Goal: Task Accomplishment & Management: Use online tool/utility

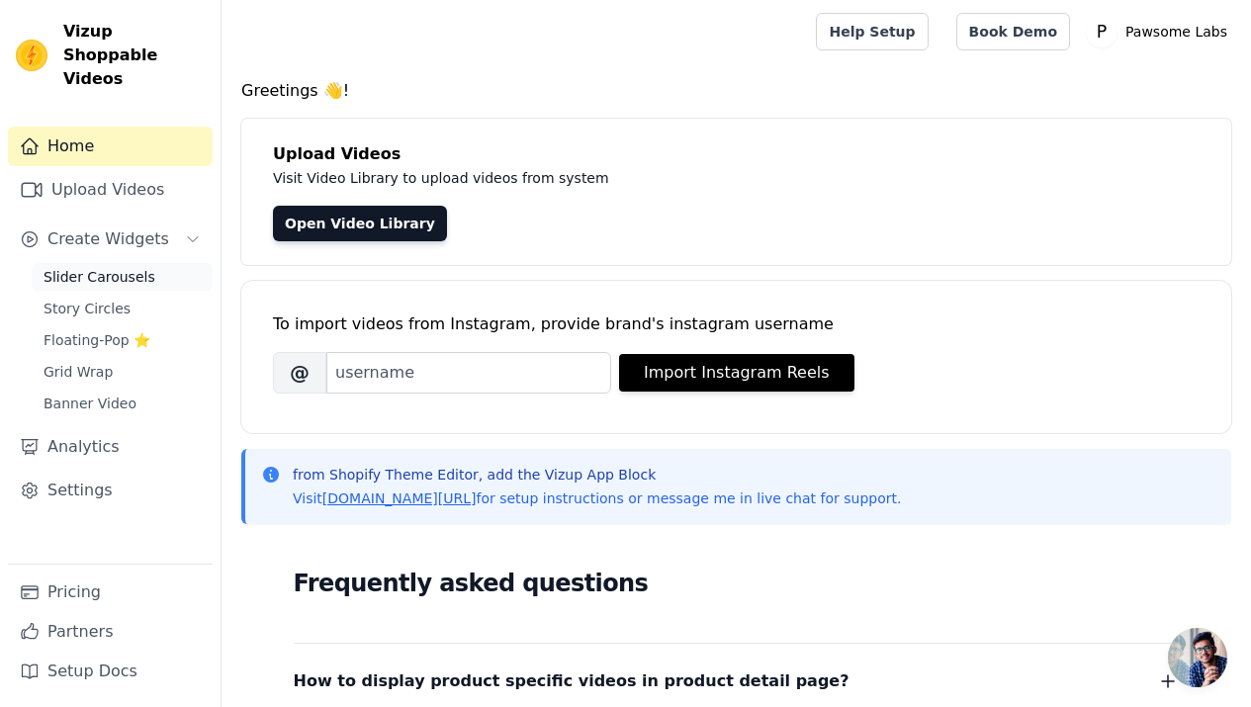
click at [135, 267] on span "Slider Carousels" at bounding box center [100, 277] width 112 height 20
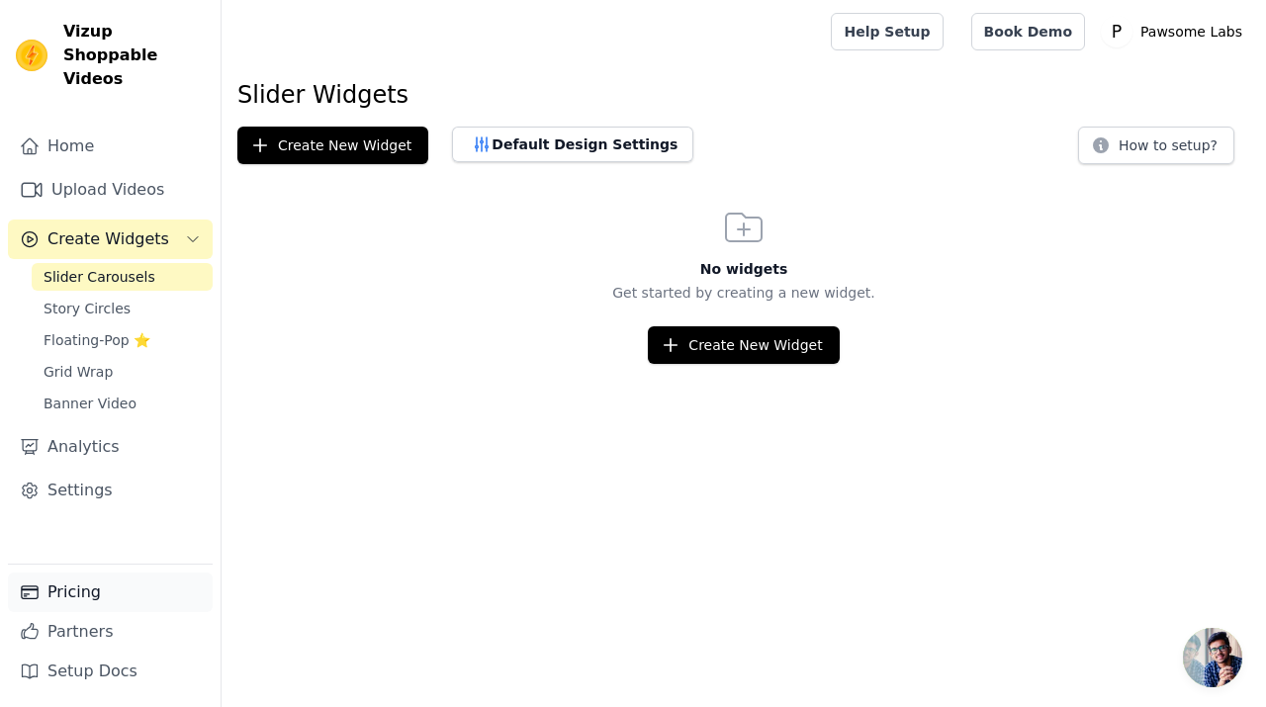
click at [84, 587] on link "Pricing" at bounding box center [110, 592] width 205 height 40
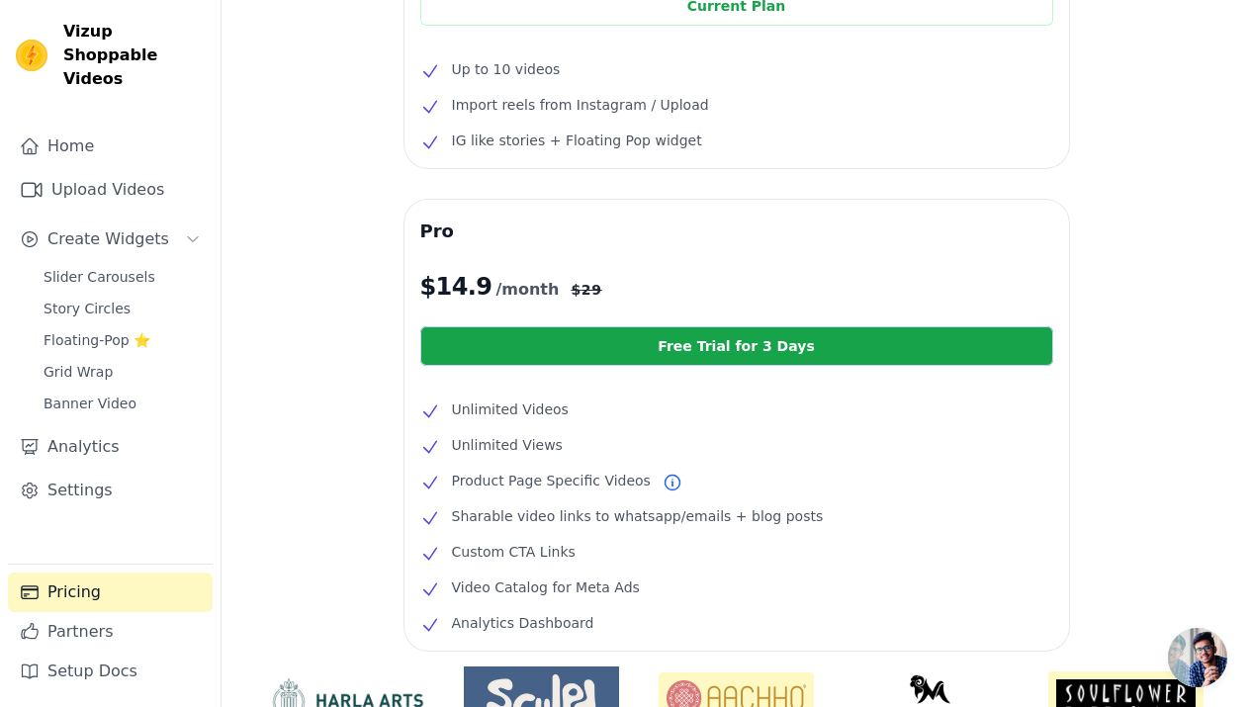
scroll to position [415, 0]
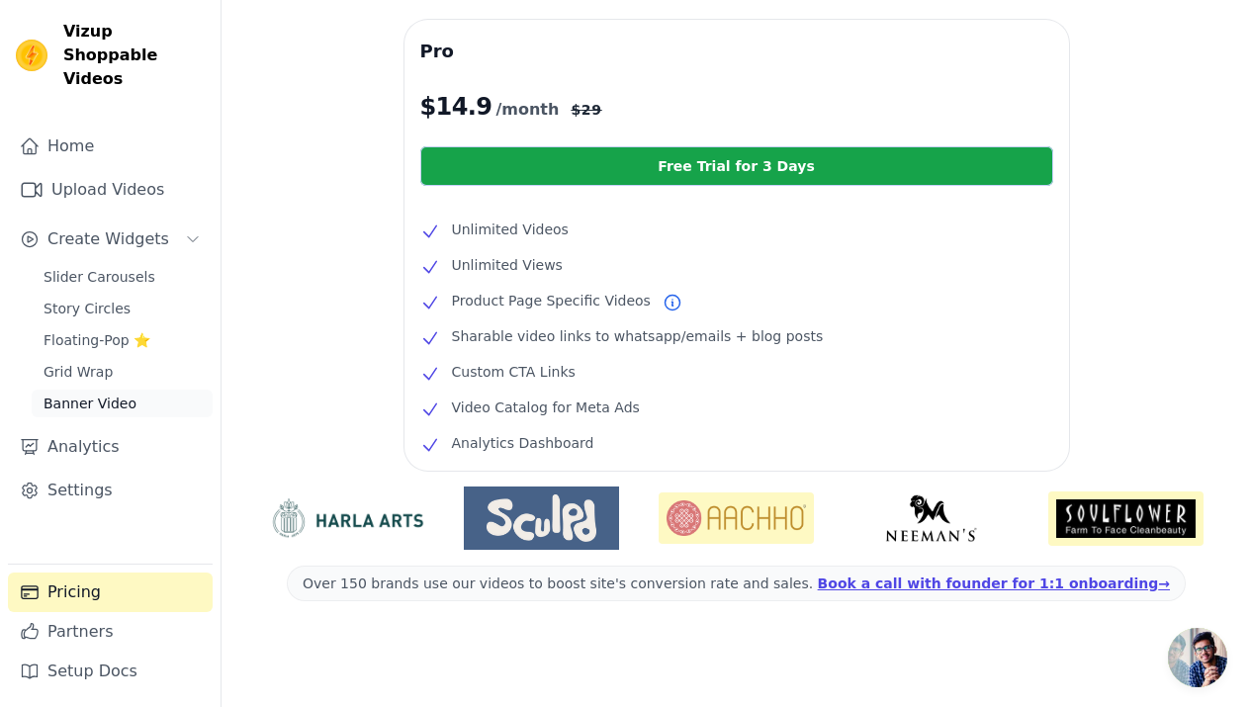
click at [95, 393] on span "Banner Video" at bounding box center [90, 403] width 93 height 20
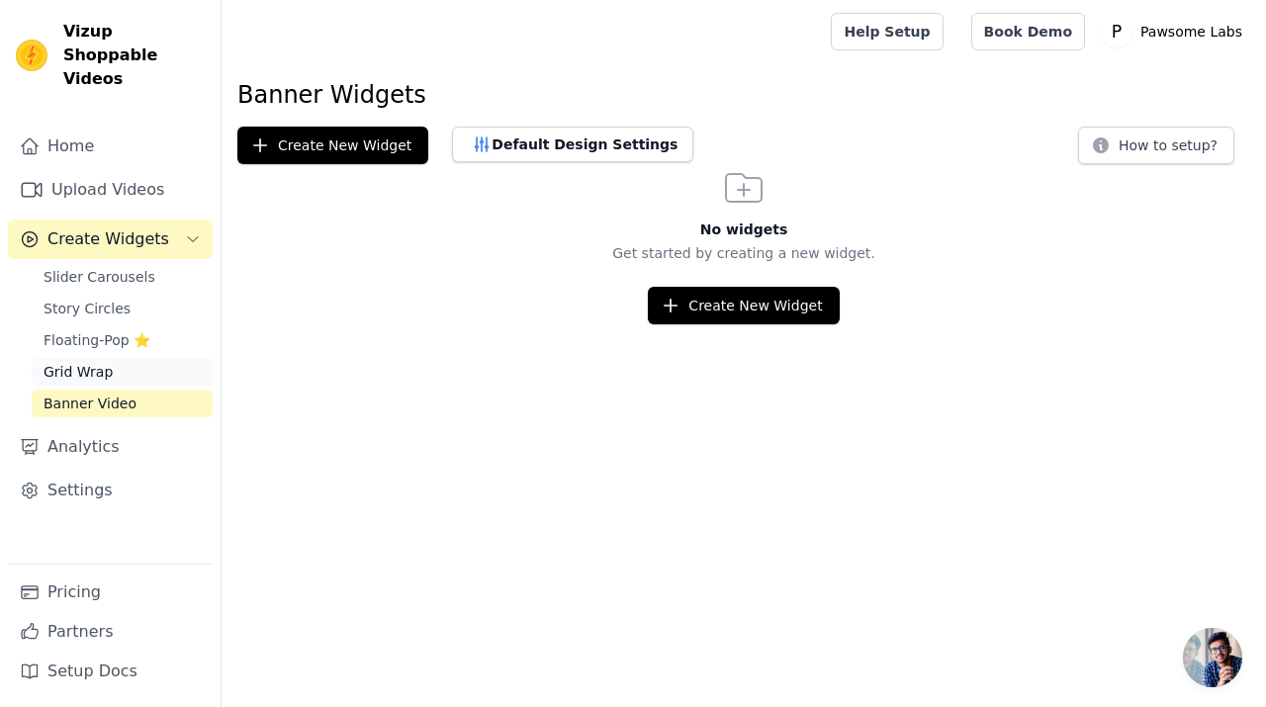
click at [92, 358] on link "Grid Wrap" at bounding box center [122, 372] width 181 height 28
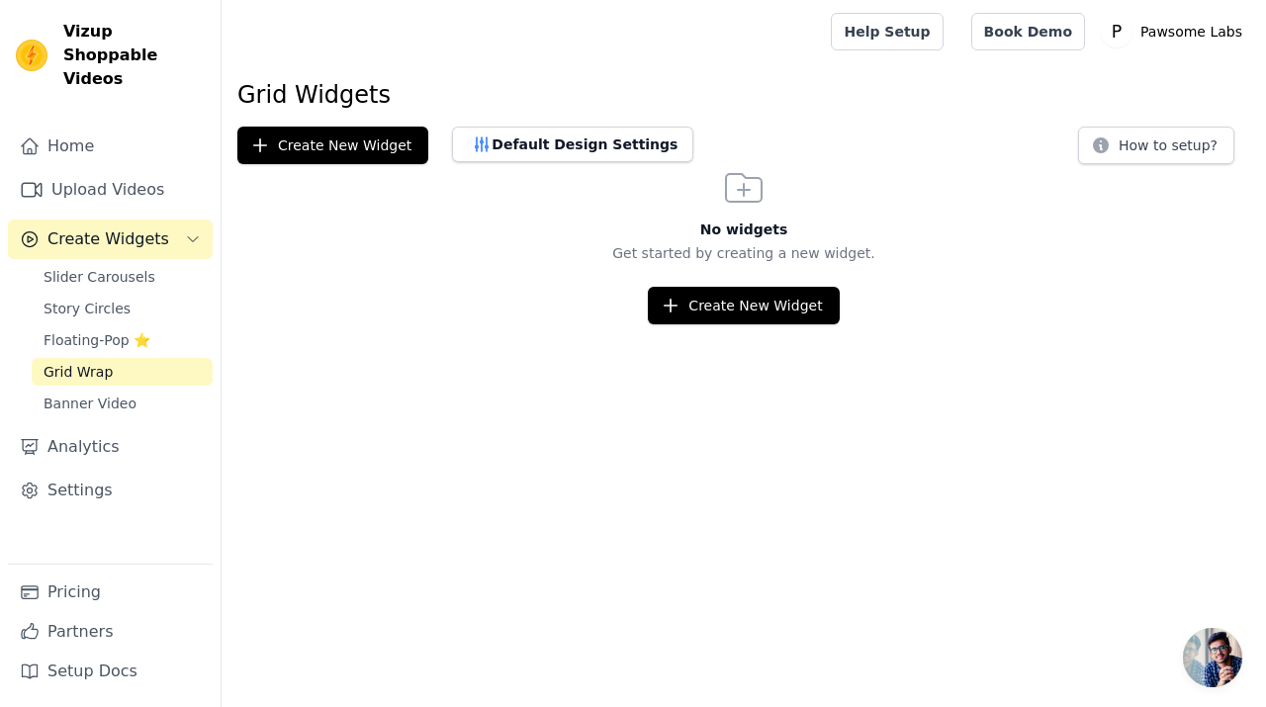
click at [69, 231] on button "Create Widgets" at bounding box center [110, 239] width 205 height 40
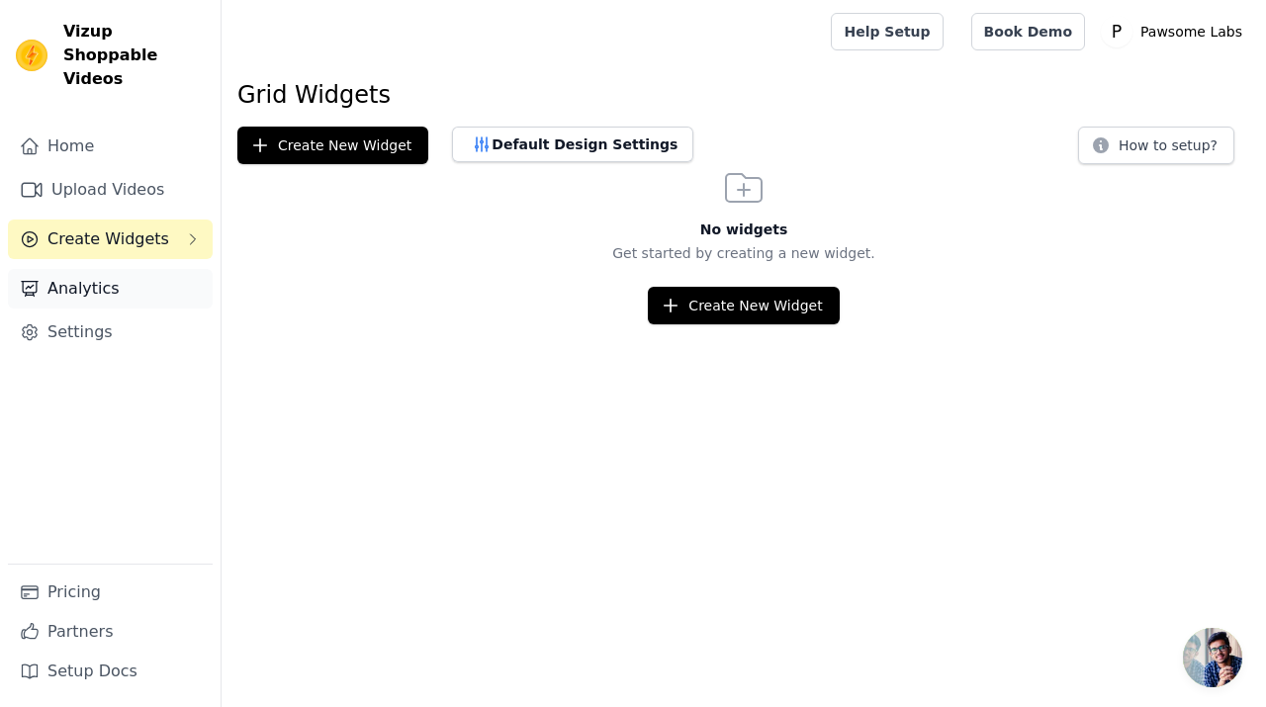
click at [69, 269] on link "Analytics" at bounding box center [110, 289] width 205 height 40
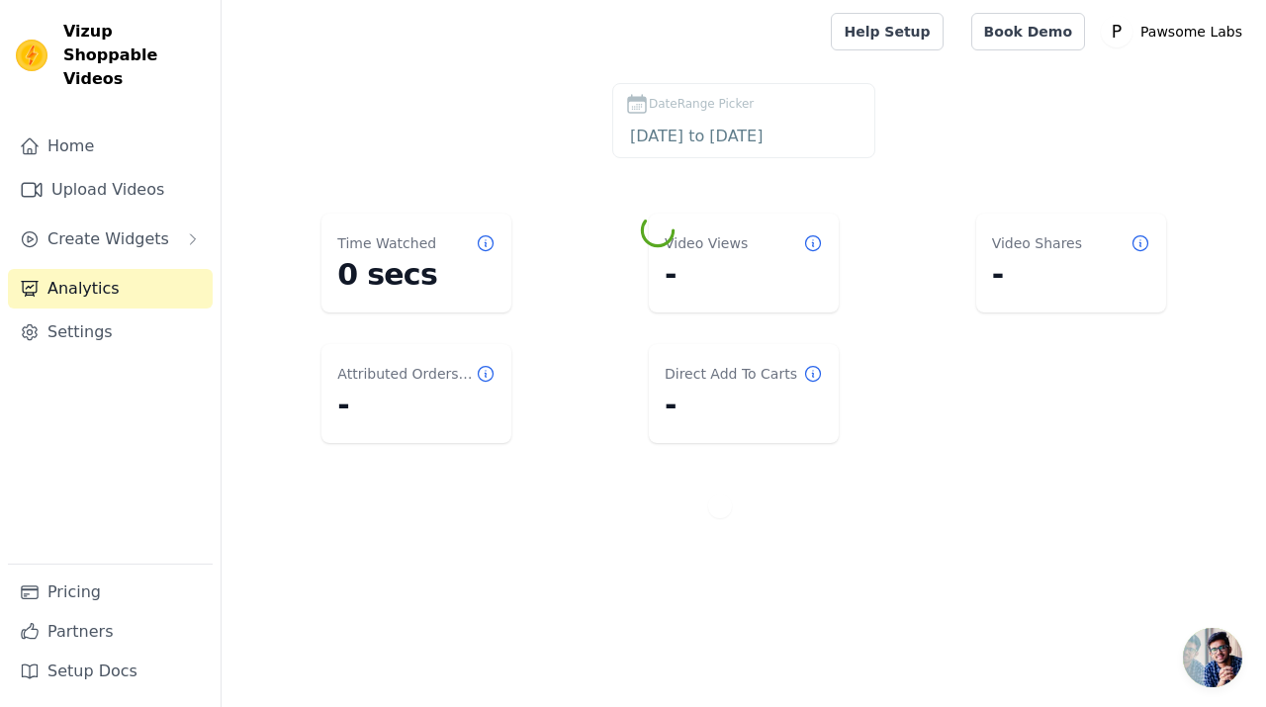
click at [87, 237] on div "Home Upload Videos Create Widgets Analytics Settings" at bounding box center [110, 345] width 205 height 437
click at [94, 227] on span "Create Widgets" at bounding box center [108, 239] width 122 height 24
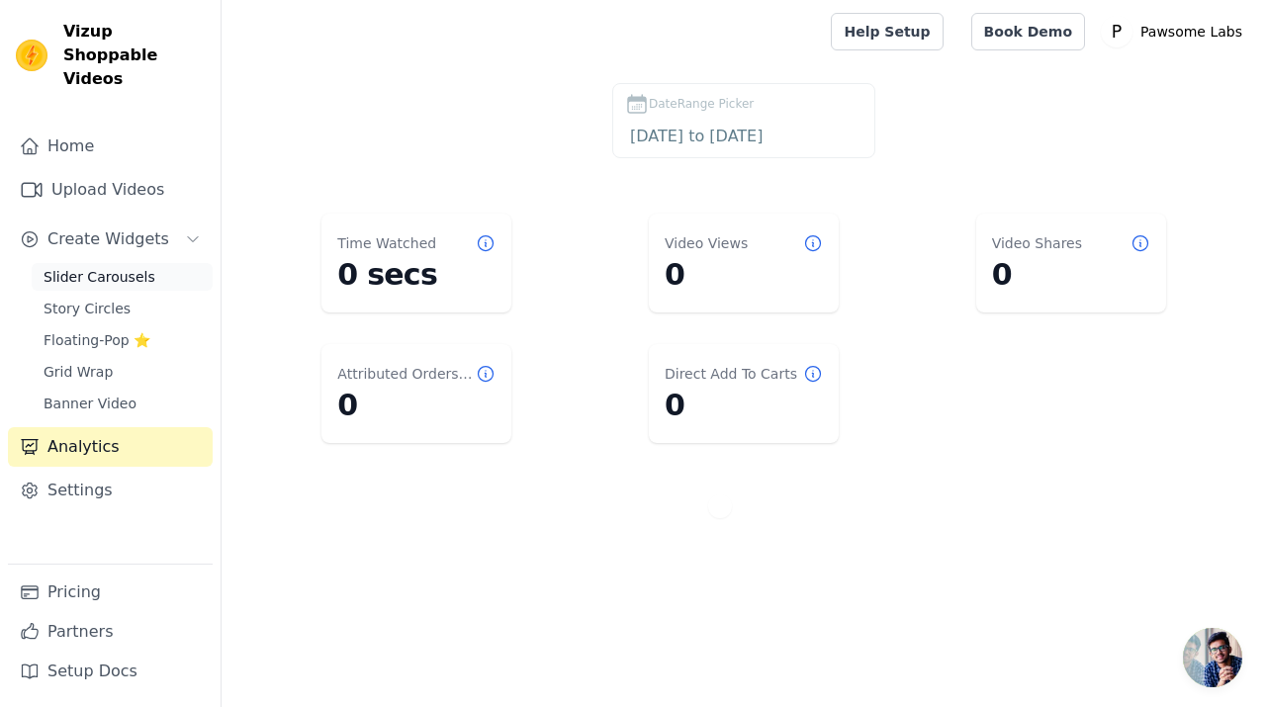
click at [91, 267] on span "Slider Carousels" at bounding box center [100, 277] width 112 height 20
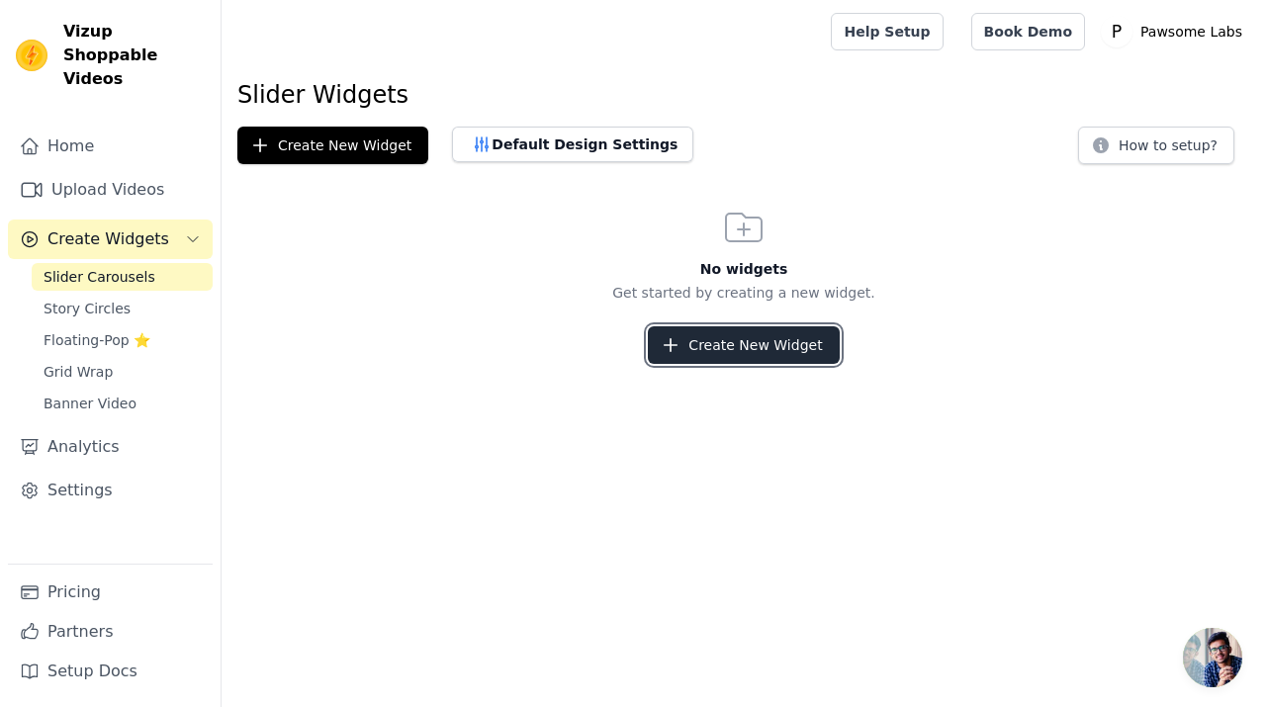
click at [737, 343] on button "Create New Widget" at bounding box center [743, 345] width 191 height 38
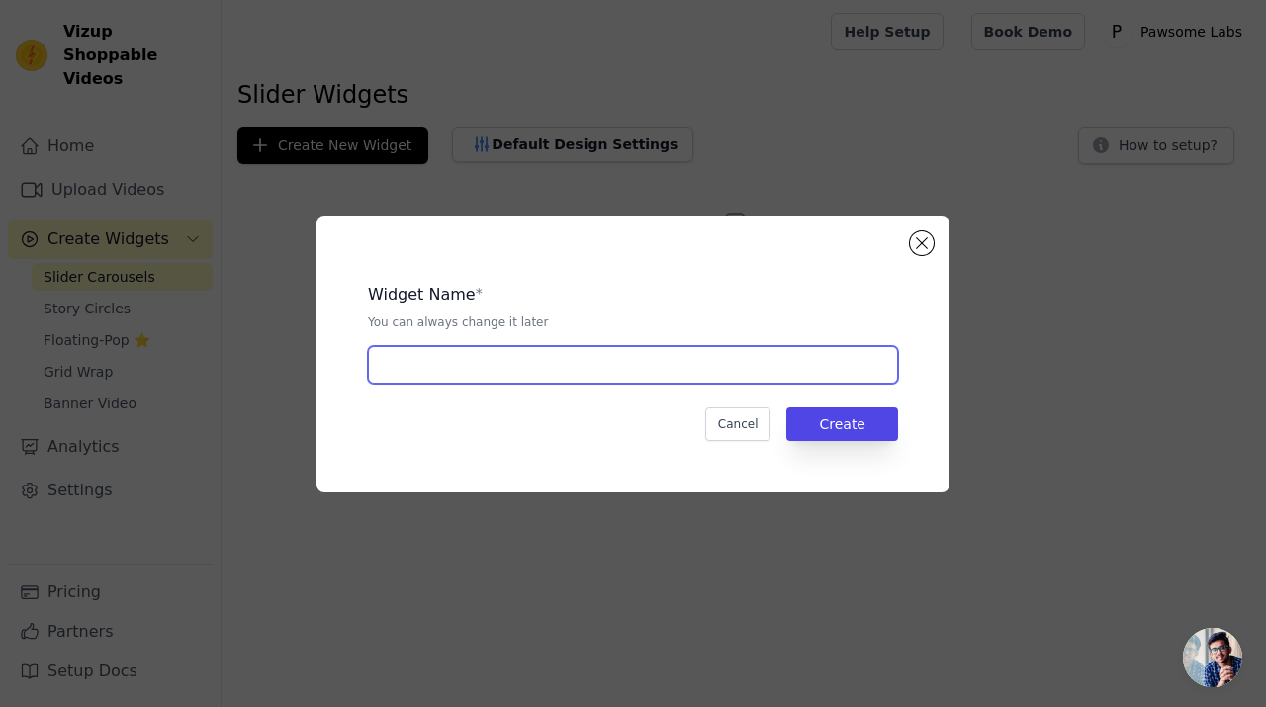
click at [702, 363] on input "text" at bounding box center [633, 365] width 530 height 38
type input "dsd"
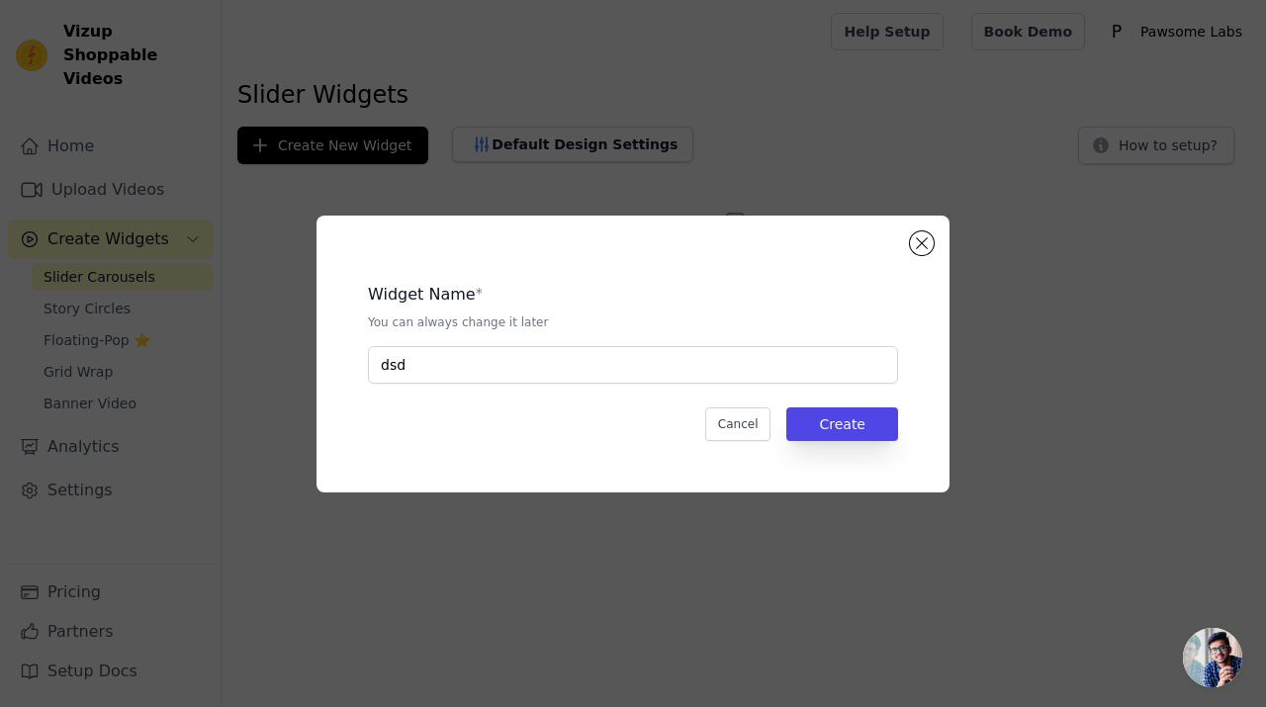
drag, startPoint x: 989, startPoint y: 437, endPoint x: 967, endPoint y: 433, distance: 22.1
click at [984, 436] on div "Widget Name * You can always change it later dsd Cancel Create" at bounding box center [633, 354] width 1202 height 340
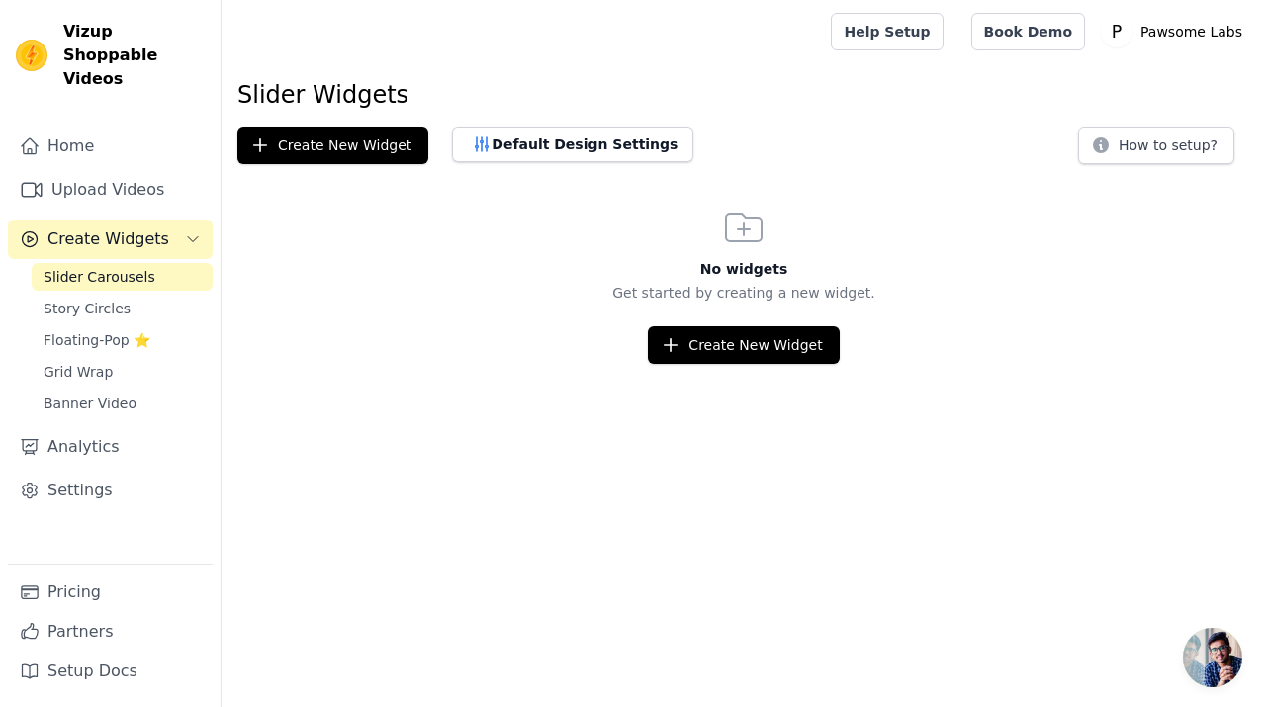
click at [873, 364] on html "Vizup Shoppable Videos Home Upload Videos Create Widgets Slider Carousels Story…" at bounding box center [633, 182] width 1266 height 364
click at [675, 343] on icon "button" at bounding box center [670, 345] width 20 height 20
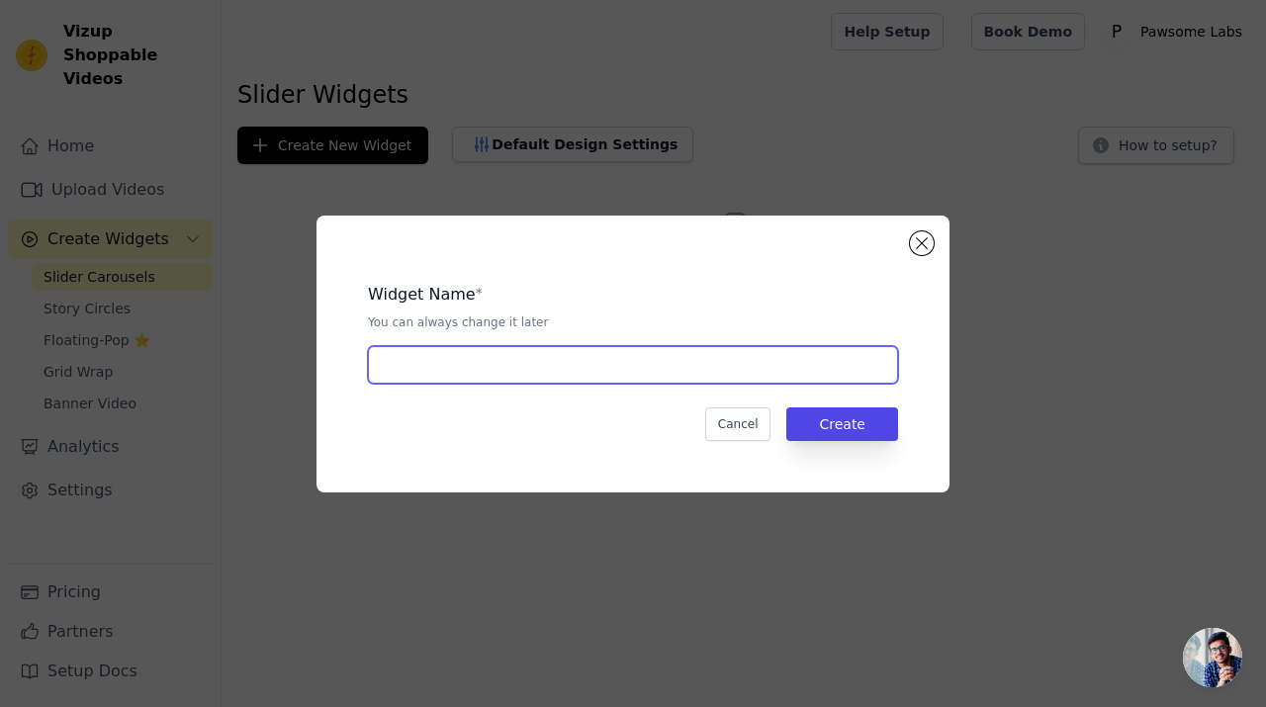
click at [602, 381] on input "text" at bounding box center [633, 365] width 530 height 38
type input "b"
type input "new"
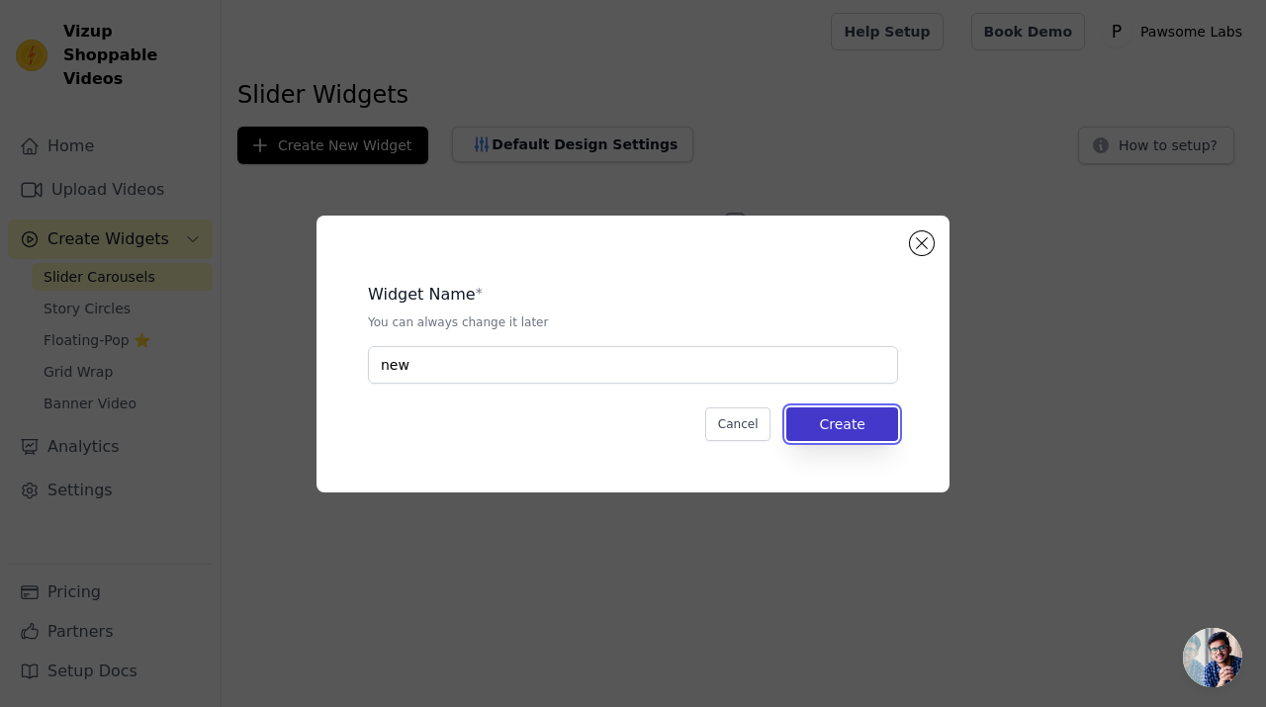
click at [849, 413] on button "Create" at bounding box center [842, 424] width 112 height 34
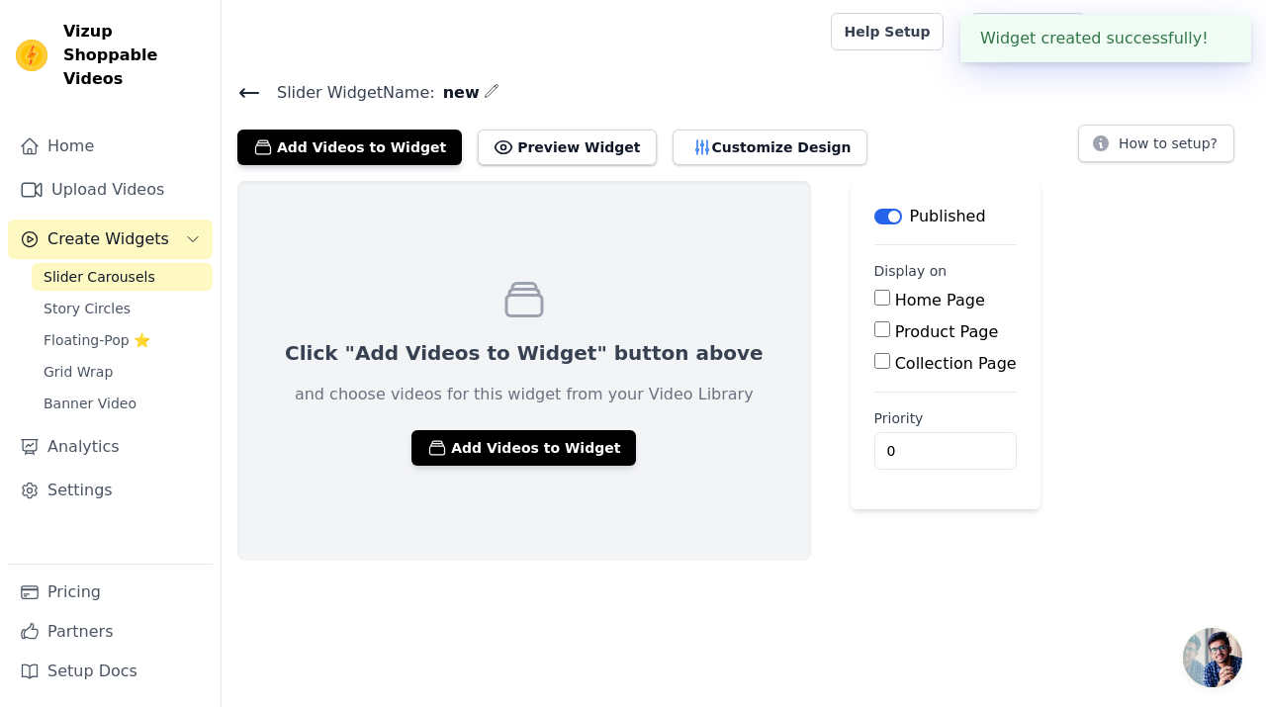
click at [895, 330] on label "Product Page" at bounding box center [947, 331] width 104 height 19
click at [874, 330] on input "Product Page" at bounding box center [882, 329] width 16 height 16
checkbox input "true"
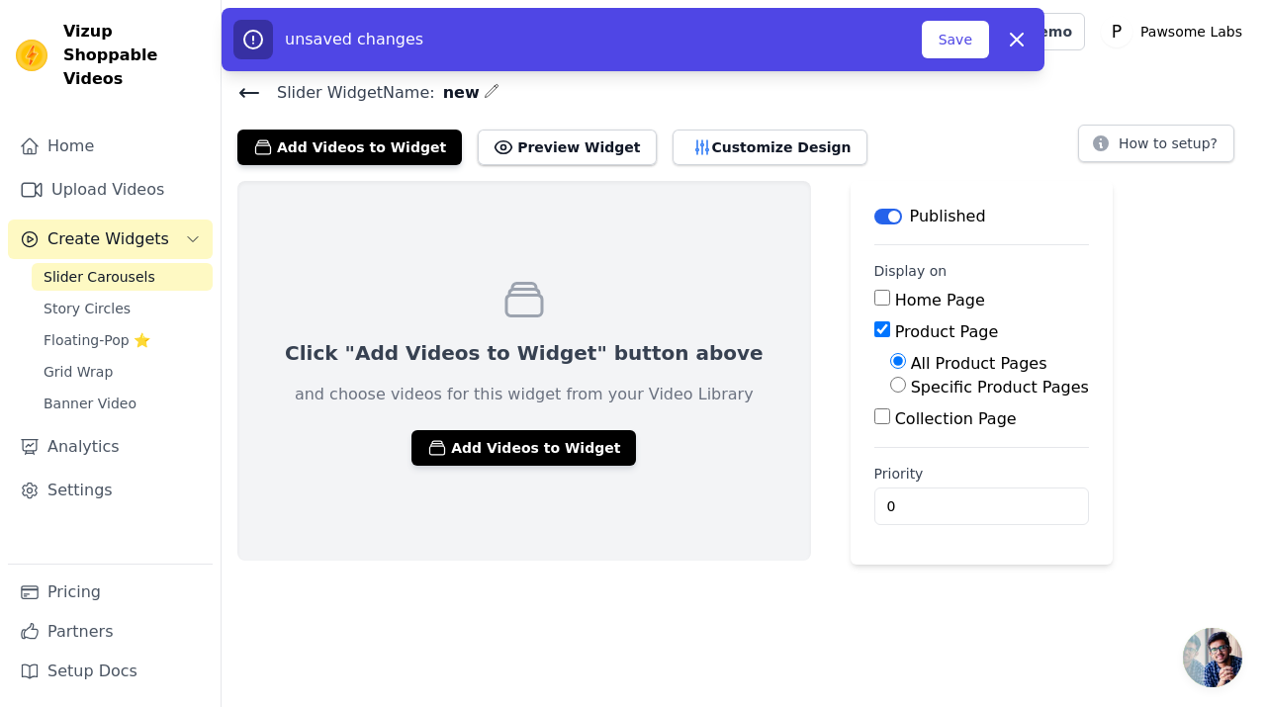
click at [911, 394] on label "Specific Product Pages" at bounding box center [1000, 387] width 178 height 19
click at [890, 393] on input "Specific Product Pages" at bounding box center [898, 385] width 16 height 16
radio input "true"
click at [890, 431] on button "Select Products" at bounding box center [956, 432] width 132 height 34
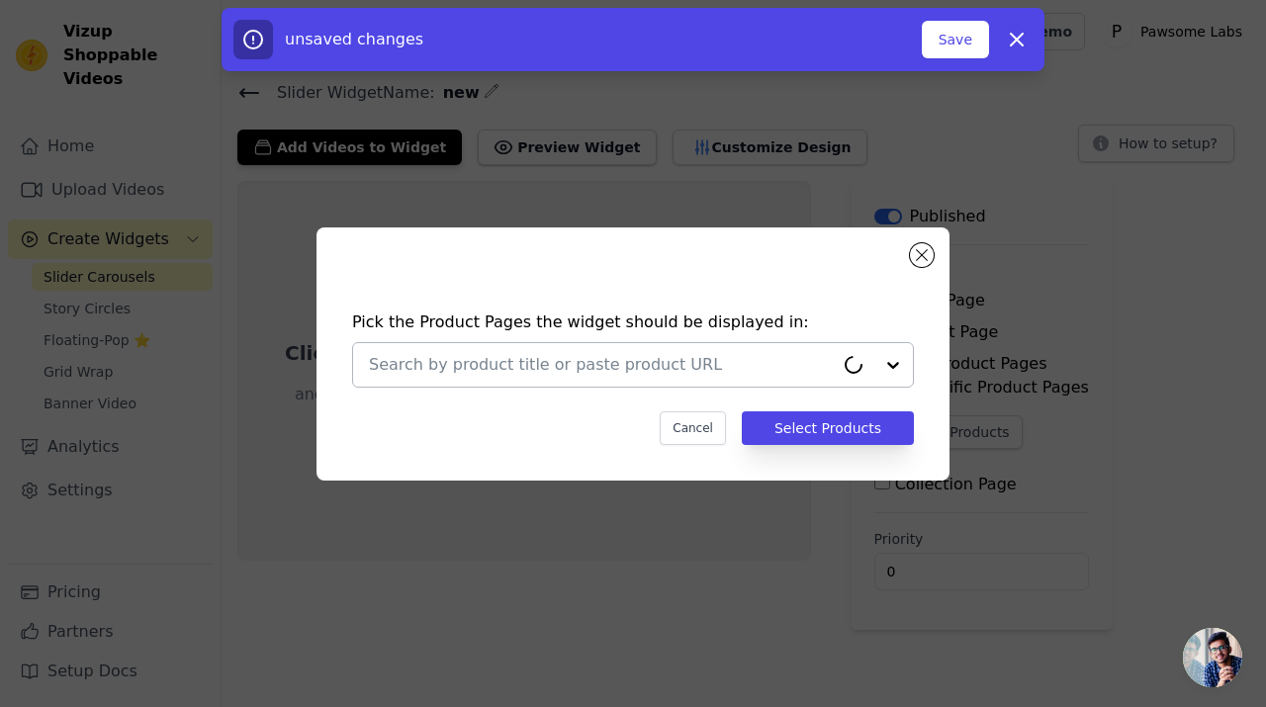
click at [554, 369] on input "text" at bounding box center [601, 365] width 465 height 24
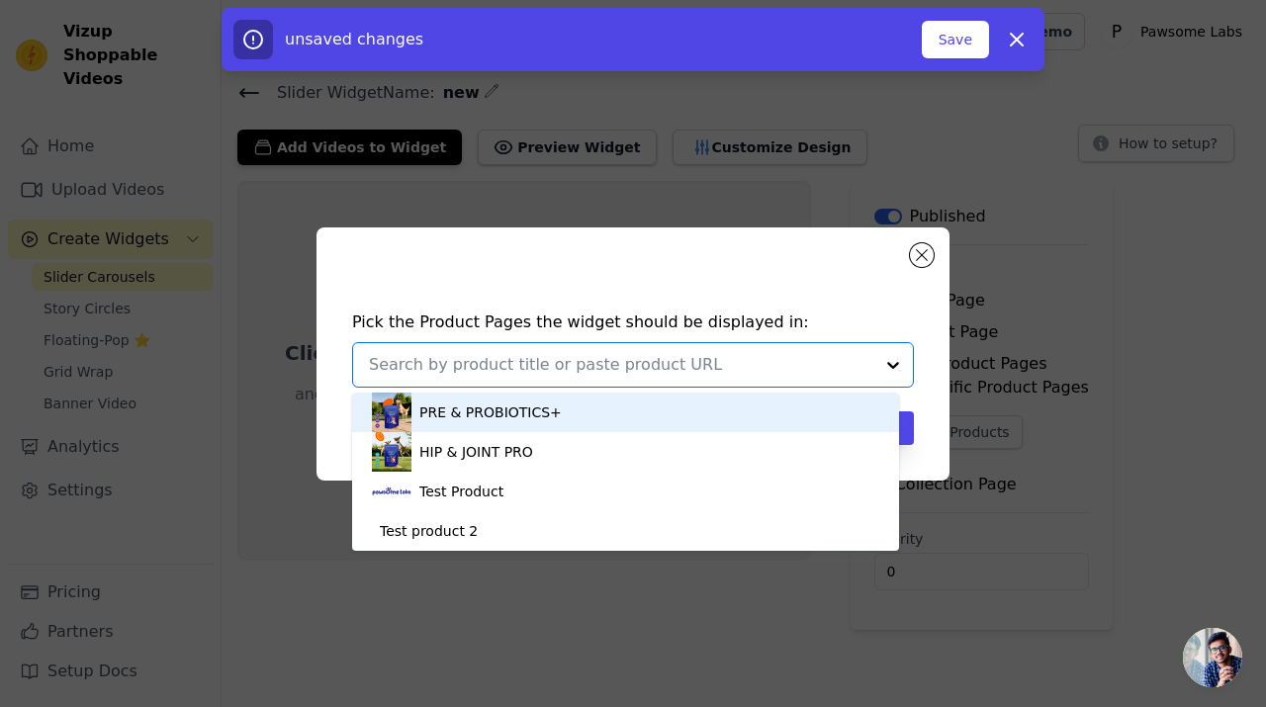
click at [531, 412] on div "PRE & PROBIOTICS+" at bounding box center [490, 412] width 142 height 20
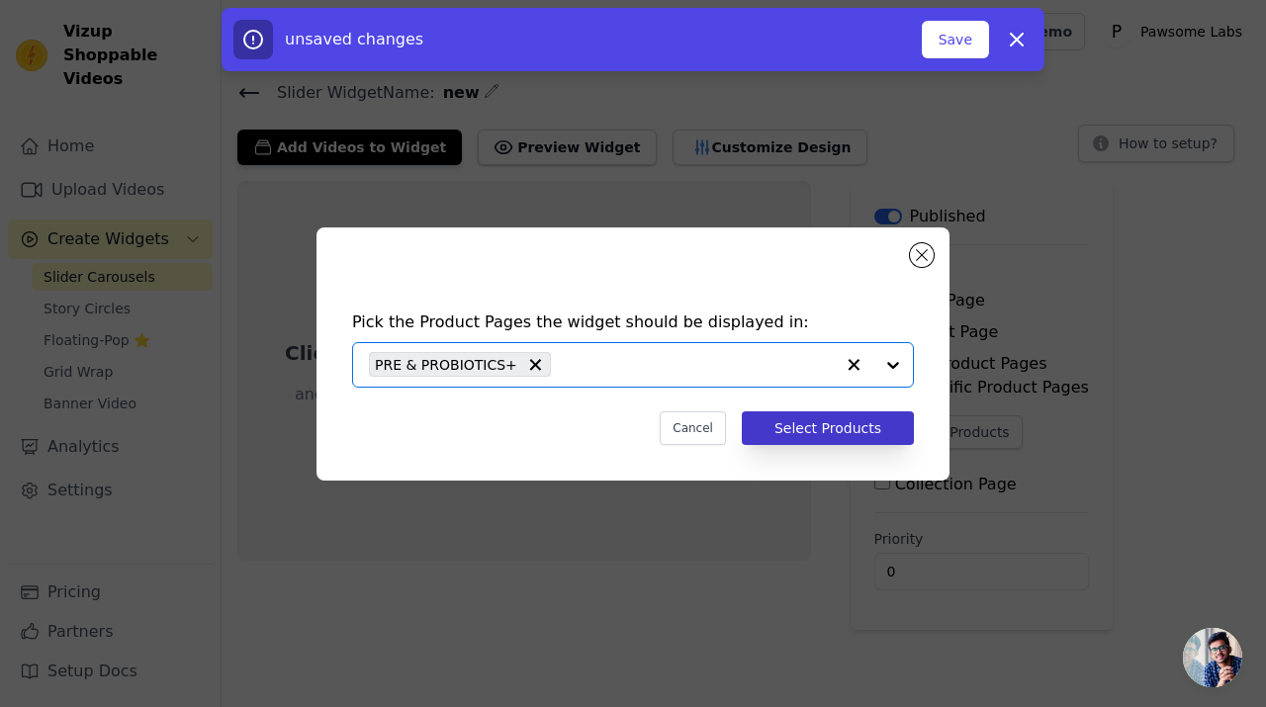
drag, startPoint x: 929, startPoint y: 419, endPoint x: 896, endPoint y: 424, distance: 34.0
click at [928, 420] on div "Pick the Product Pages the widget should be displayed in: Option PRE & PROBIOTI…" at bounding box center [632, 378] width 601 height 174
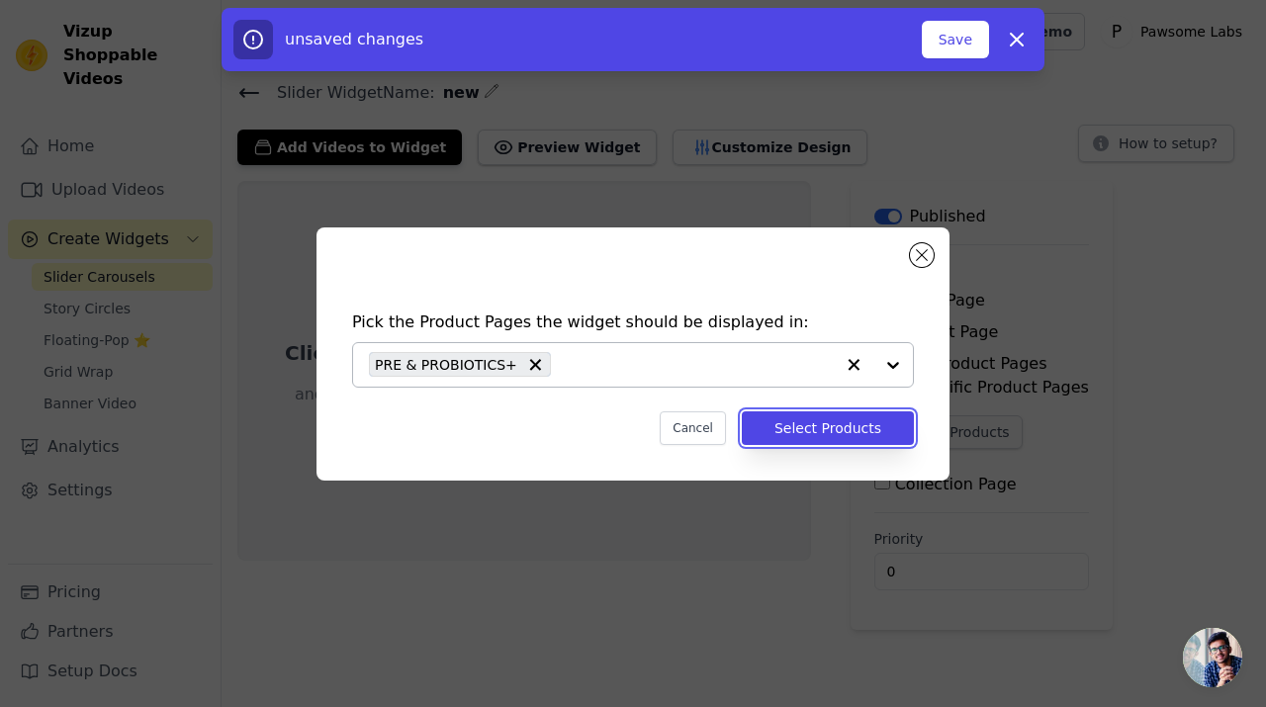
click at [834, 437] on button "Select Products" at bounding box center [828, 428] width 172 height 34
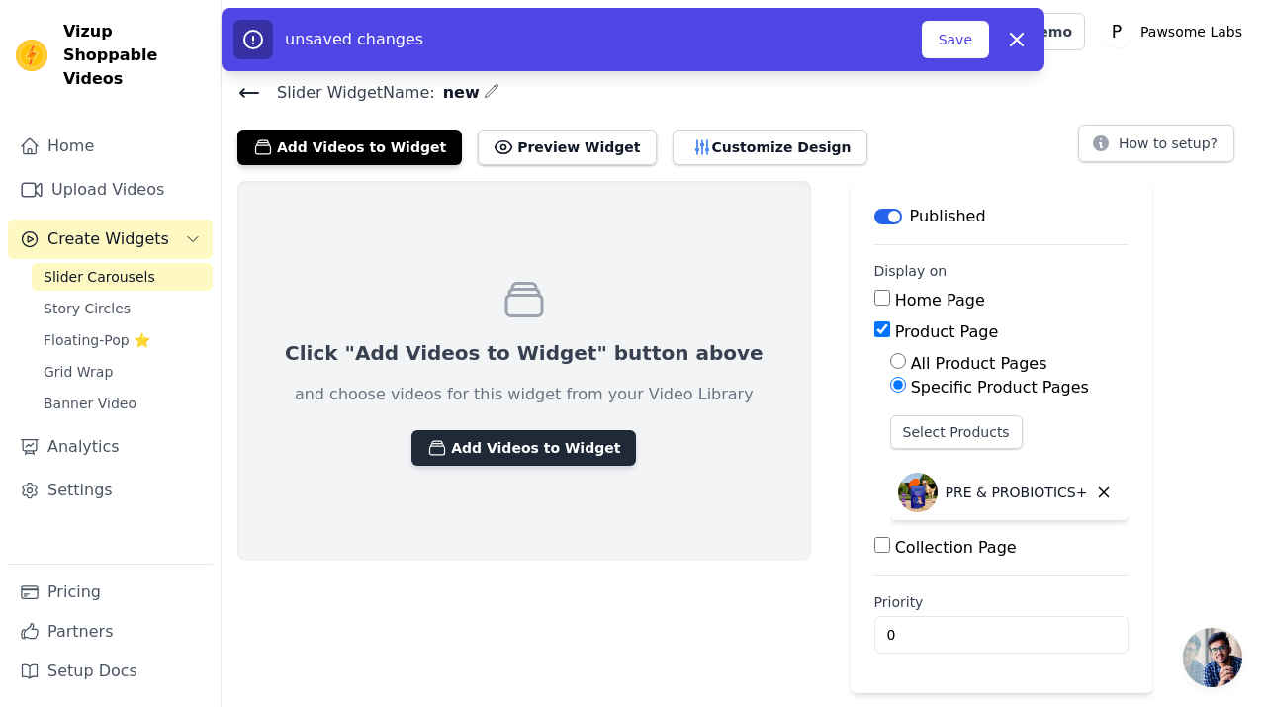
click at [484, 449] on button "Add Videos to Widget" at bounding box center [523, 448] width 224 height 36
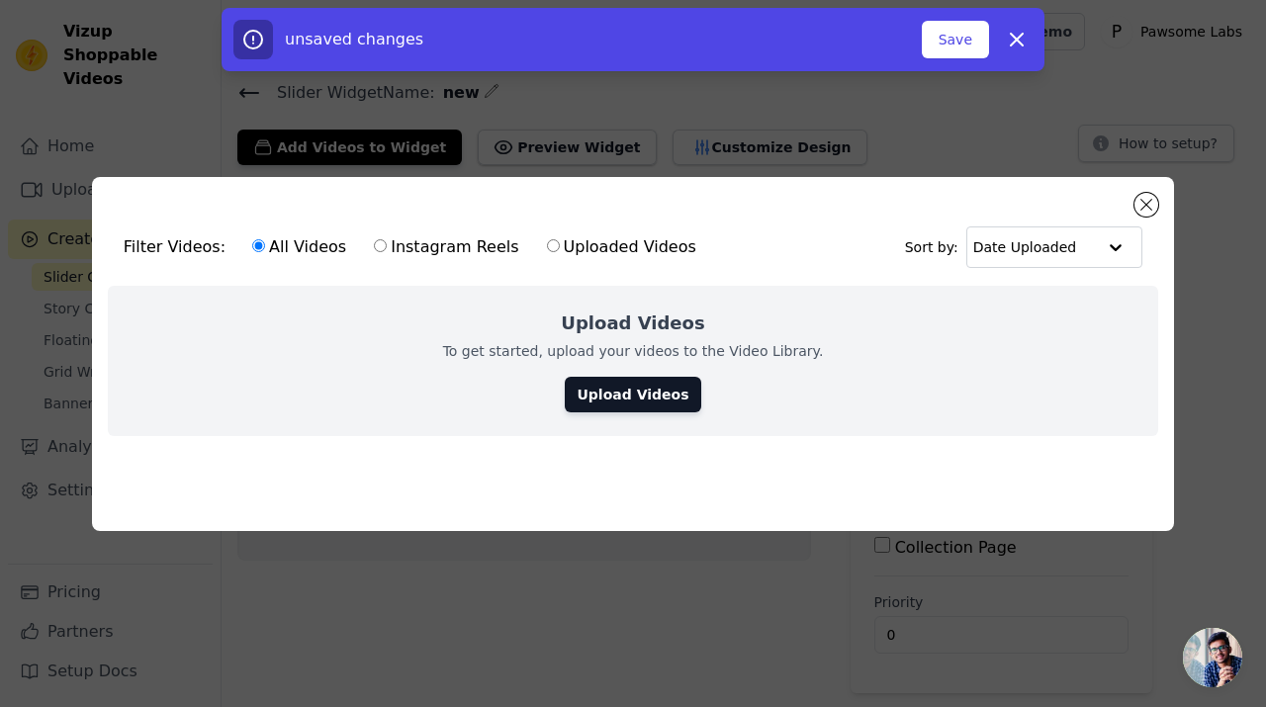
click at [556, 247] on label "Uploaded Videos" at bounding box center [621, 247] width 151 height 26
click at [556, 247] on input "Uploaded Videos" at bounding box center [553, 245] width 13 height 13
radio input "true"
click at [643, 420] on div "Upload Videos To get started, upload your videos to the Video Library. Upload V…" at bounding box center [633, 361] width 1050 height 150
click at [641, 400] on link "Upload Videos" at bounding box center [632, 395] width 135 height 36
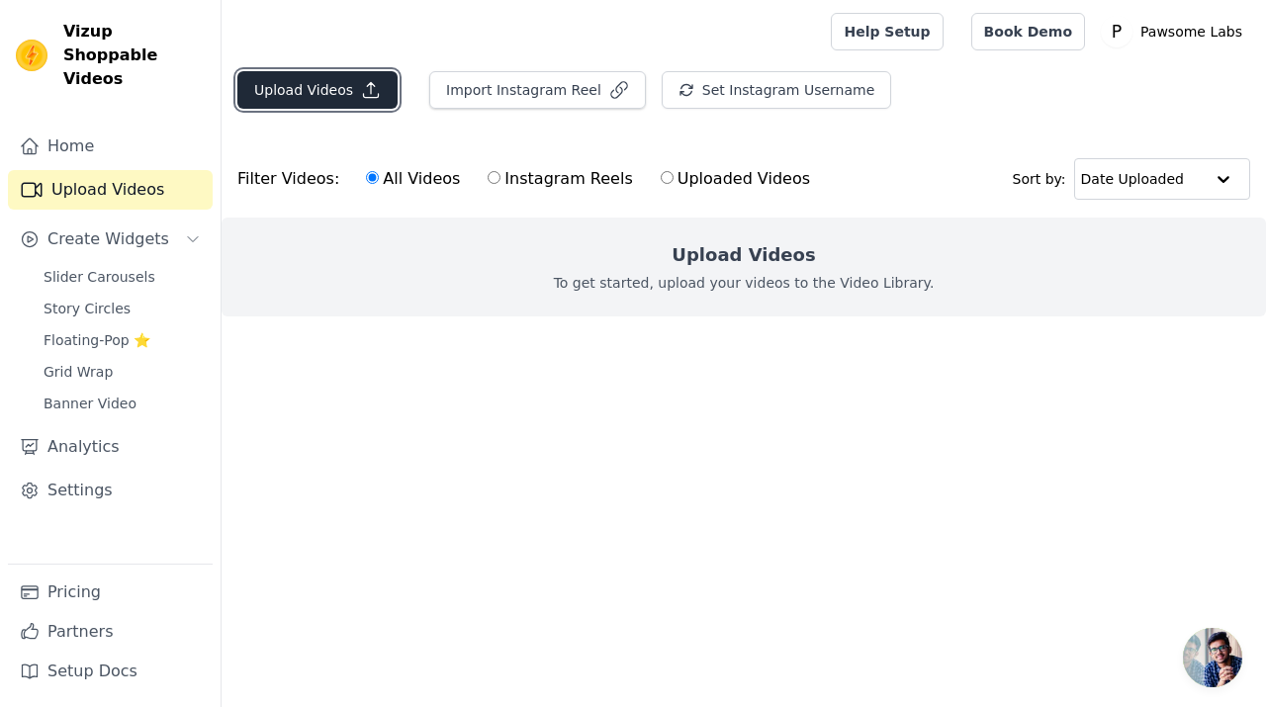
click at [280, 101] on button "Upload Videos" at bounding box center [317, 90] width 160 height 38
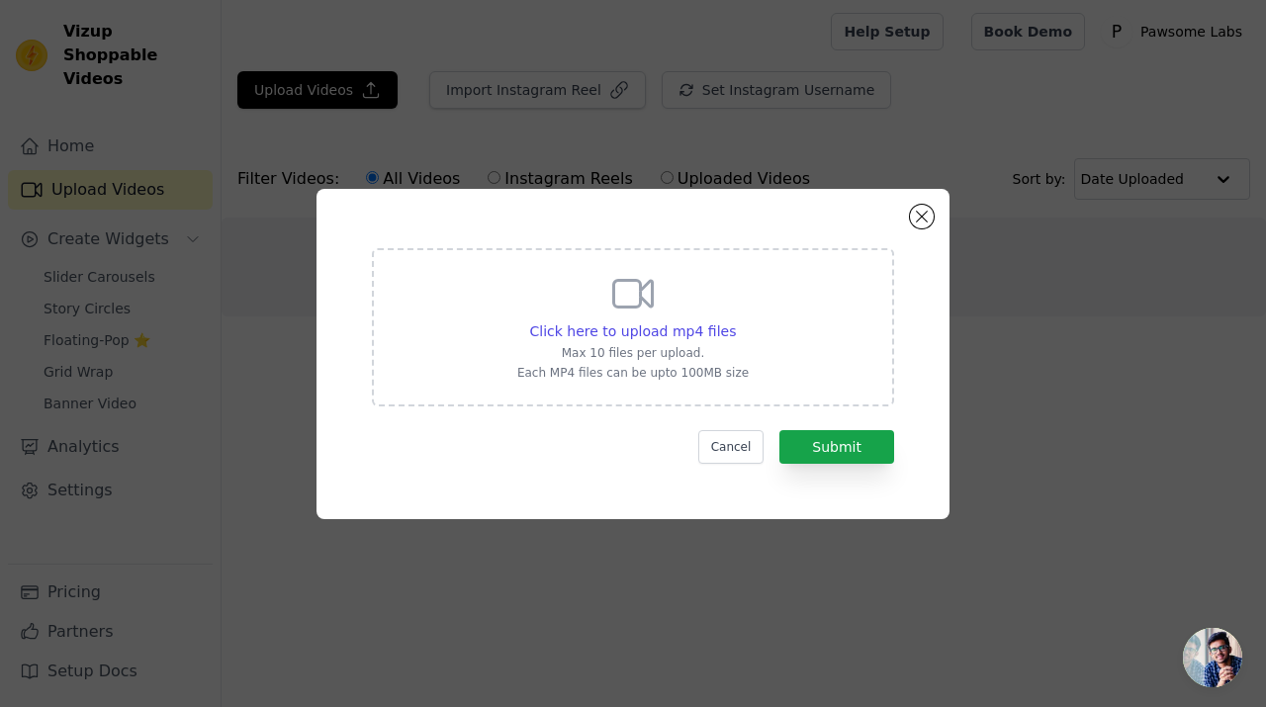
click at [627, 317] on div "Click here to upload mp4 files Max 10 files per upload. Each MP4 files can be u…" at bounding box center [632, 325] width 231 height 111
click at [735, 320] on input "Click here to upload mp4 files Max 10 files per upload. Each MP4 files can be u…" at bounding box center [735, 320] width 1 height 1
type input "C:\fakepath\White and Blue Playful Cutout Pet Supplies Instagram Post.mp4"
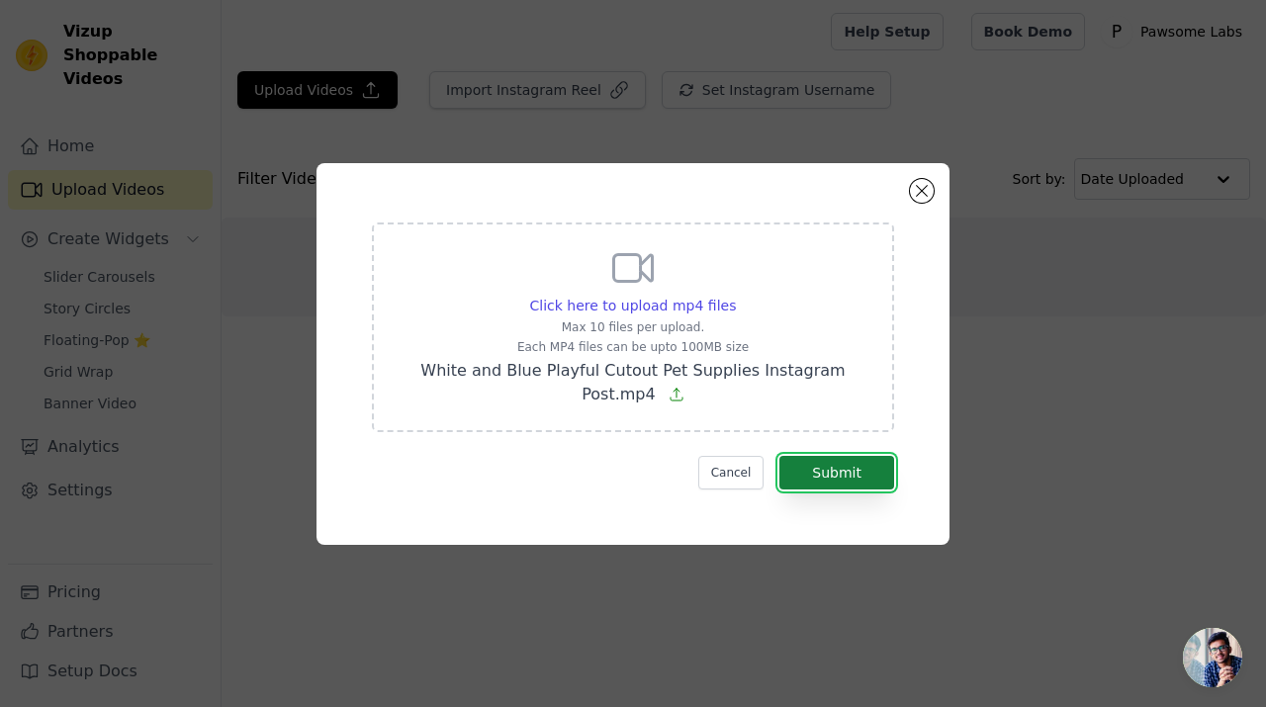
click at [810, 464] on button "Submit" at bounding box center [836, 473] width 115 height 34
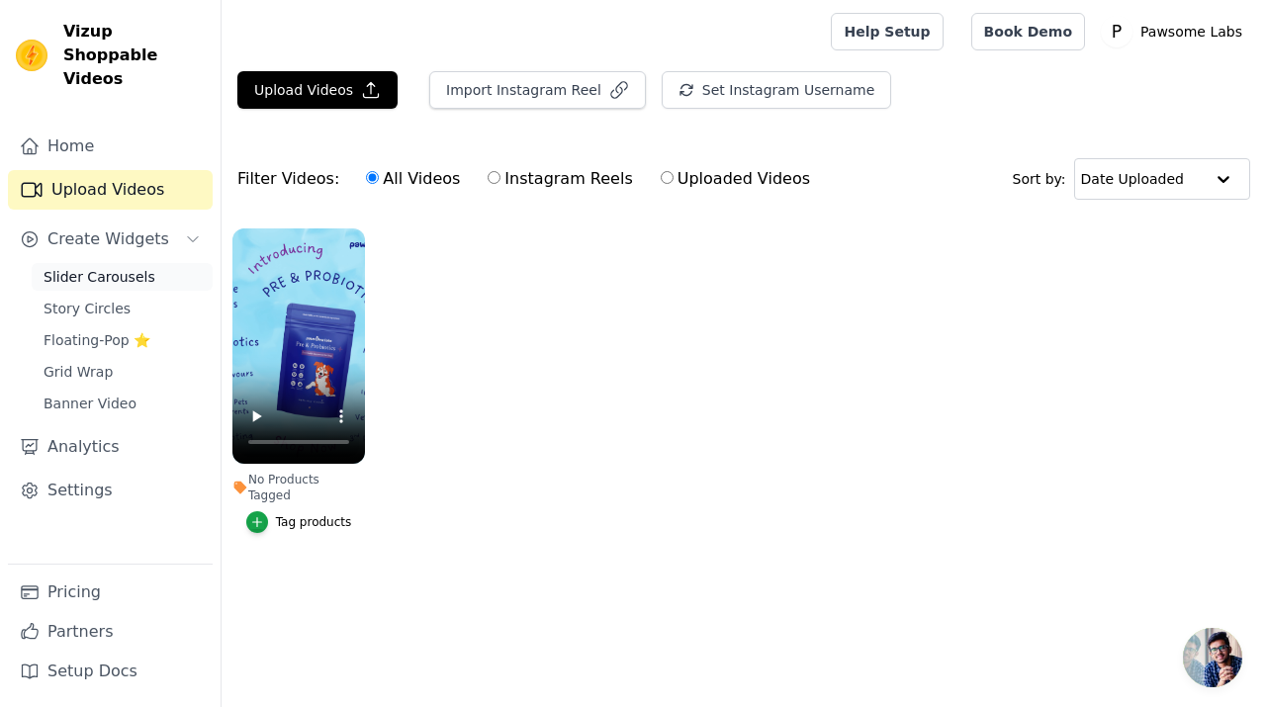
click at [113, 267] on span "Slider Carousels" at bounding box center [100, 277] width 112 height 20
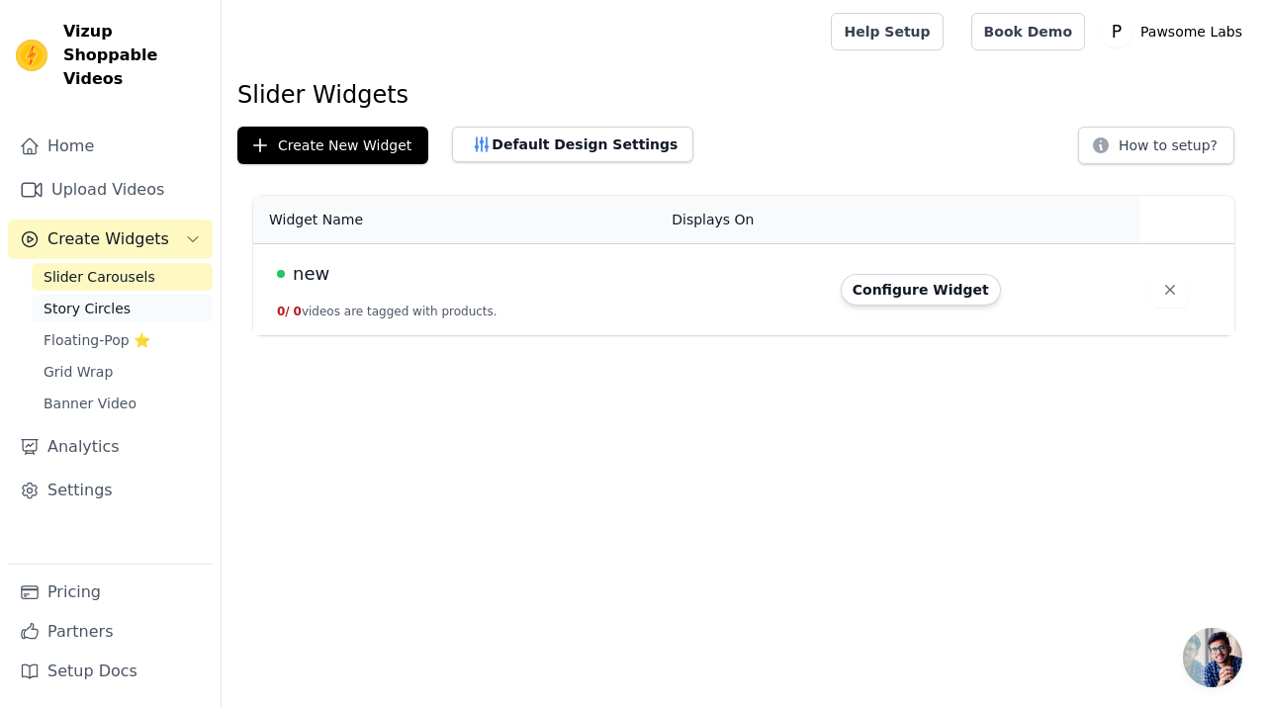
click at [106, 295] on link "Story Circles" at bounding box center [122, 309] width 181 height 28
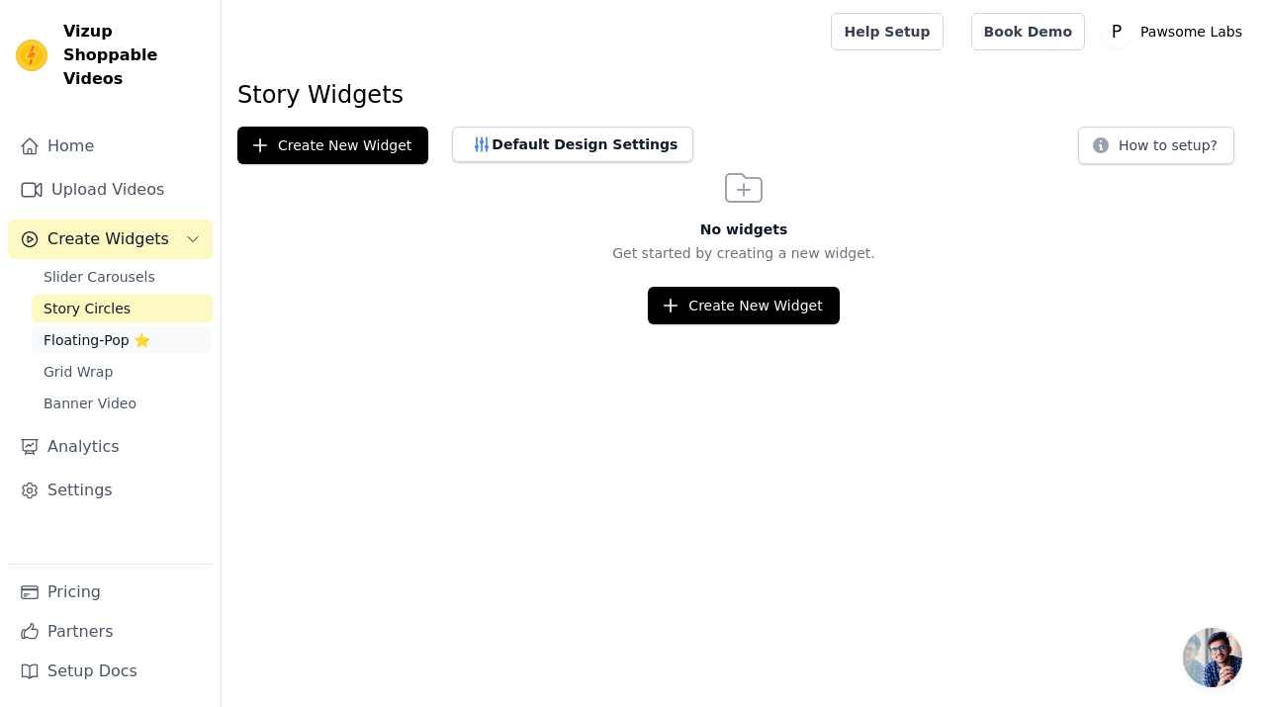
click at [93, 326] on link "Floating-Pop ⭐" at bounding box center [122, 340] width 181 height 28
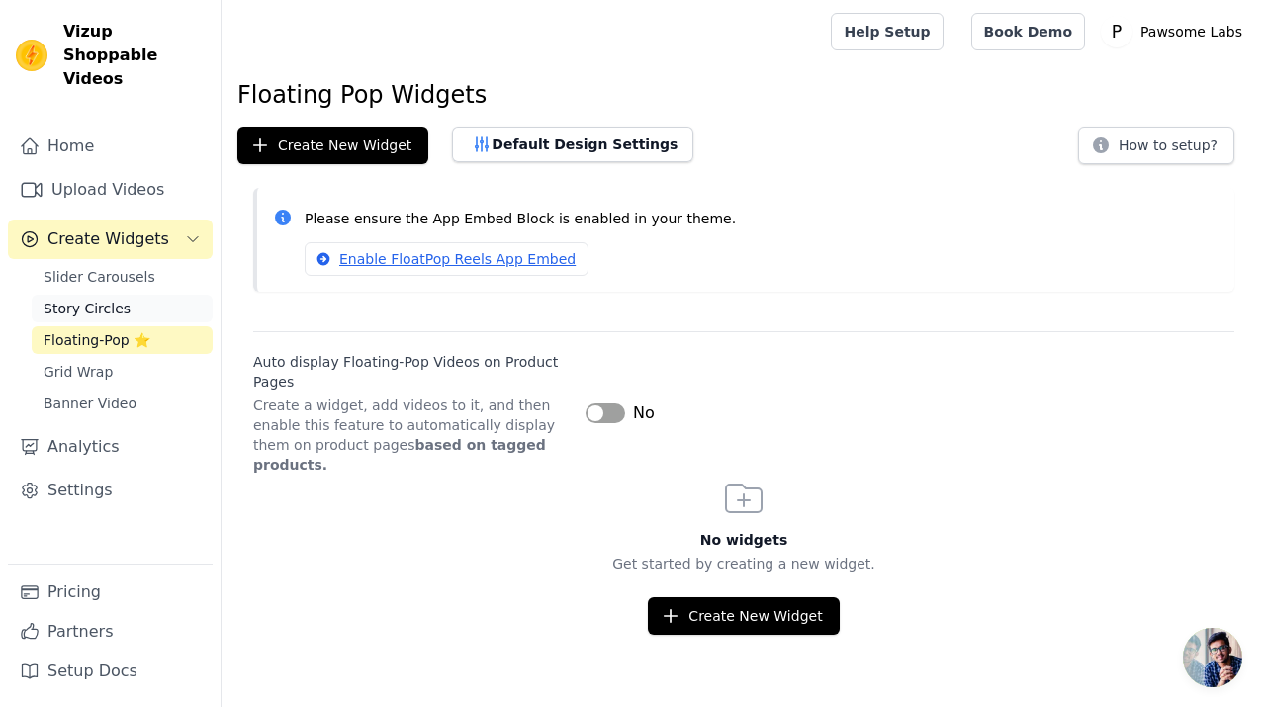
click at [95, 299] on span "Story Circles" at bounding box center [87, 309] width 87 height 20
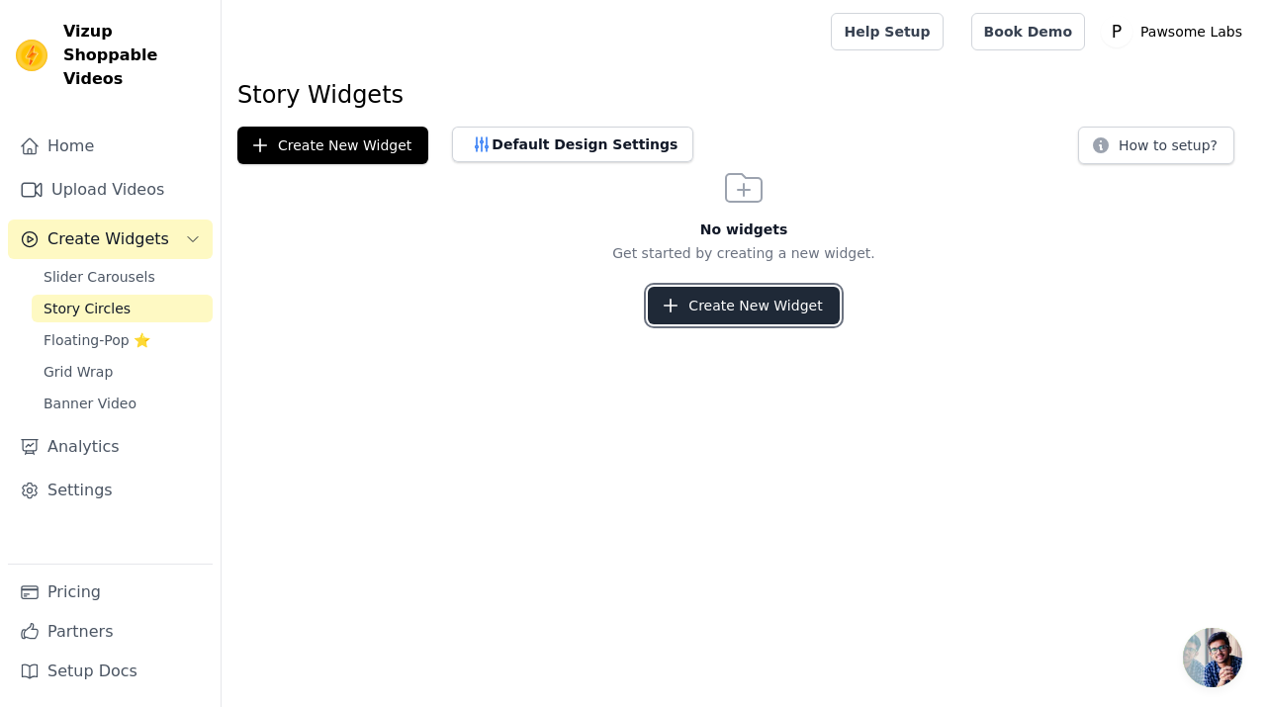
click at [733, 299] on button "Create New Widget" at bounding box center [743, 306] width 191 height 38
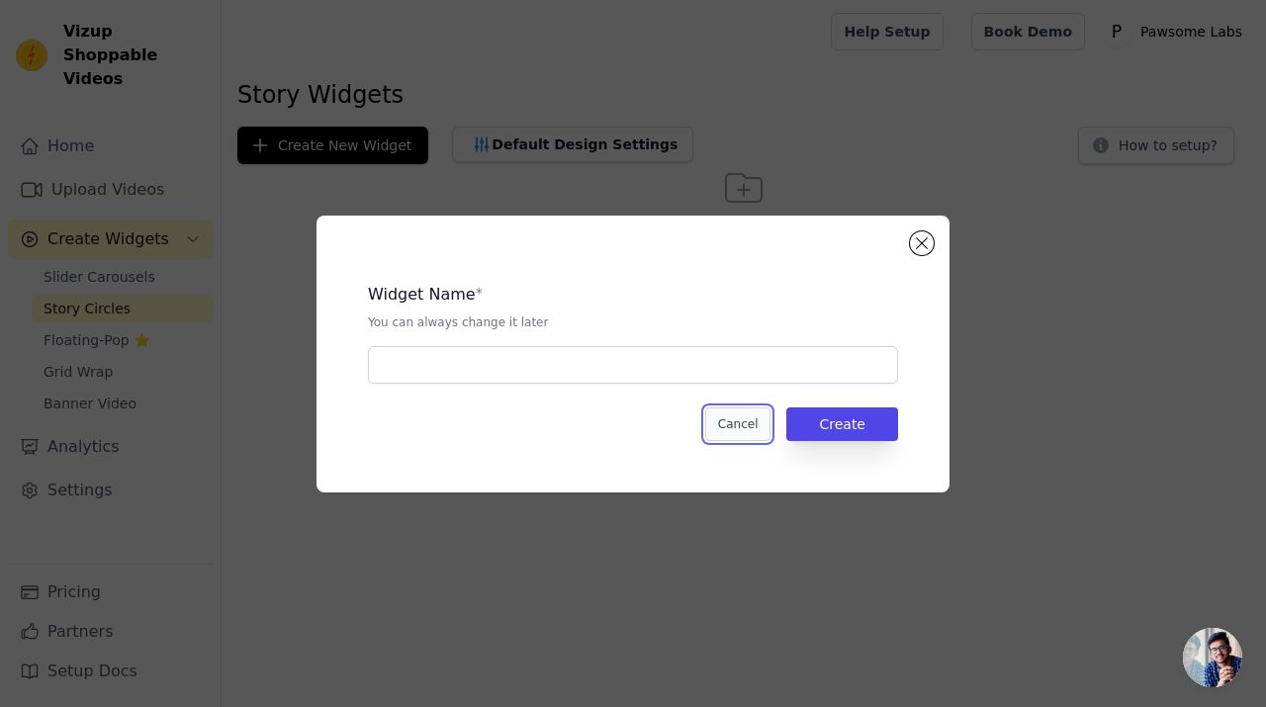
click at [707, 434] on div "Cancel Create" at bounding box center [633, 424] width 530 height 34
click at [719, 448] on div "Widget Name * You can always change it later Cancel Create" at bounding box center [632, 354] width 569 height 214
click at [732, 435] on button "Cancel" at bounding box center [738, 424] width 66 height 34
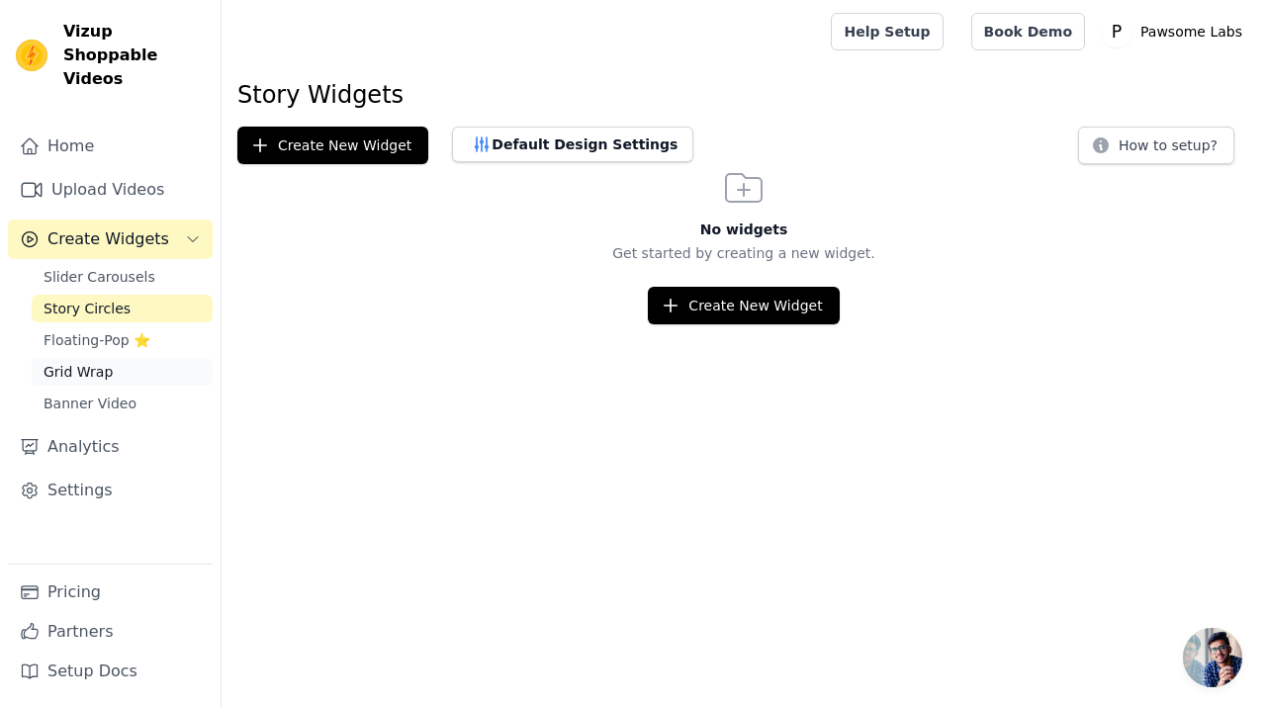
click at [92, 362] on span "Grid Wrap" at bounding box center [78, 372] width 69 height 20
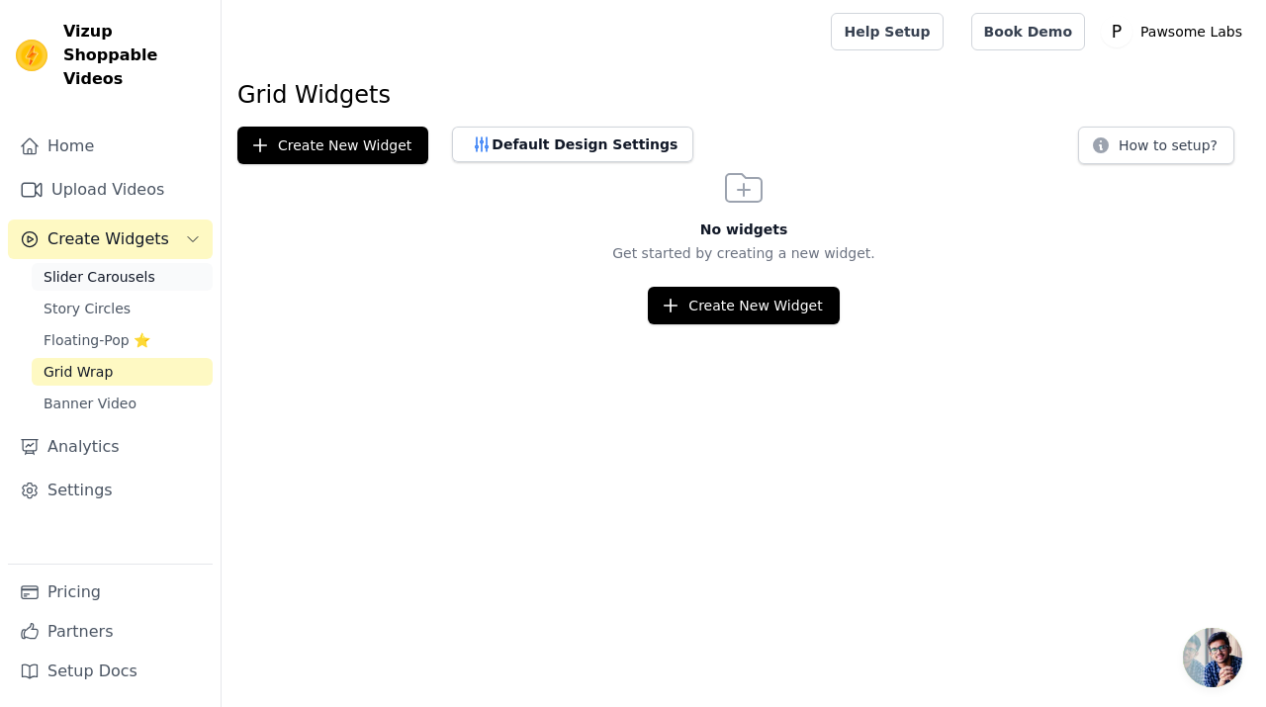
click at [177, 263] on link "Slider Carousels" at bounding box center [122, 277] width 181 height 28
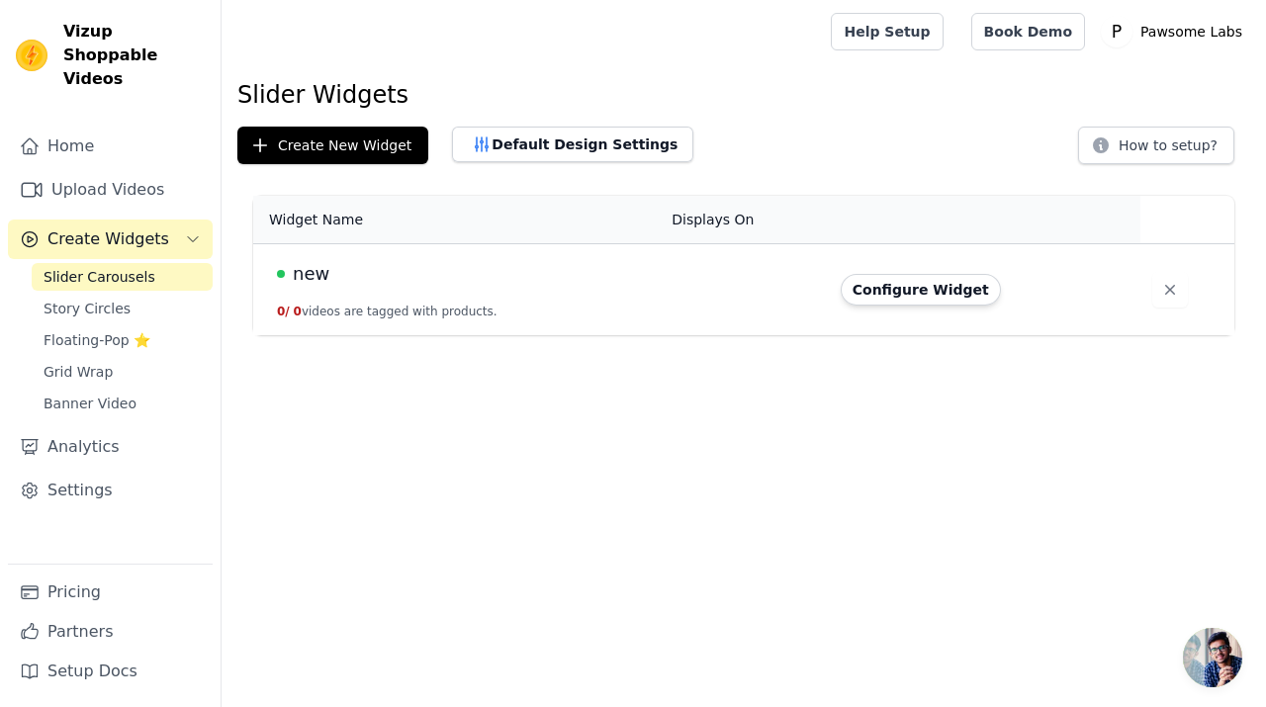
click at [133, 227] on span "Create Widgets" at bounding box center [108, 239] width 122 height 24
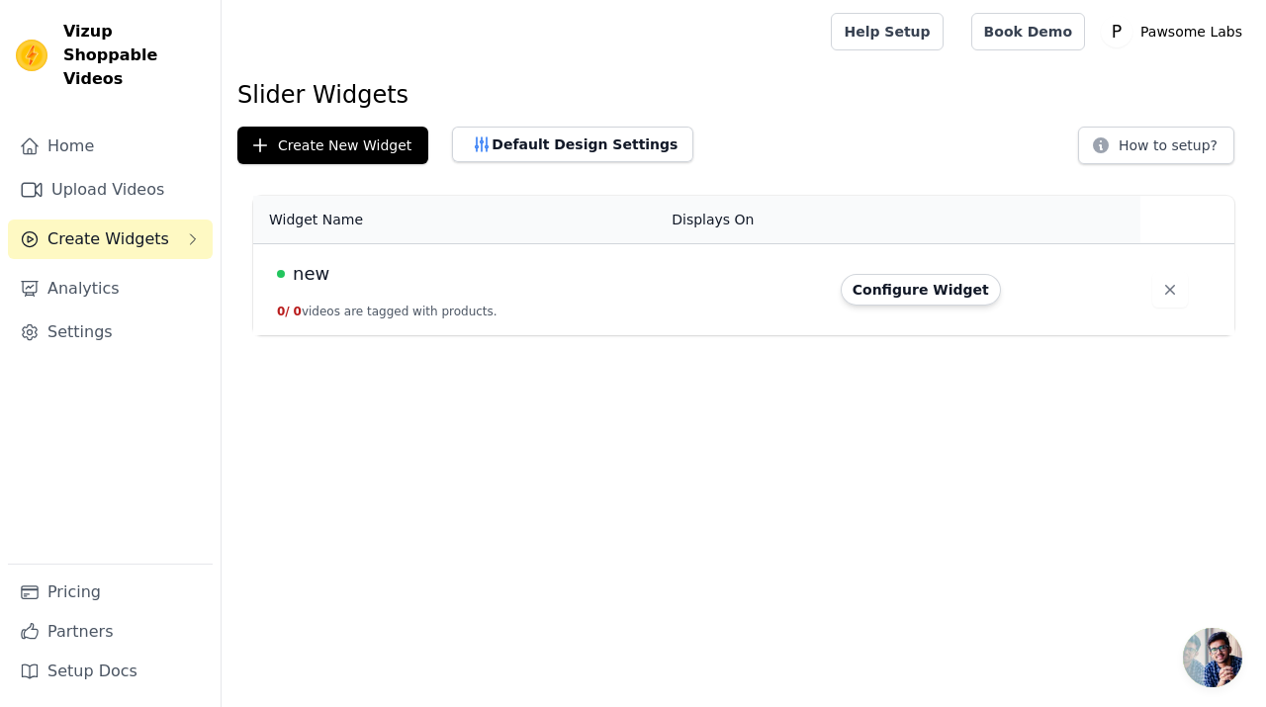
click at [120, 227] on span "Create Widgets" at bounding box center [108, 239] width 122 height 24
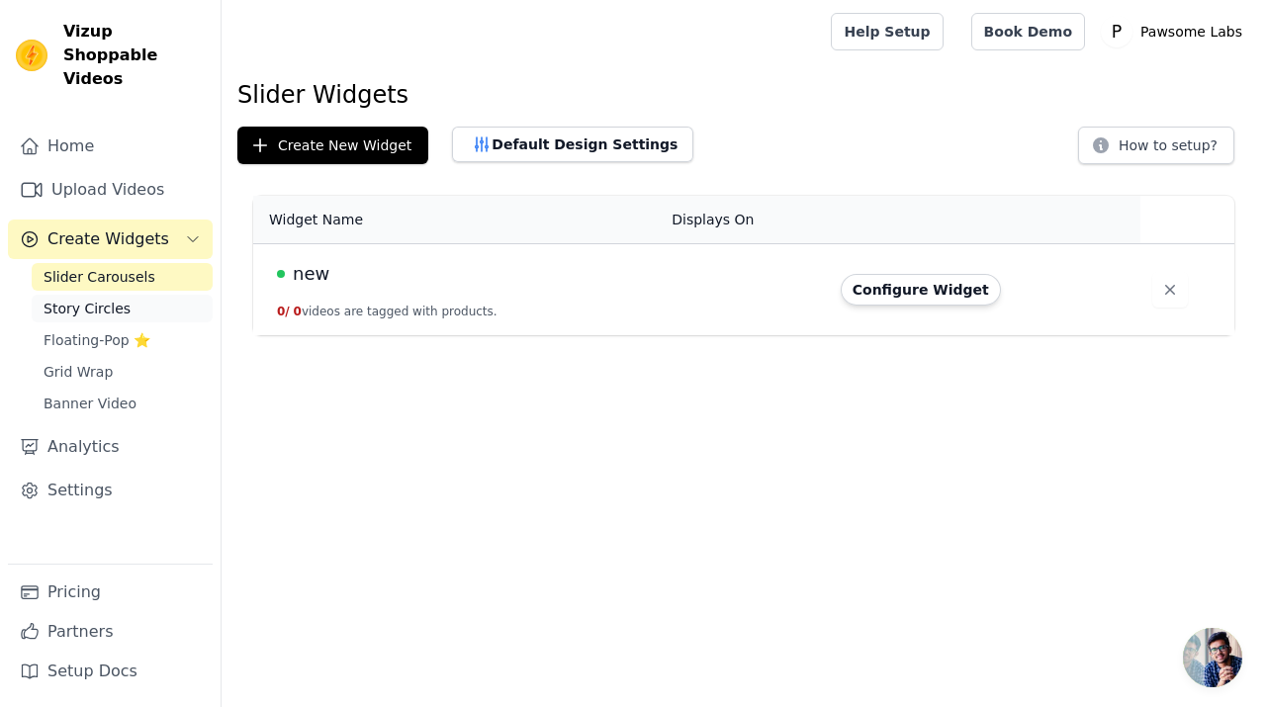
click at [107, 299] on span "Story Circles" at bounding box center [87, 309] width 87 height 20
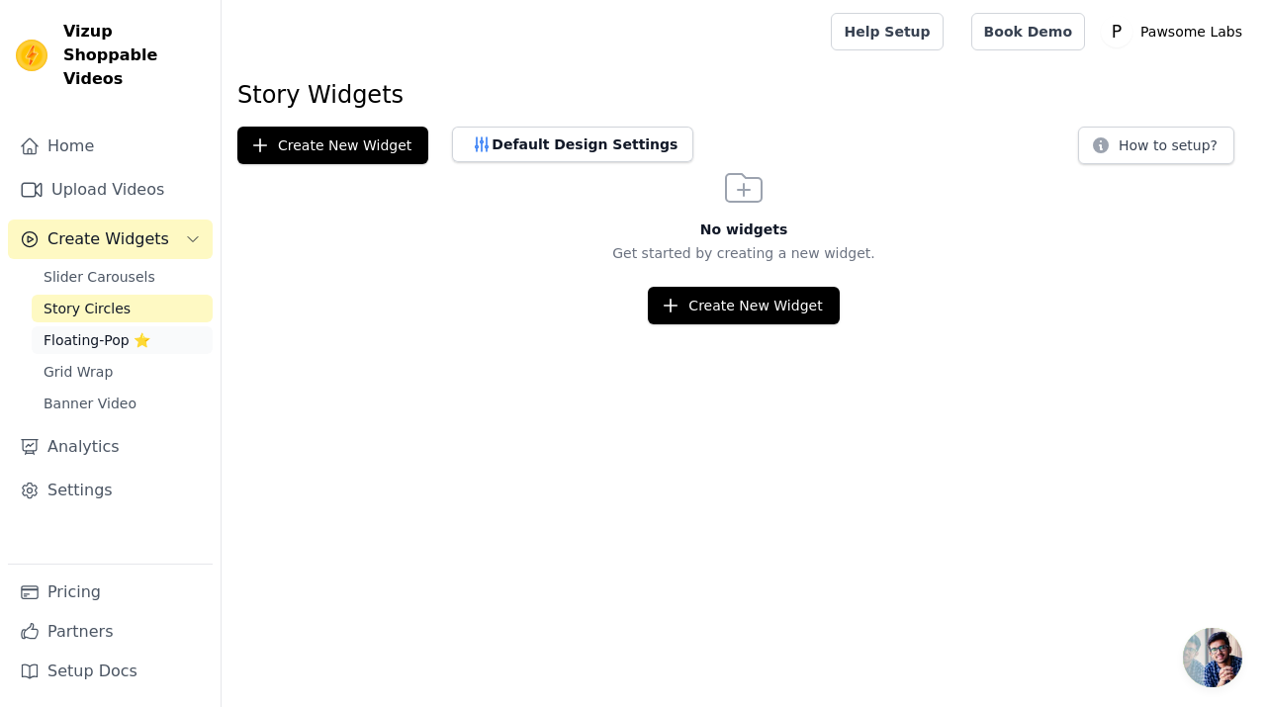
click at [97, 330] on span "Floating-Pop ⭐" at bounding box center [97, 340] width 107 height 20
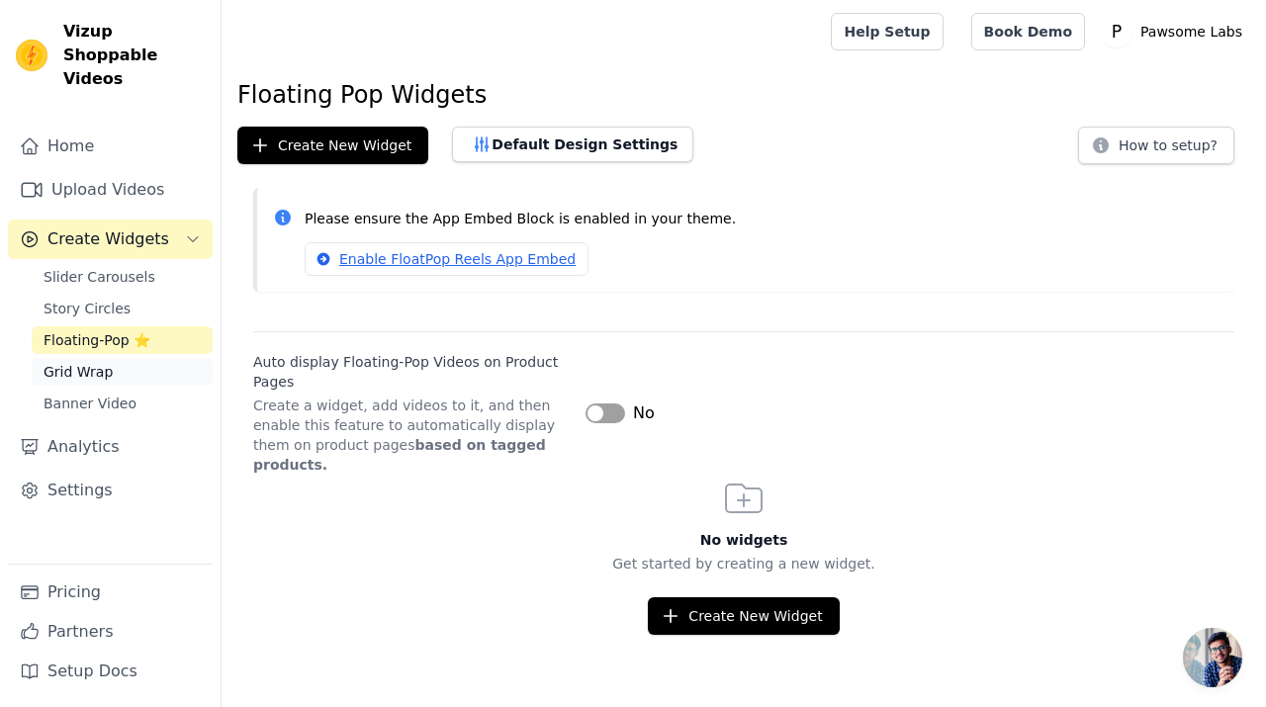
click at [89, 362] on span "Grid Wrap" at bounding box center [78, 372] width 69 height 20
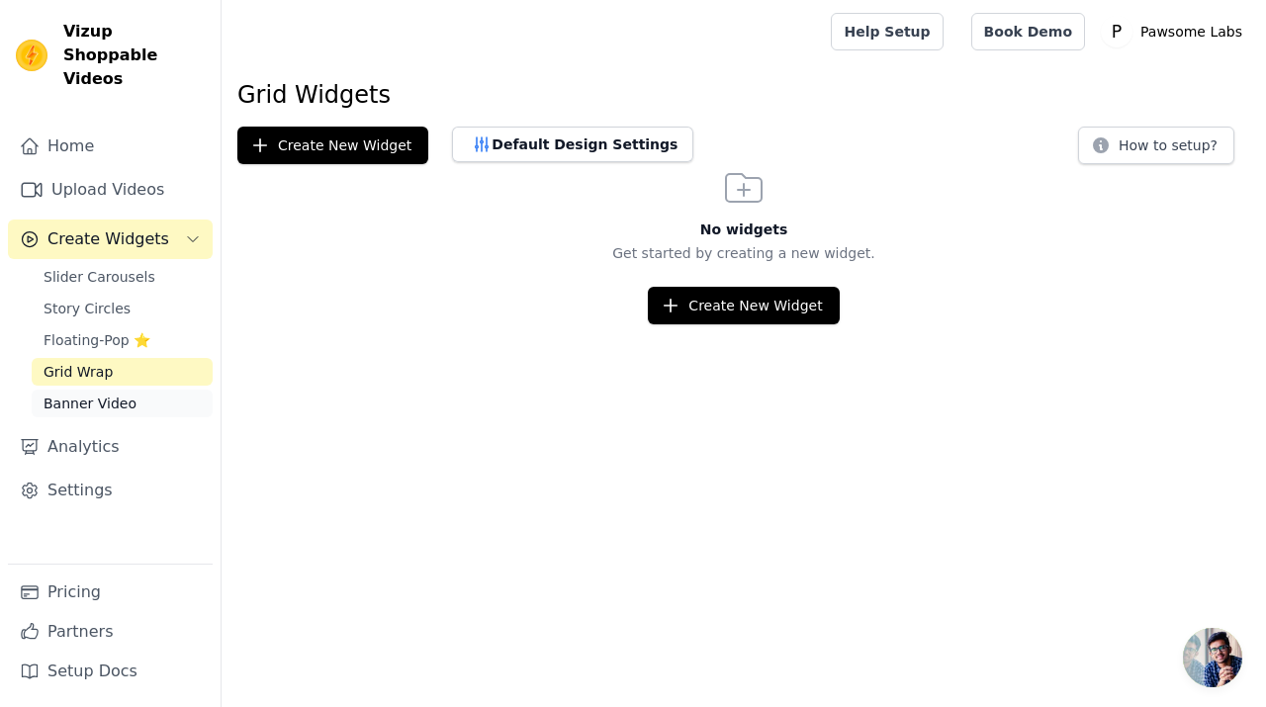
click at [78, 393] on span "Banner Video" at bounding box center [90, 403] width 93 height 20
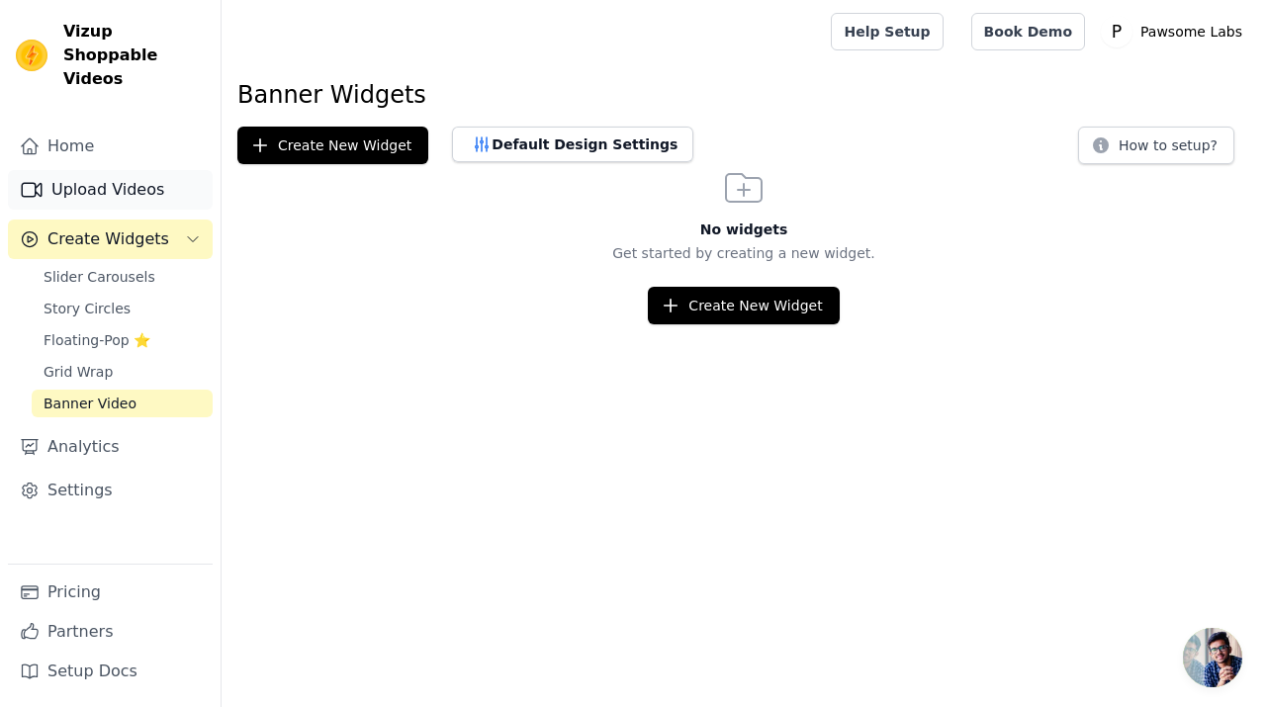
click at [117, 173] on link "Upload Videos" at bounding box center [110, 190] width 205 height 40
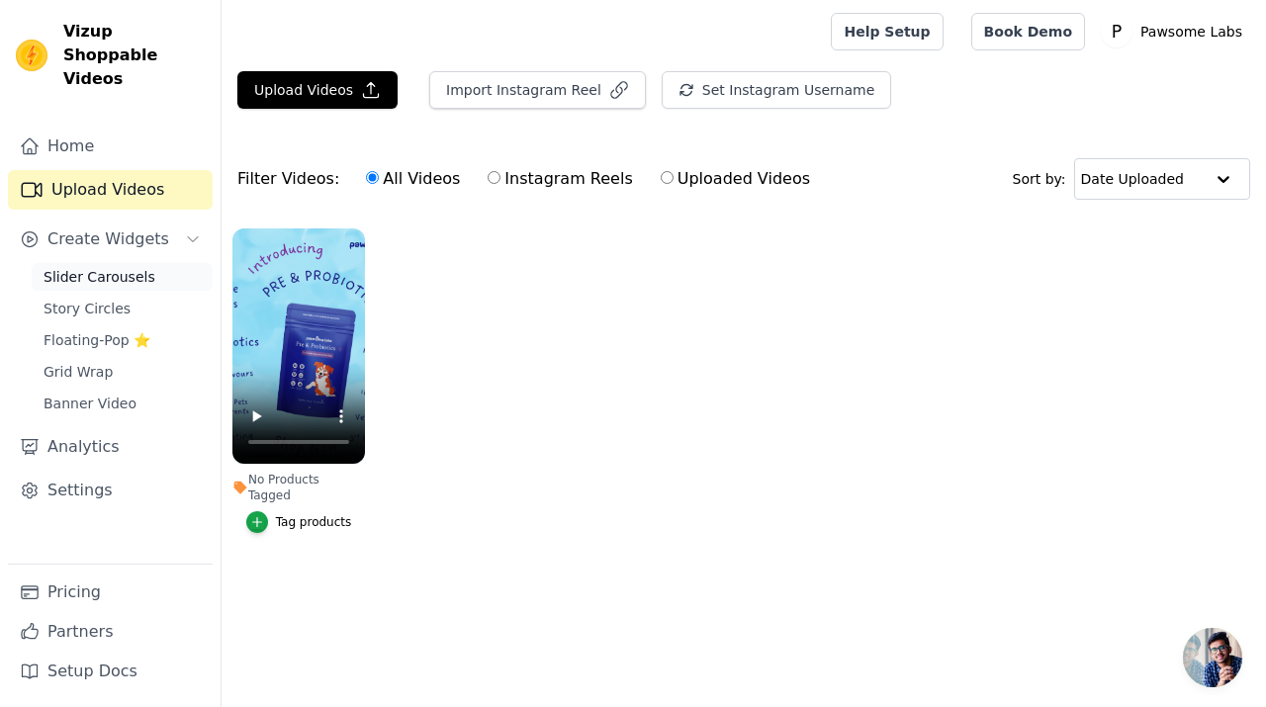
click at [63, 267] on span "Slider Carousels" at bounding box center [100, 277] width 112 height 20
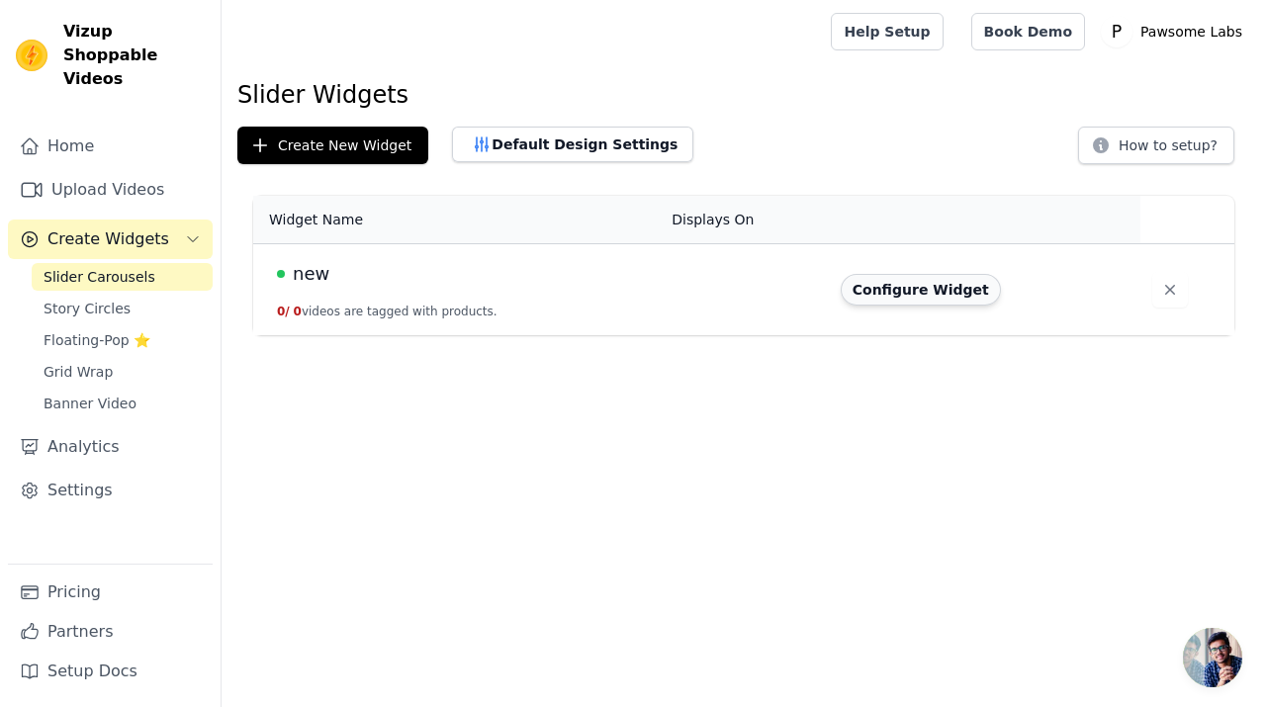
click at [882, 298] on button "Configure Widget" at bounding box center [920, 290] width 160 height 32
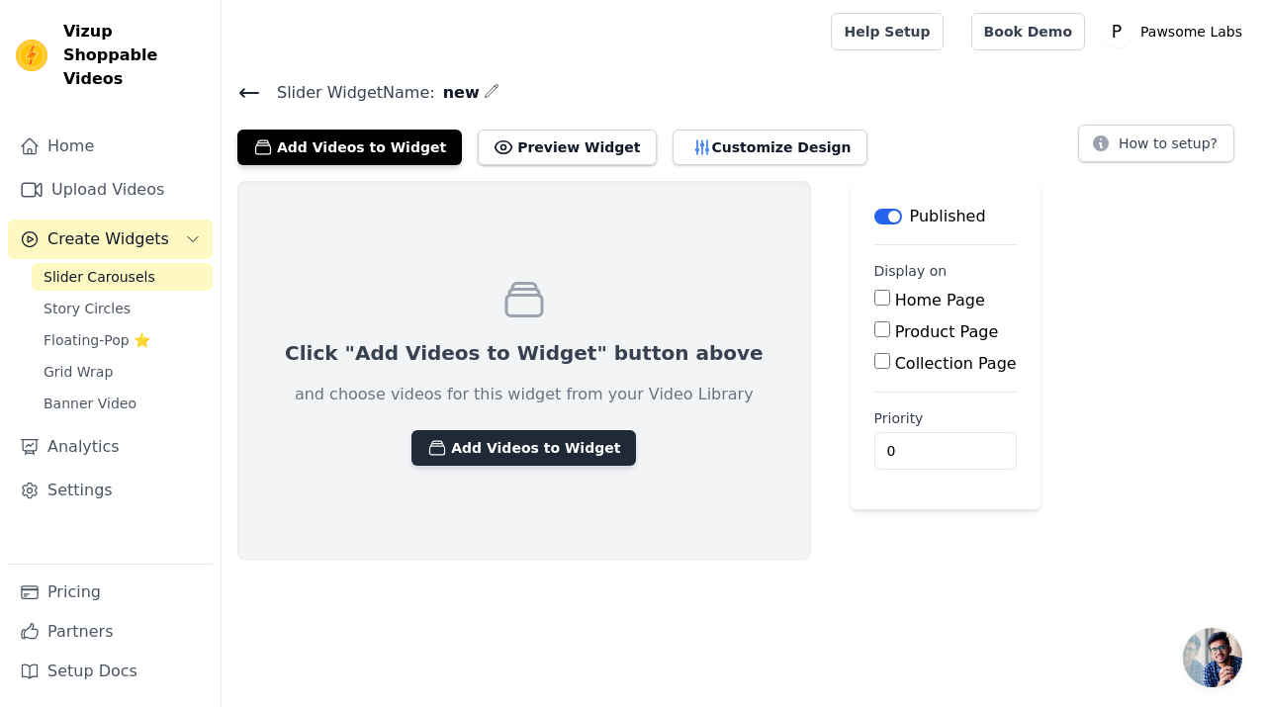
click at [564, 454] on button "Add Videos to Widget" at bounding box center [523, 448] width 224 height 36
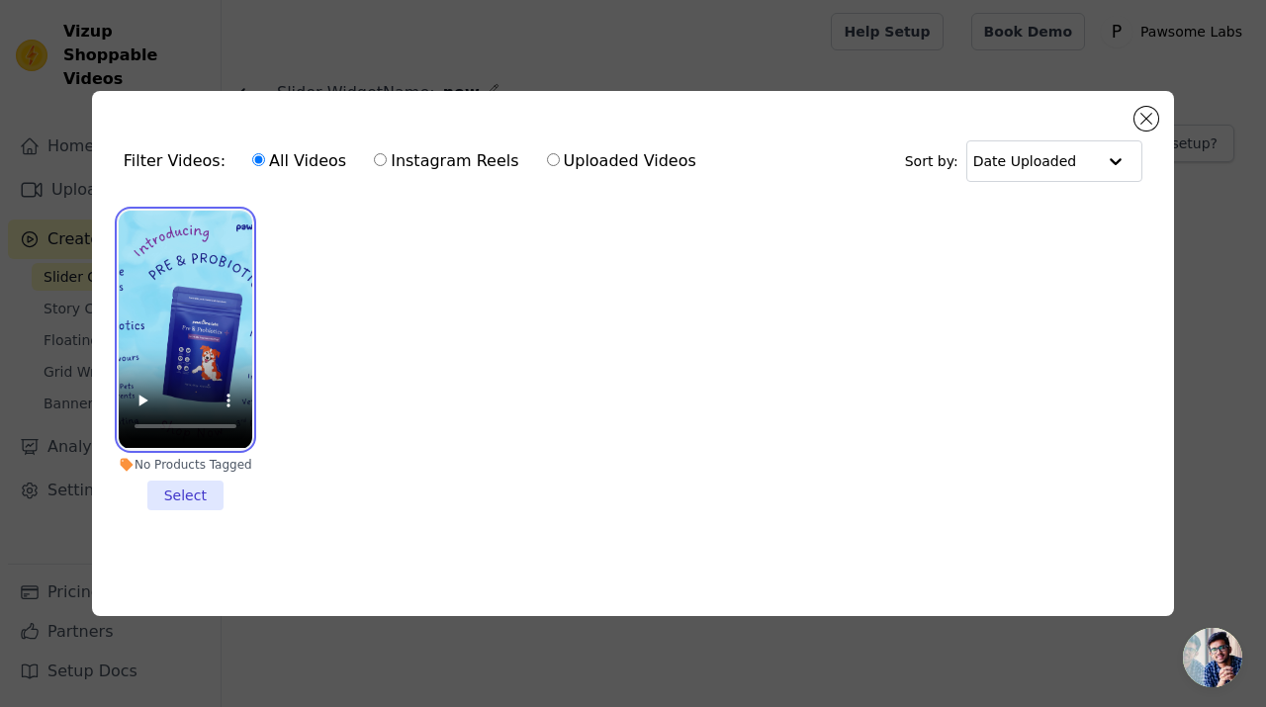
click at [128, 317] on video at bounding box center [185, 329] width 133 height 237
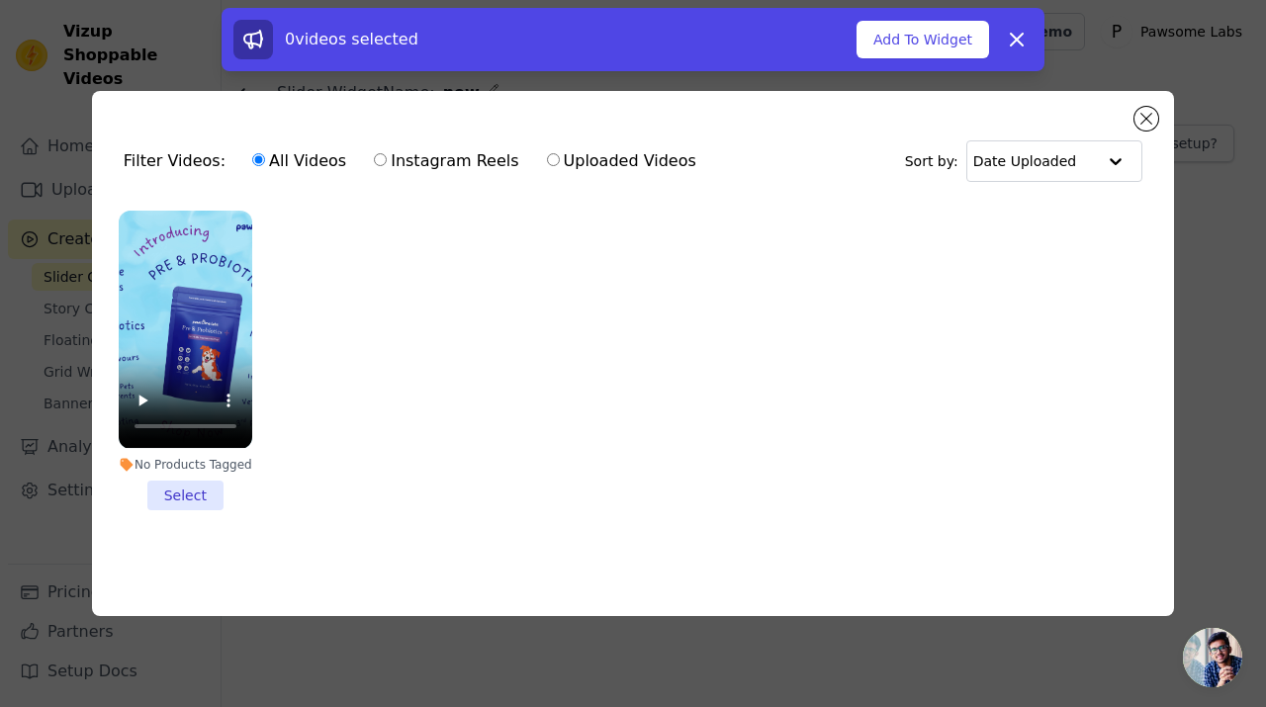
click at [165, 482] on li "No Products Tagged Select" at bounding box center [185, 360] width 133 height 299
click at [0, 0] on input "No Products Tagged Select" at bounding box center [0, 0] width 0 height 0
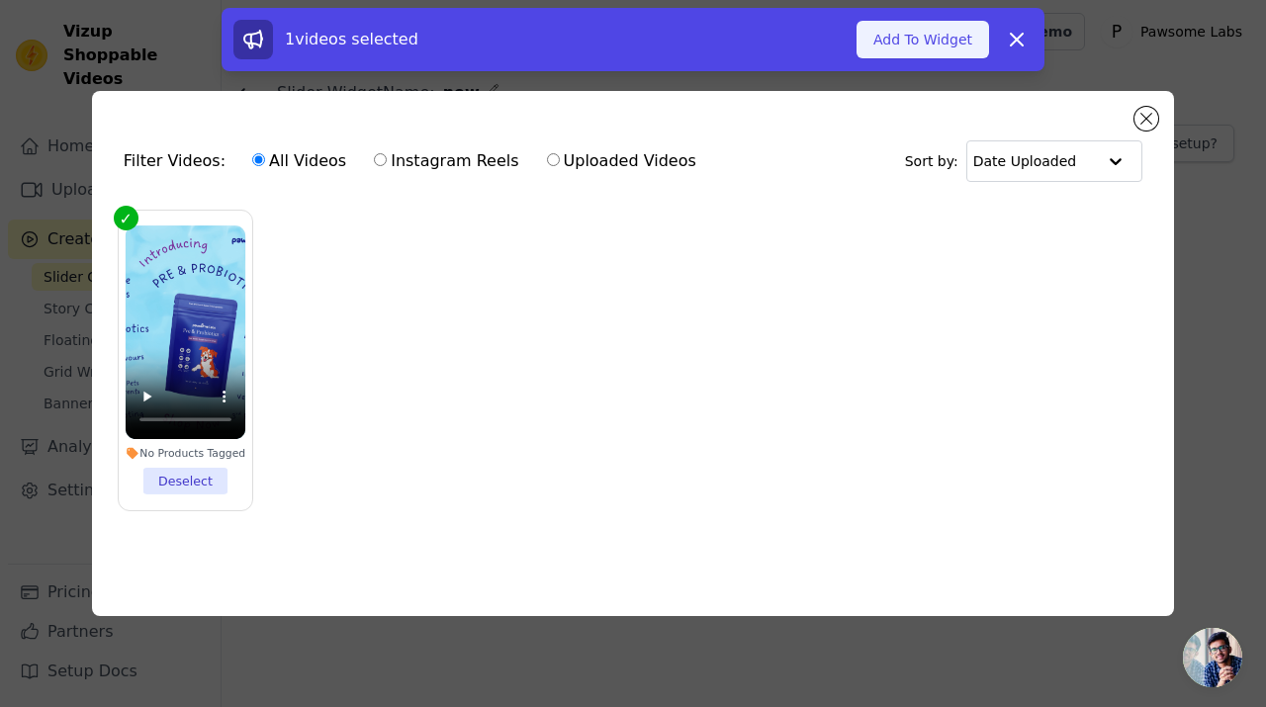
click at [945, 37] on button "Add To Widget" at bounding box center [922, 40] width 132 height 38
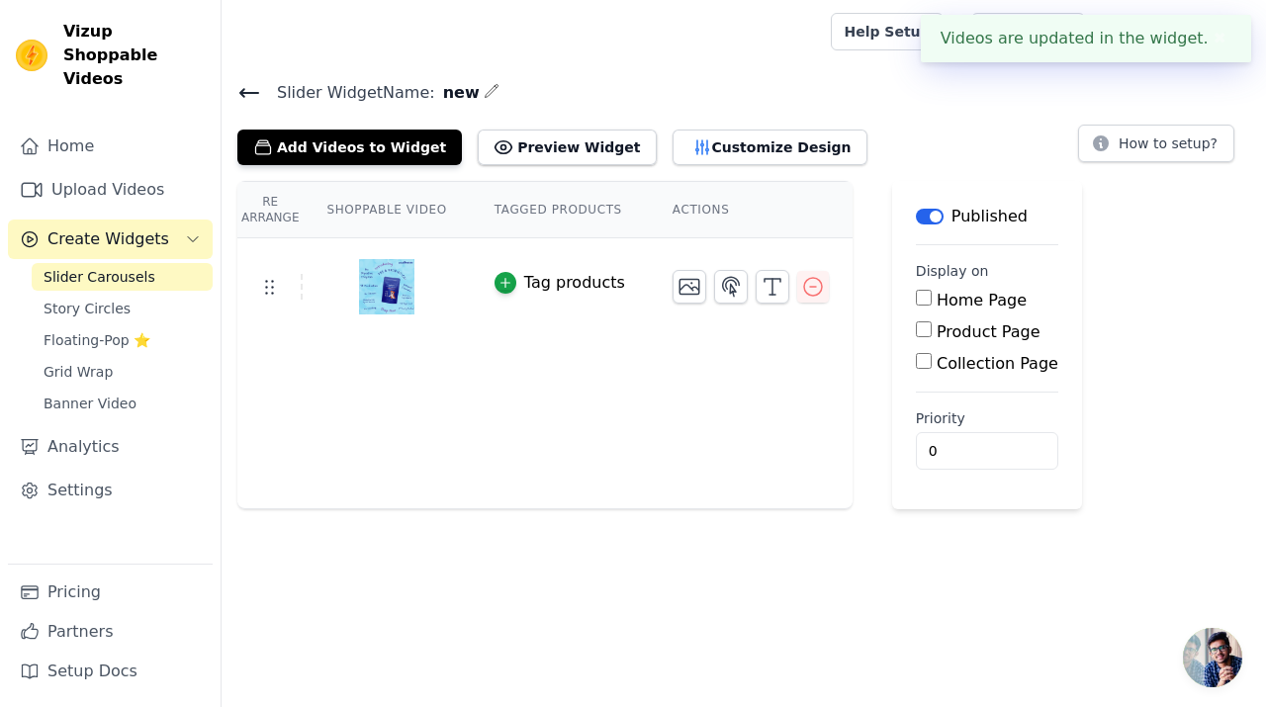
click at [917, 324] on input "Product Page" at bounding box center [924, 329] width 16 height 16
checkbox input "true"
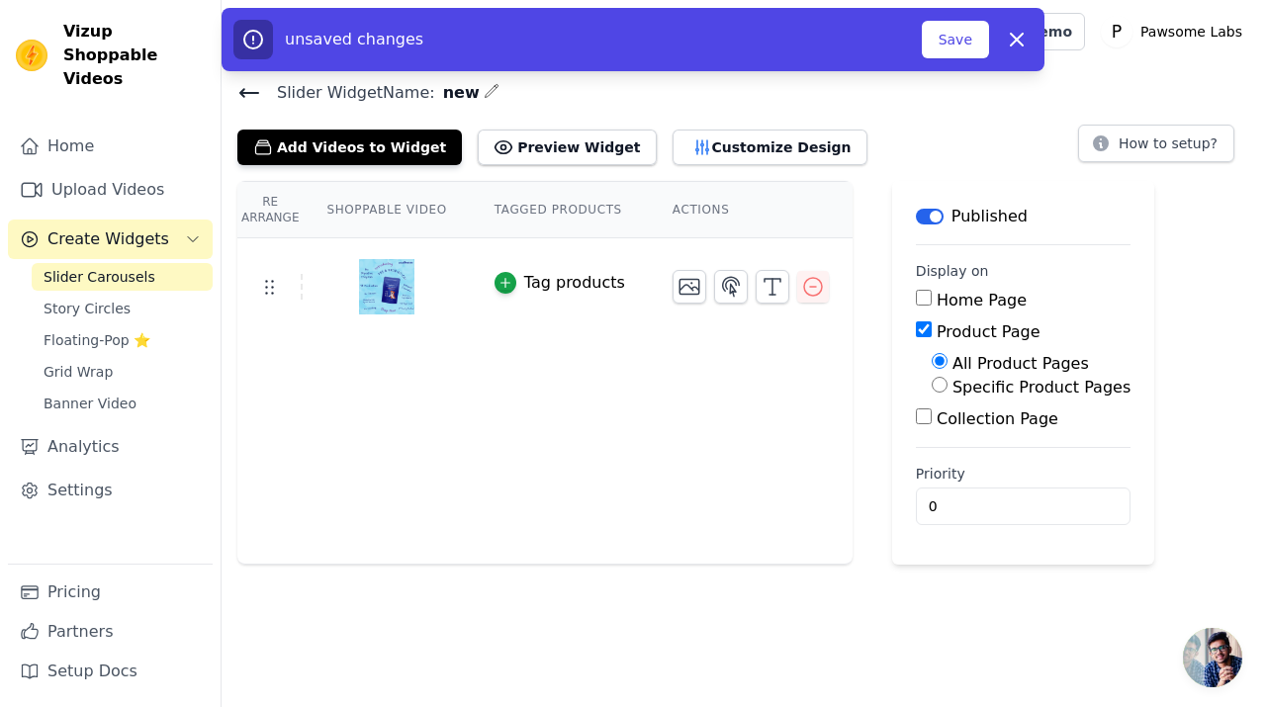
click at [920, 212] on button "Label" at bounding box center [930, 217] width 28 height 16
click at [917, 223] on div "Draft" at bounding box center [953, 217] width 75 height 24
click at [918, 218] on button "Label" at bounding box center [930, 217] width 28 height 16
click at [931, 217] on button "Label" at bounding box center [930, 217] width 28 height 16
click at [116, 299] on span "Story Circles" at bounding box center [87, 309] width 87 height 20
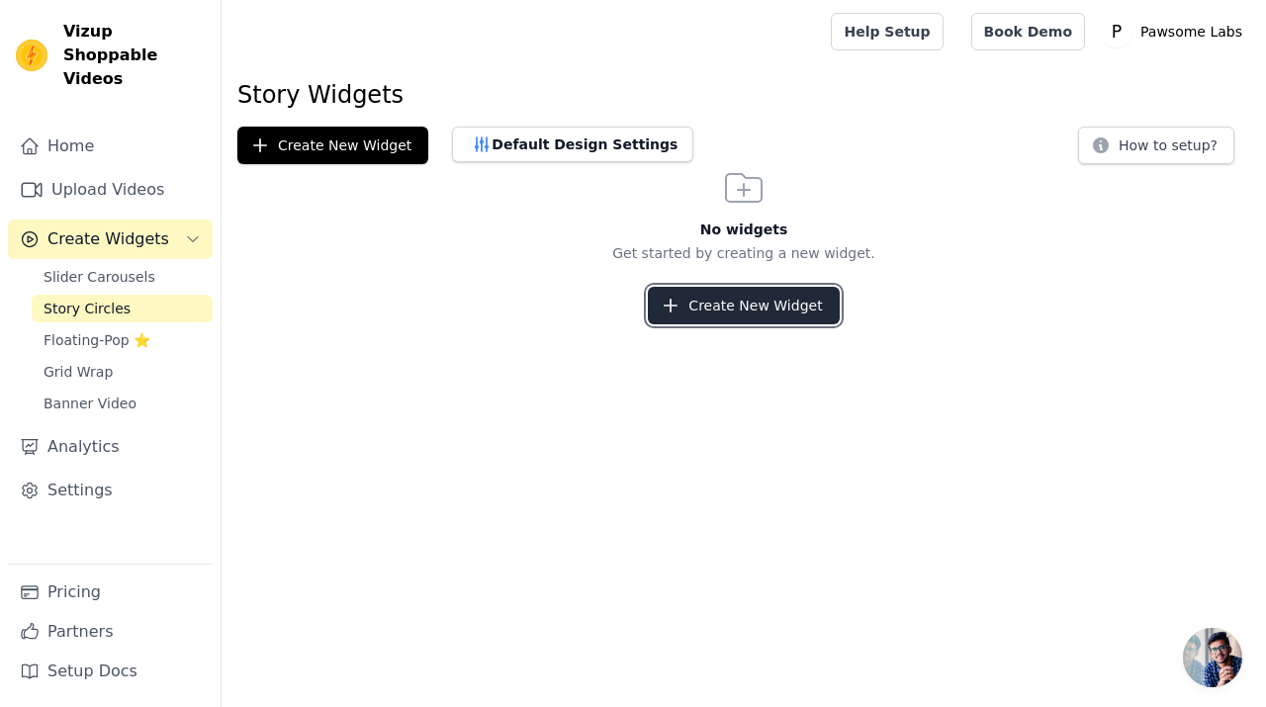
click at [665, 296] on icon "button" at bounding box center [670, 306] width 20 height 20
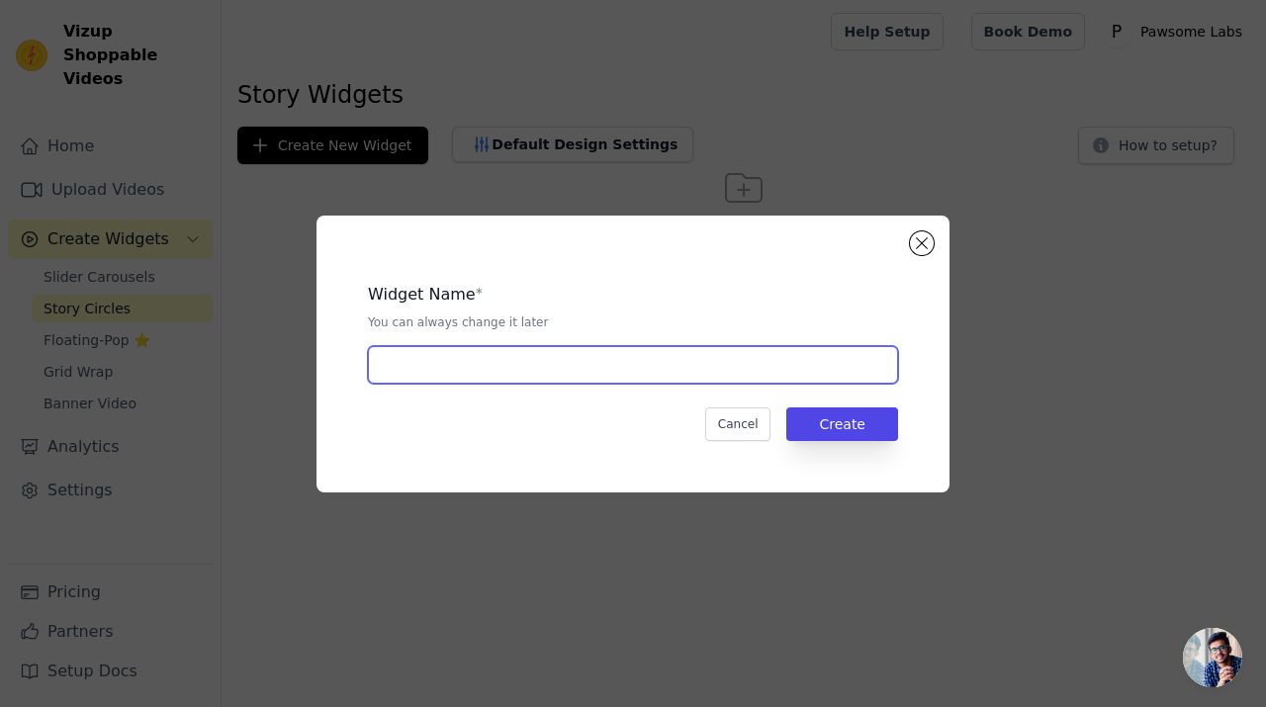
click at [647, 372] on input "text" at bounding box center [633, 365] width 530 height 38
type input "dsd"
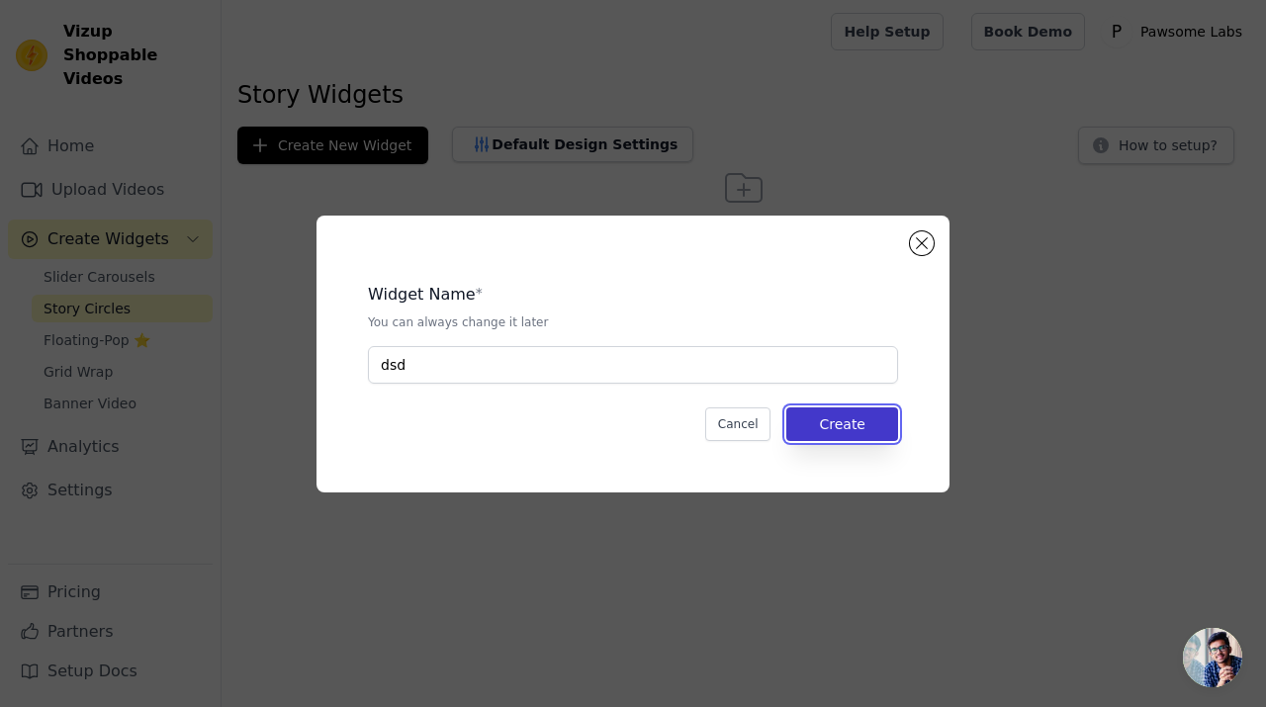
click at [877, 417] on button "Create" at bounding box center [842, 424] width 112 height 34
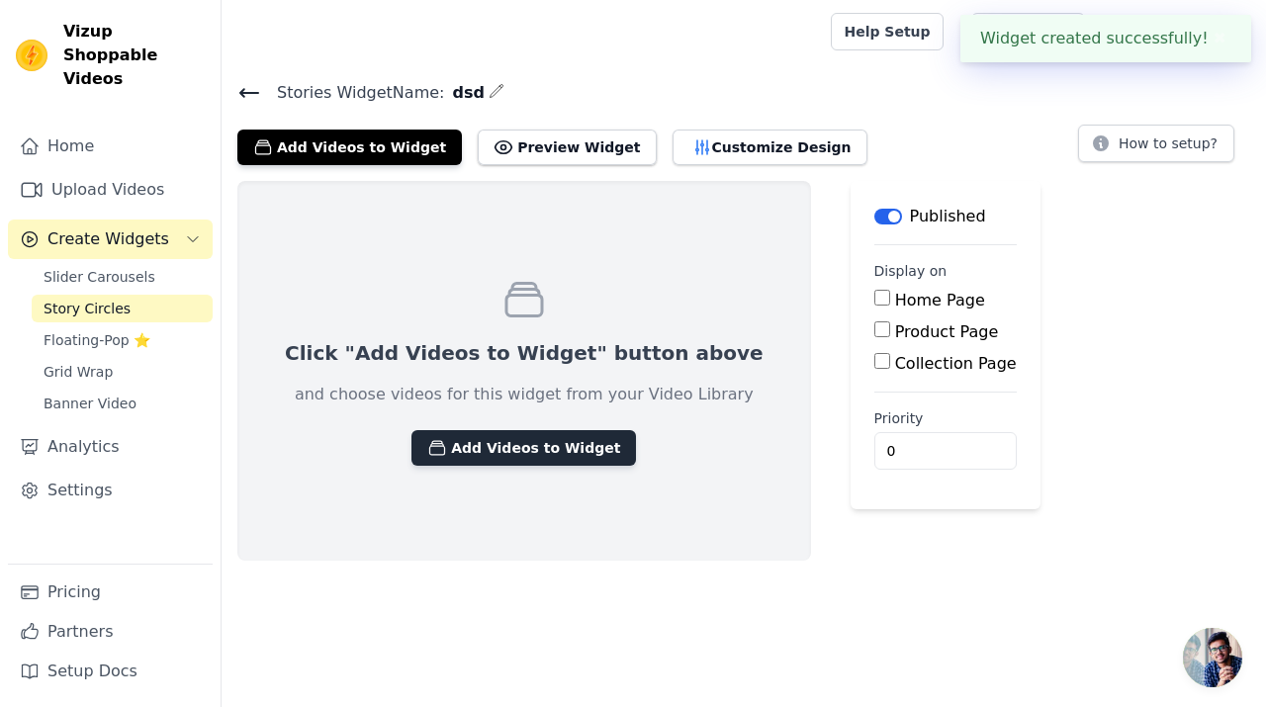
click at [509, 452] on button "Add Videos to Widget" at bounding box center [523, 448] width 224 height 36
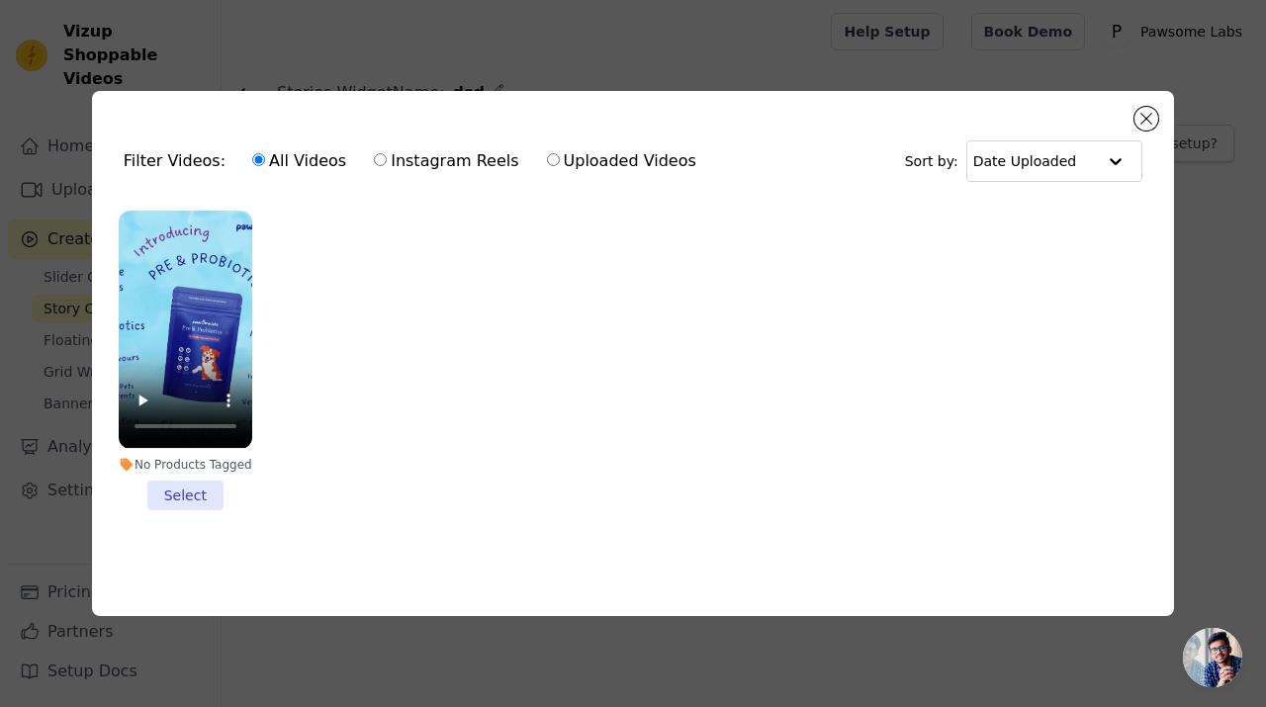
click at [185, 495] on li "No Products Tagged Select" at bounding box center [185, 360] width 133 height 299
click at [0, 0] on input "No Products Tagged Select" at bounding box center [0, 0] width 0 height 0
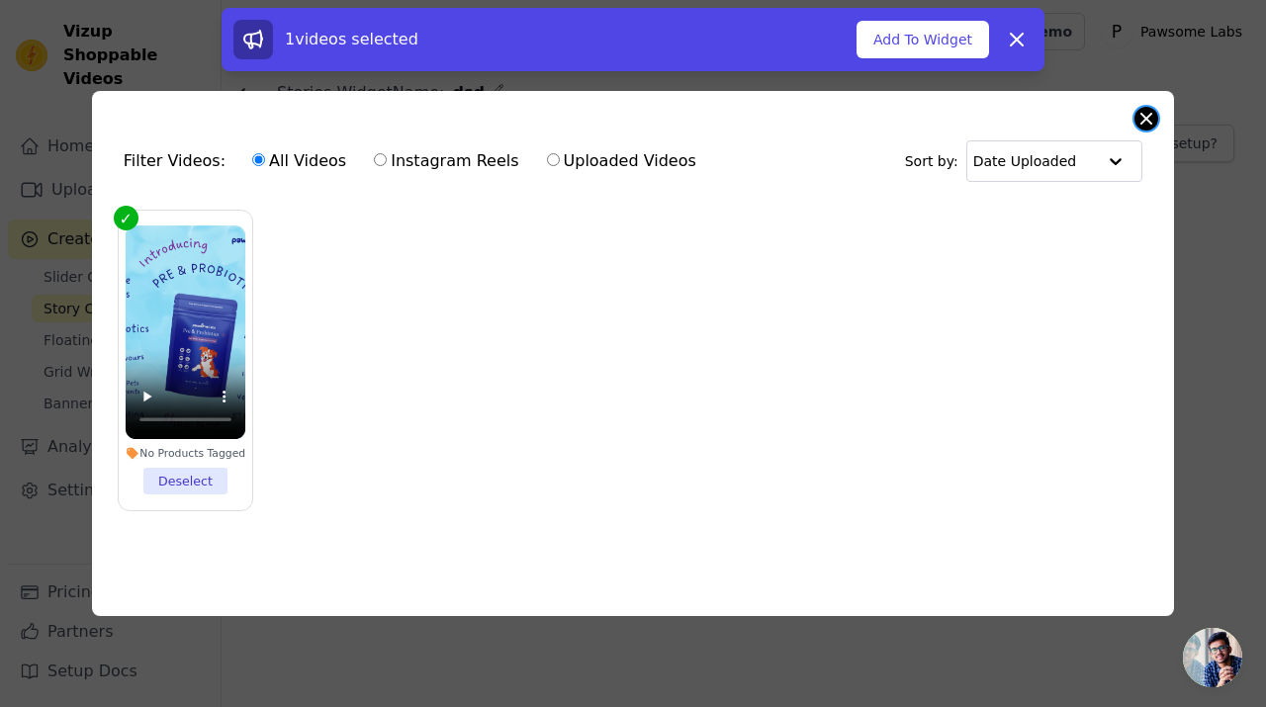
click at [1155, 120] on button "Close modal" at bounding box center [1146, 119] width 24 height 24
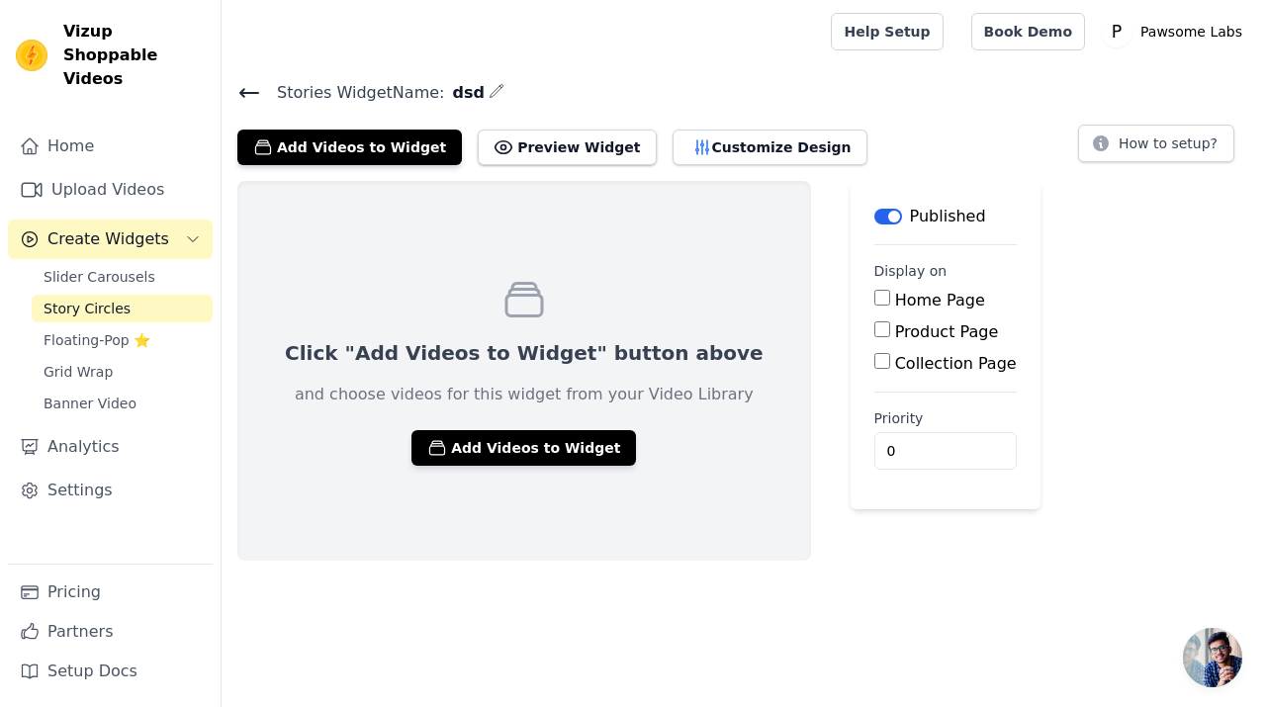
click at [874, 302] on div "Home Page" at bounding box center [945, 301] width 142 height 24
click at [874, 301] on input "Home Page" at bounding box center [882, 298] width 16 height 16
checkbox input "true"
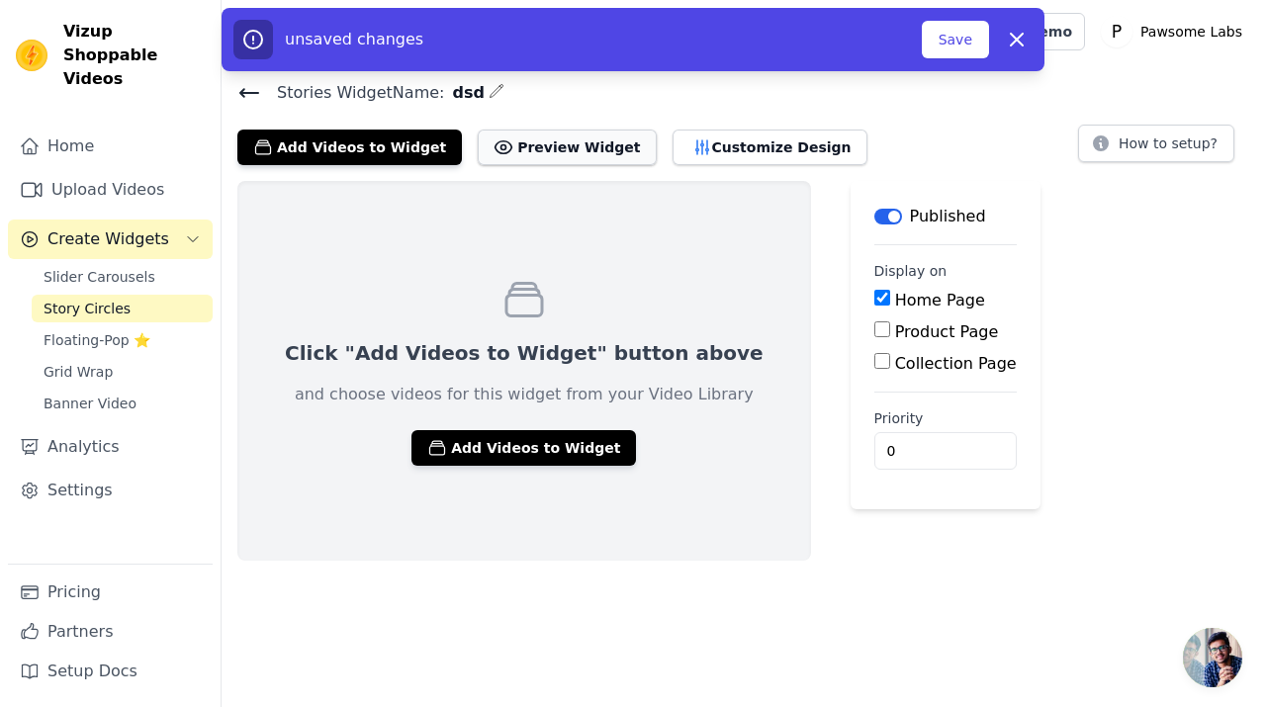
click at [540, 142] on button "Preview Widget" at bounding box center [567, 148] width 178 height 36
click at [695, 150] on icon "button" at bounding box center [701, 147] width 13 height 14
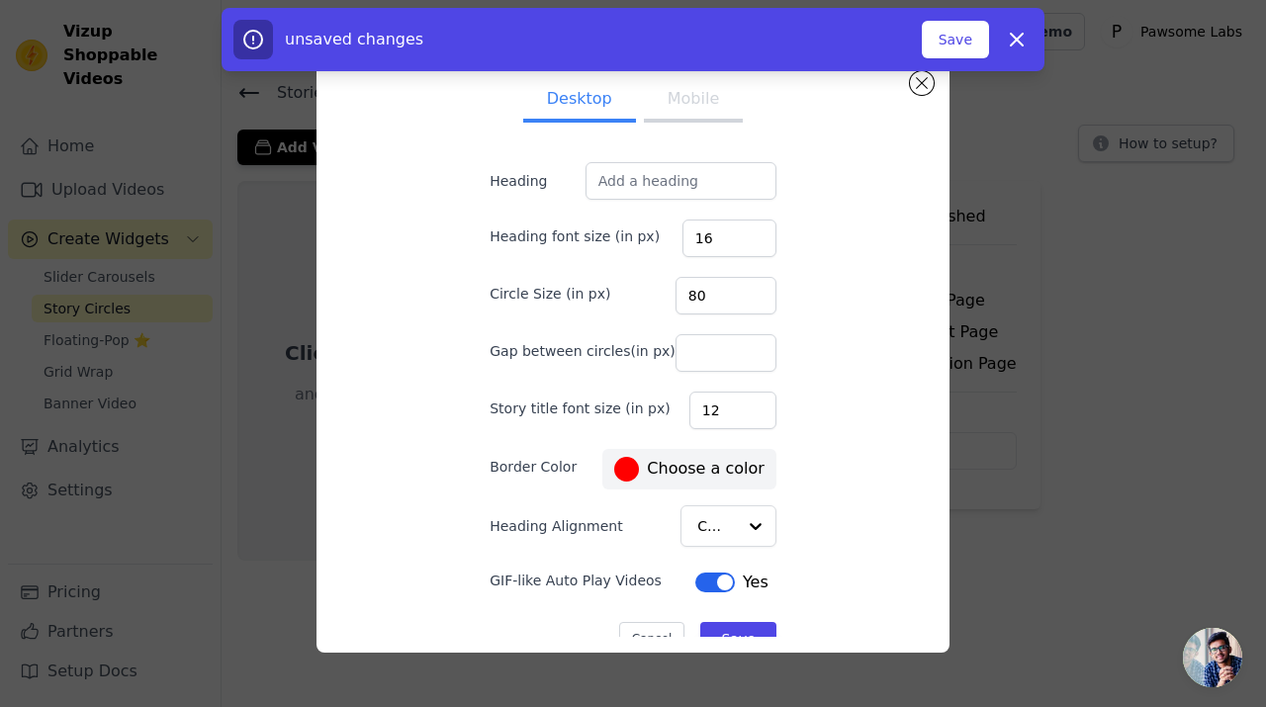
click at [700, 110] on button "Mobile" at bounding box center [693, 101] width 99 height 44
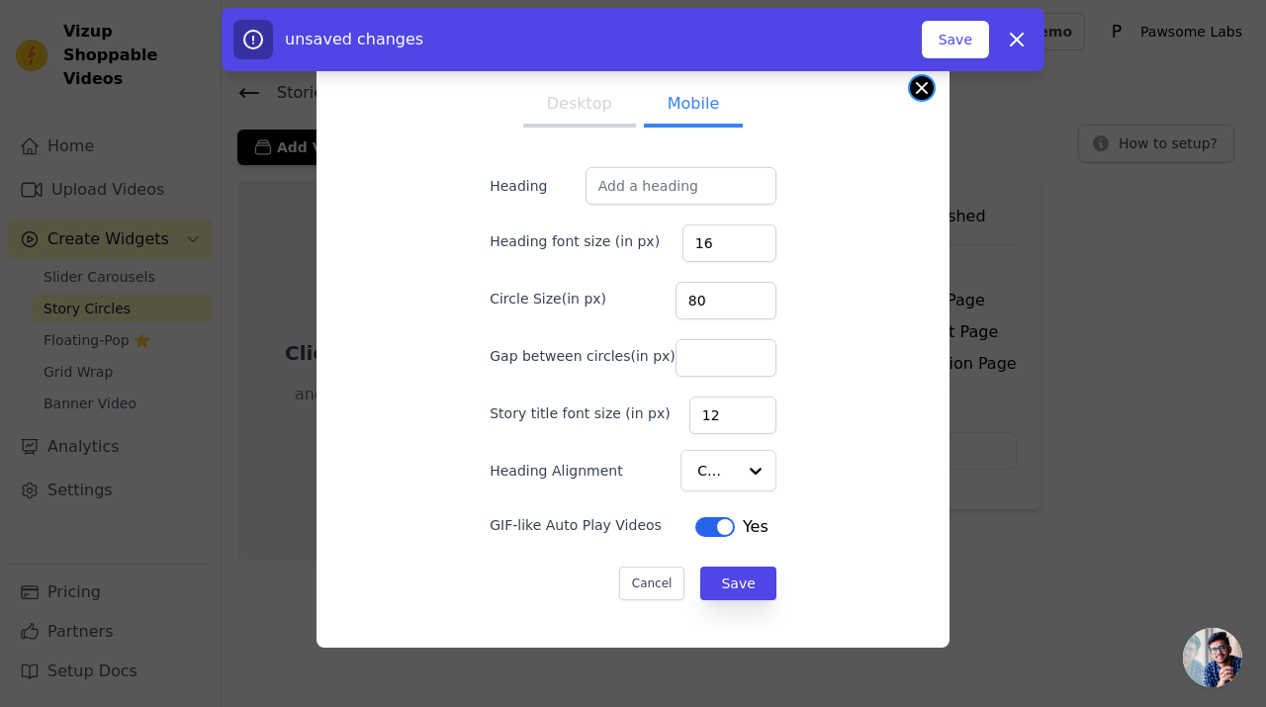
click at [927, 96] on button "Close modal" at bounding box center [922, 88] width 24 height 24
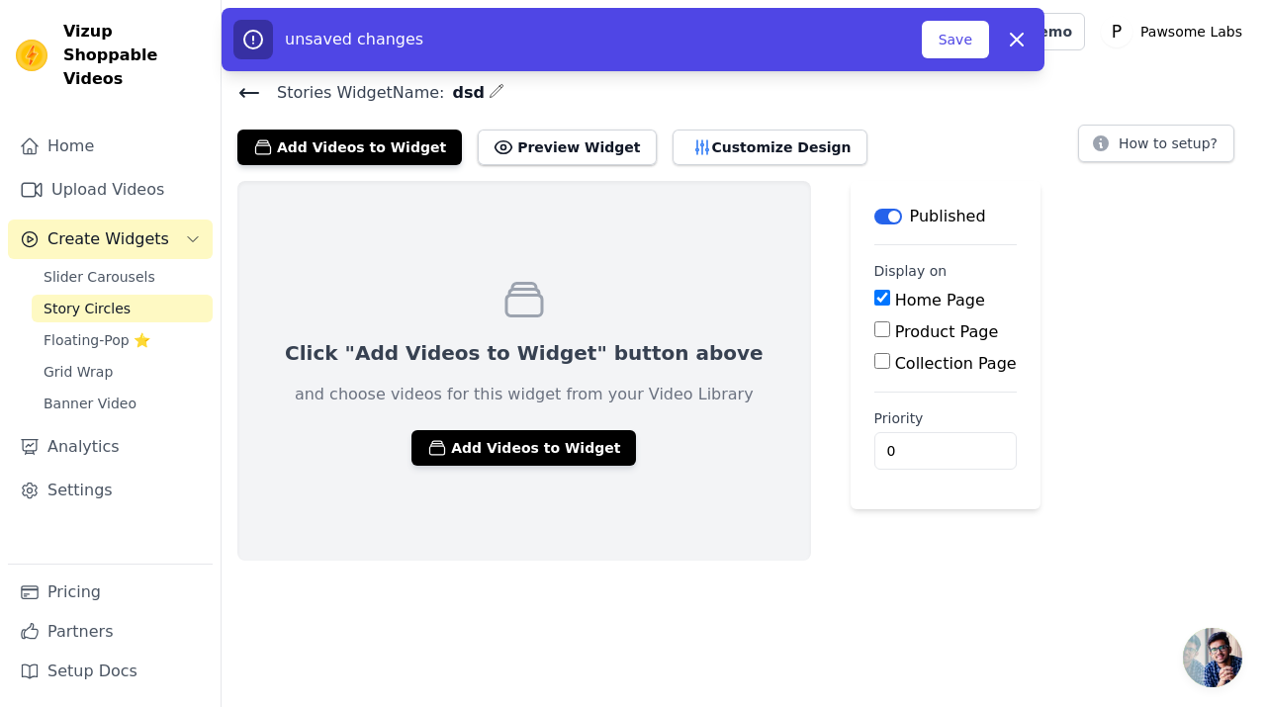
click at [874, 219] on button "Label" at bounding box center [888, 217] width 28 height 16
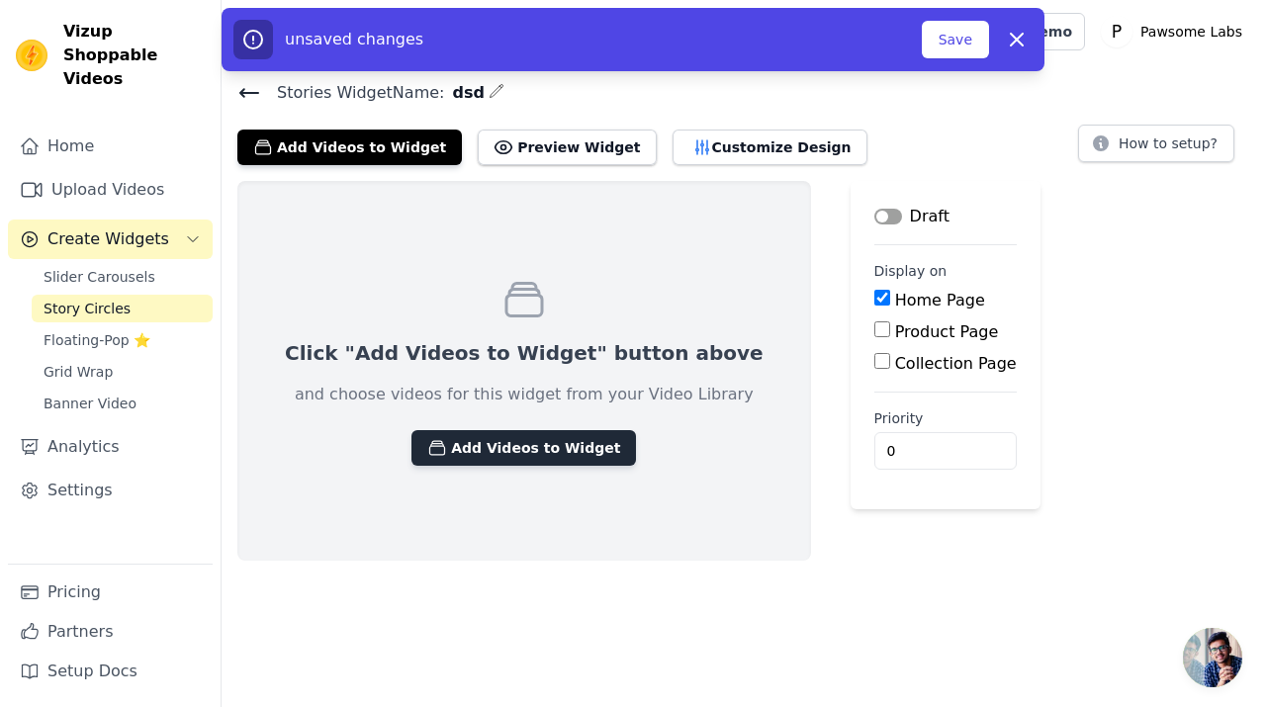
click at [470, 444] on button "Add Videos to Widget" at bounding box center [523, 448] width 224 height 36
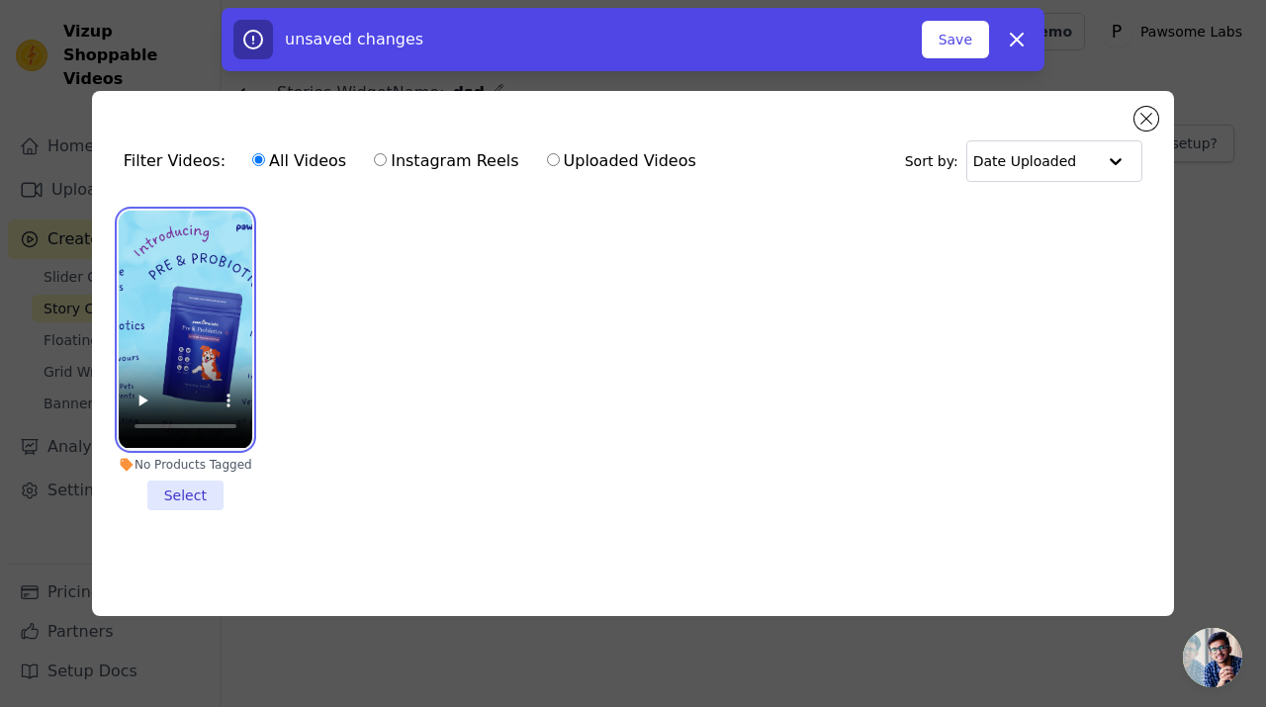
click at [206, 357] on video at bounding box center [185, 329] width 133 height 237
click at [203, 480] on li "No Products Tagged Select" at bounding box center [185, 360] width 133 height 299
click at [0, 0] on input "No Products Tagged Select" at bounding box center [0, 0] width 0 height 0
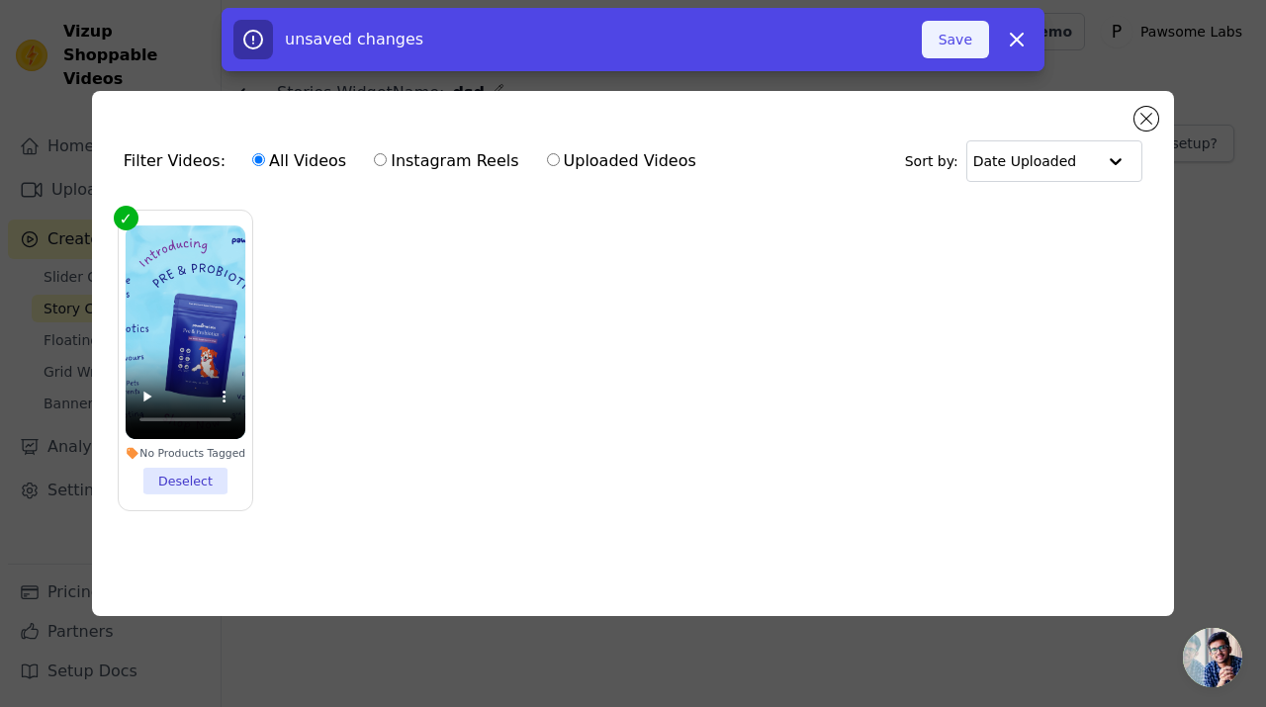
click at [950, 52] on button "Save" at bounding box center [954, 40] width 67 height 38
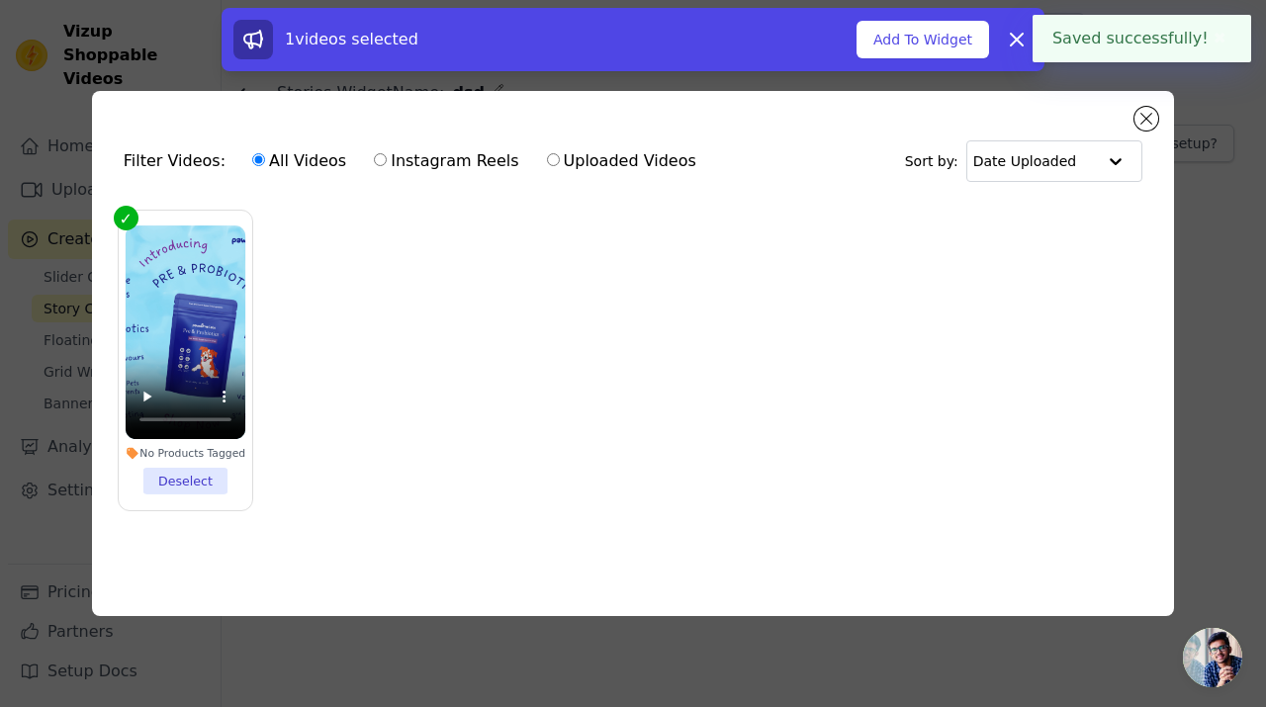
click at [1156, 105] on div "Filter Videos: All Videos Instagram Reels Uploaded Videos Sort by: Date Uploade…" at bounding box center [633, 353] width 1082 height 524
click at [1156, 108] on div "Filter Videos: All Videos Instagram Reels Uploaded Videos Sort by: Date Uploade…" at bounding box center [633, 353] width 1082 height 524
click at [1150, 115] on button "Close modal" at bounding box center [1146, 119] width 24 height 24
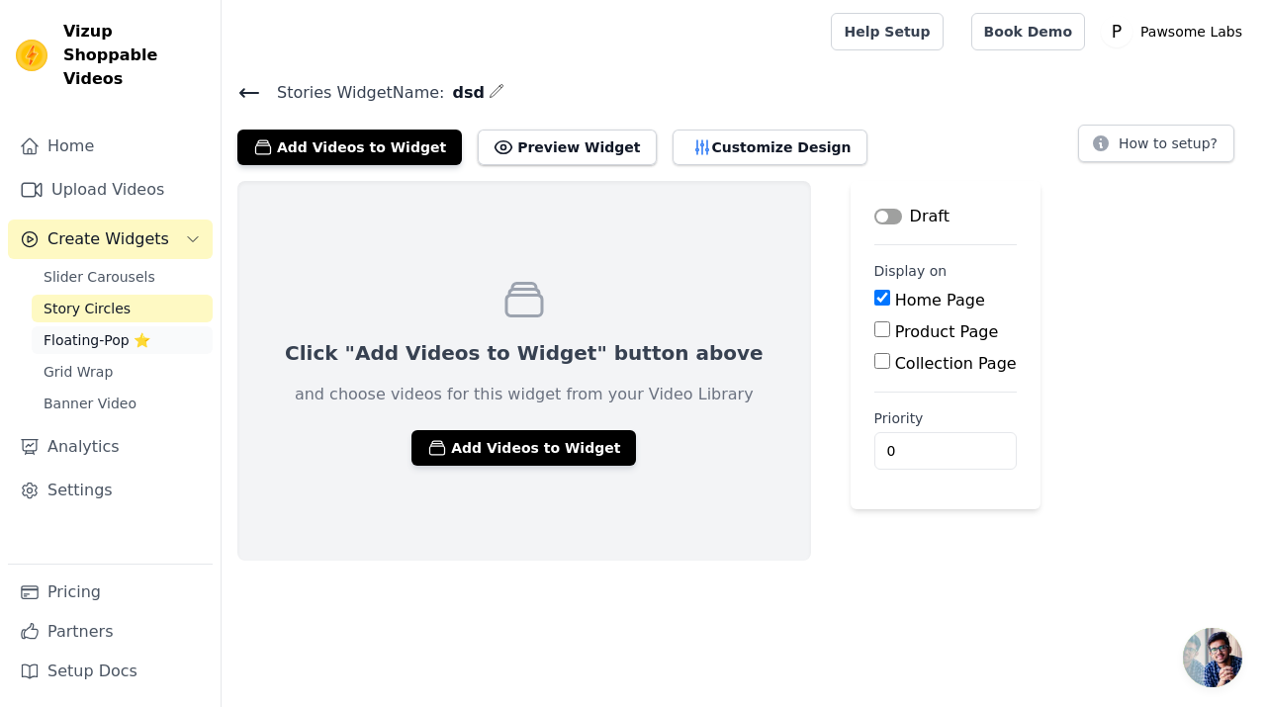
click at [111, 330] on span "Floating-Pop ⭐" at bounding box center [97, 340] width 107 height 20
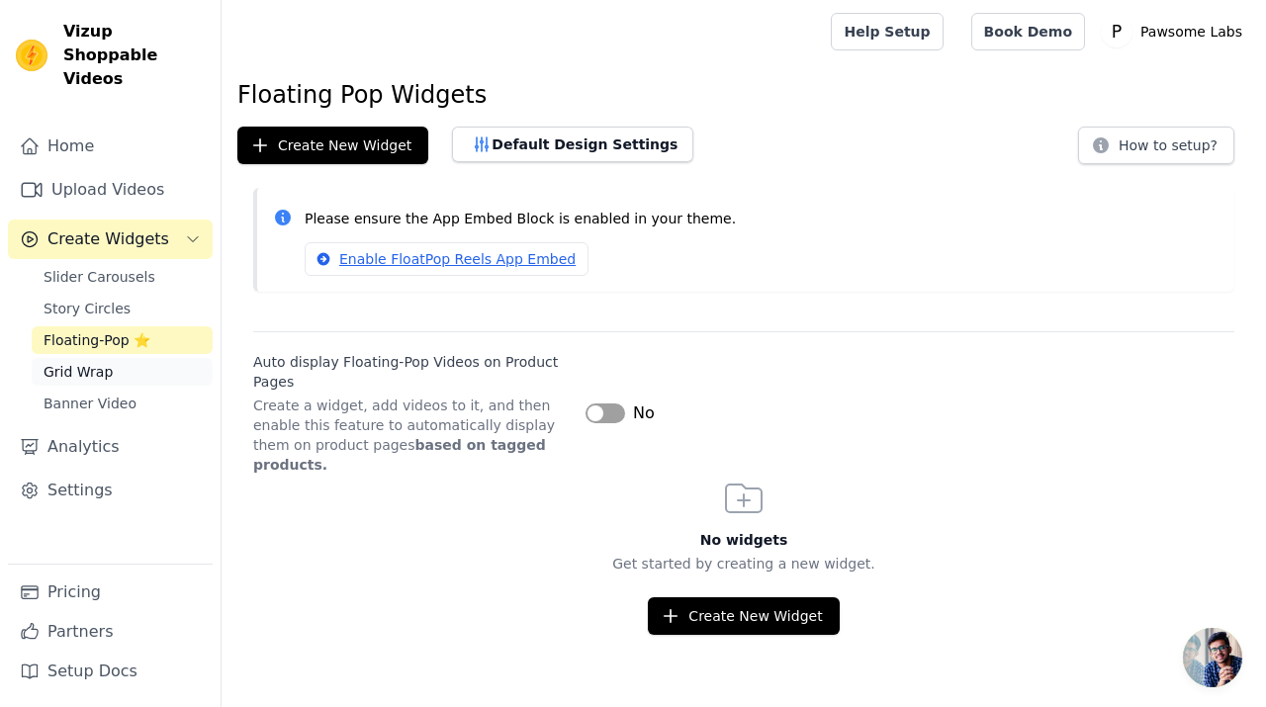
click at [104, 362] on span "Grid Wrap" at bounding box center [78, 372] width 69 height 20
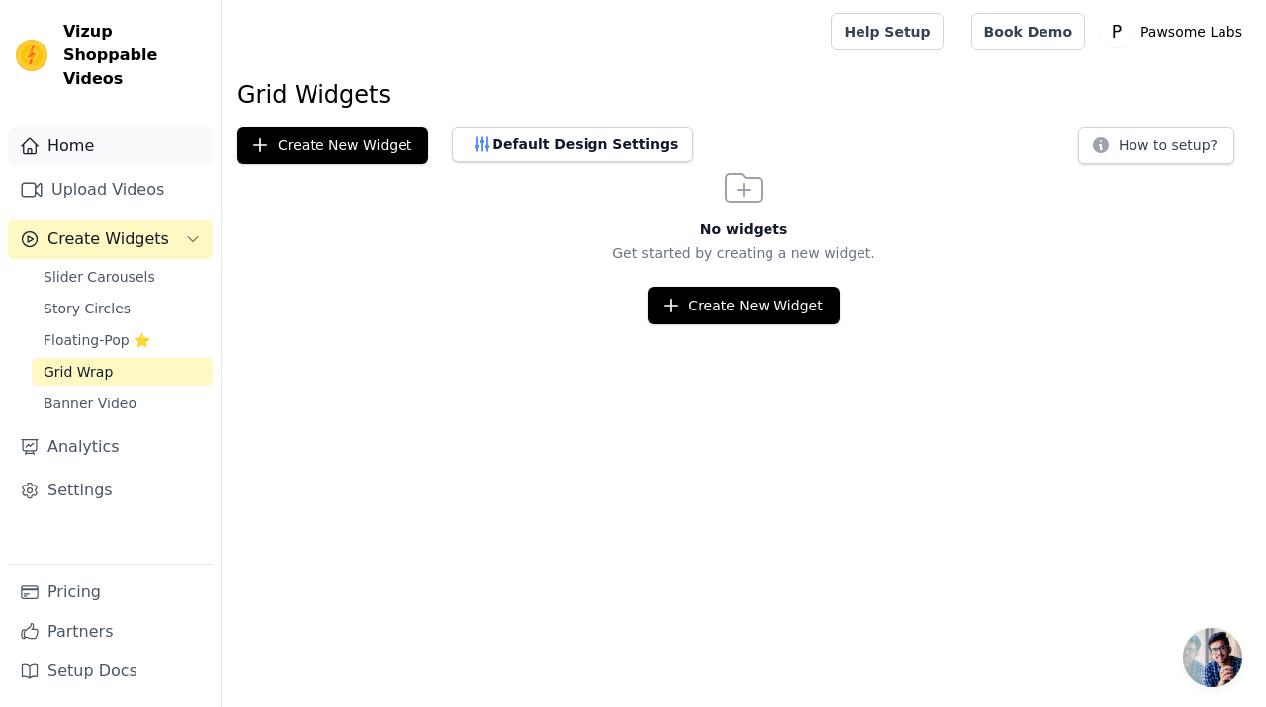
click at [80, 127] on link "Home" at bounding box center [110, 147] width 205 height 40
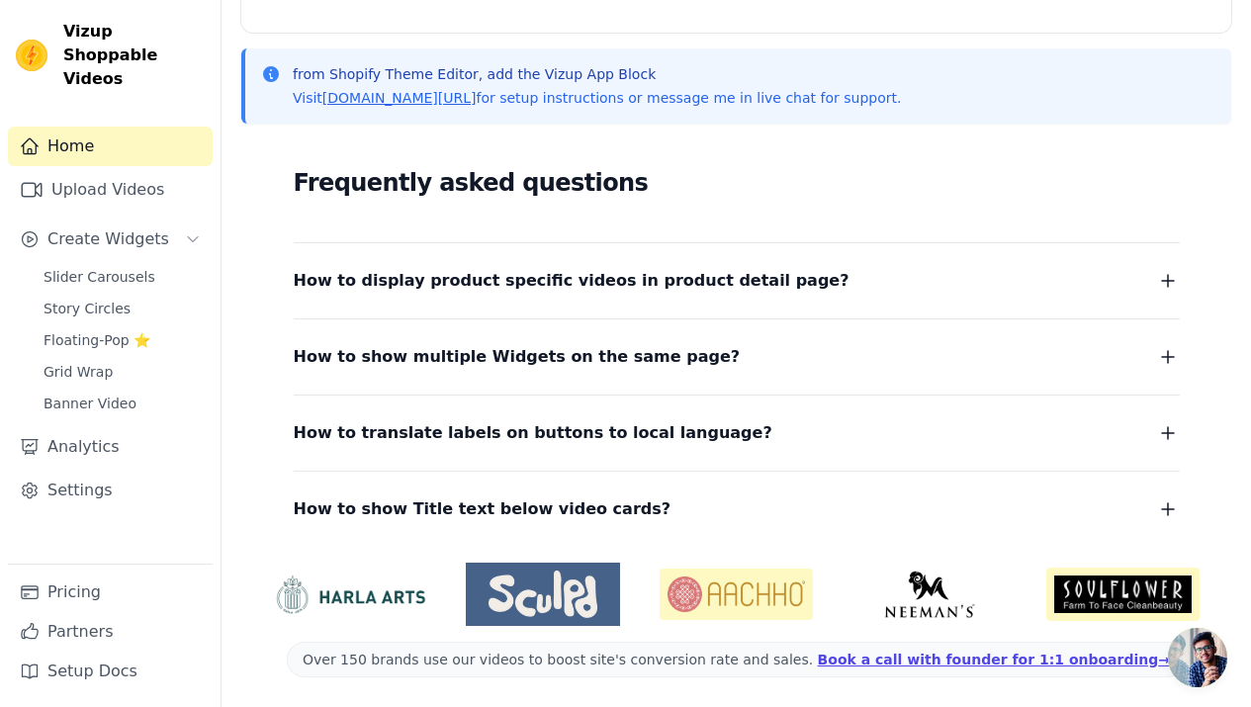
scroll to position [402, 0]
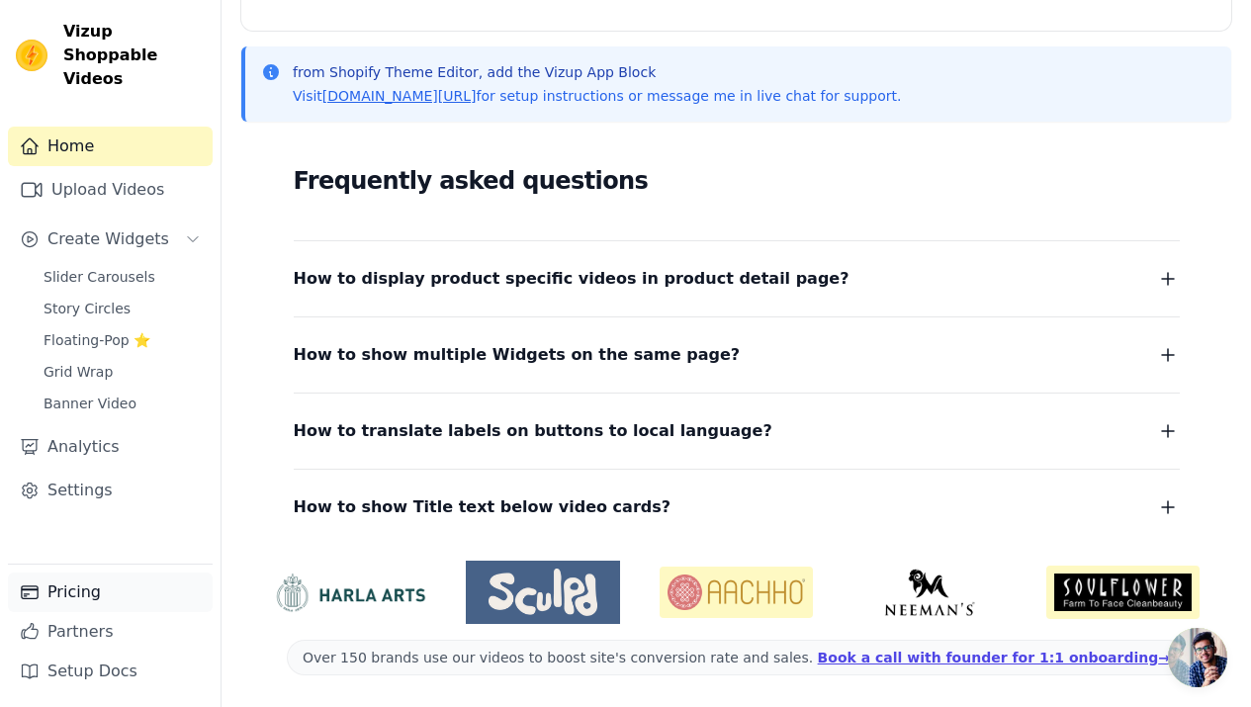
click at [71, 596] on link "Pricing" at bounding box center [110, 592] width 205 height 40
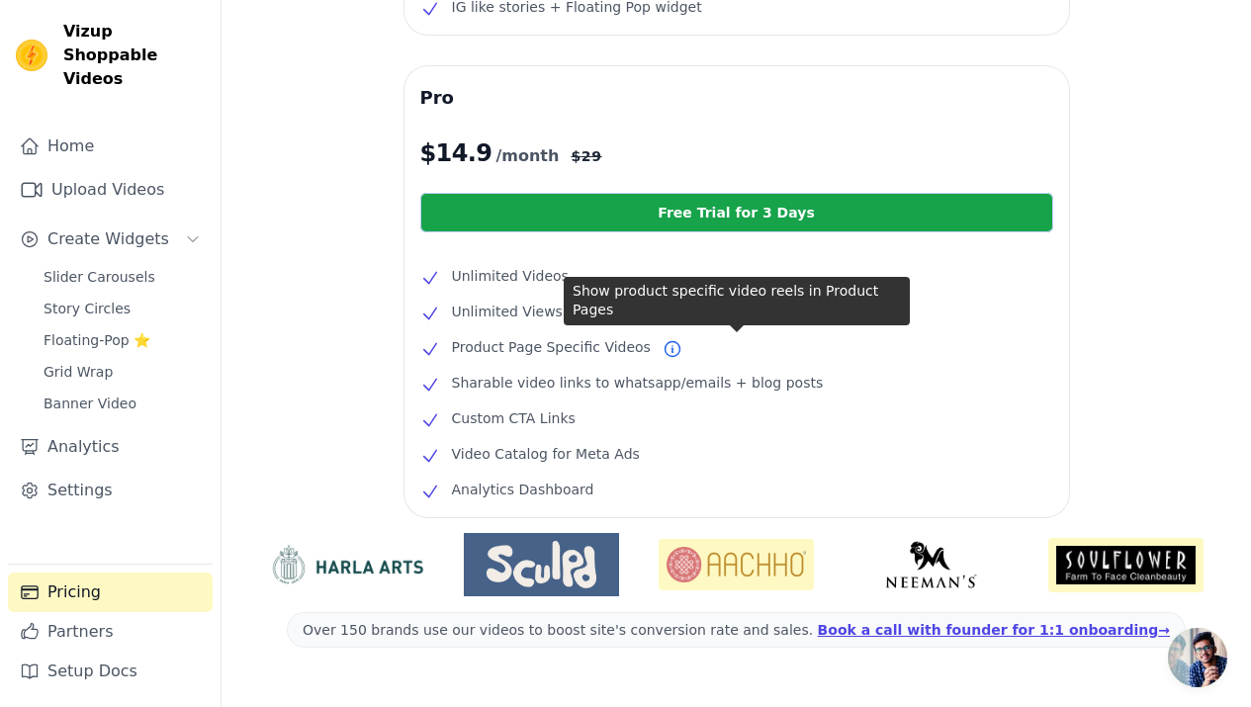
scroll to position [368, 0]
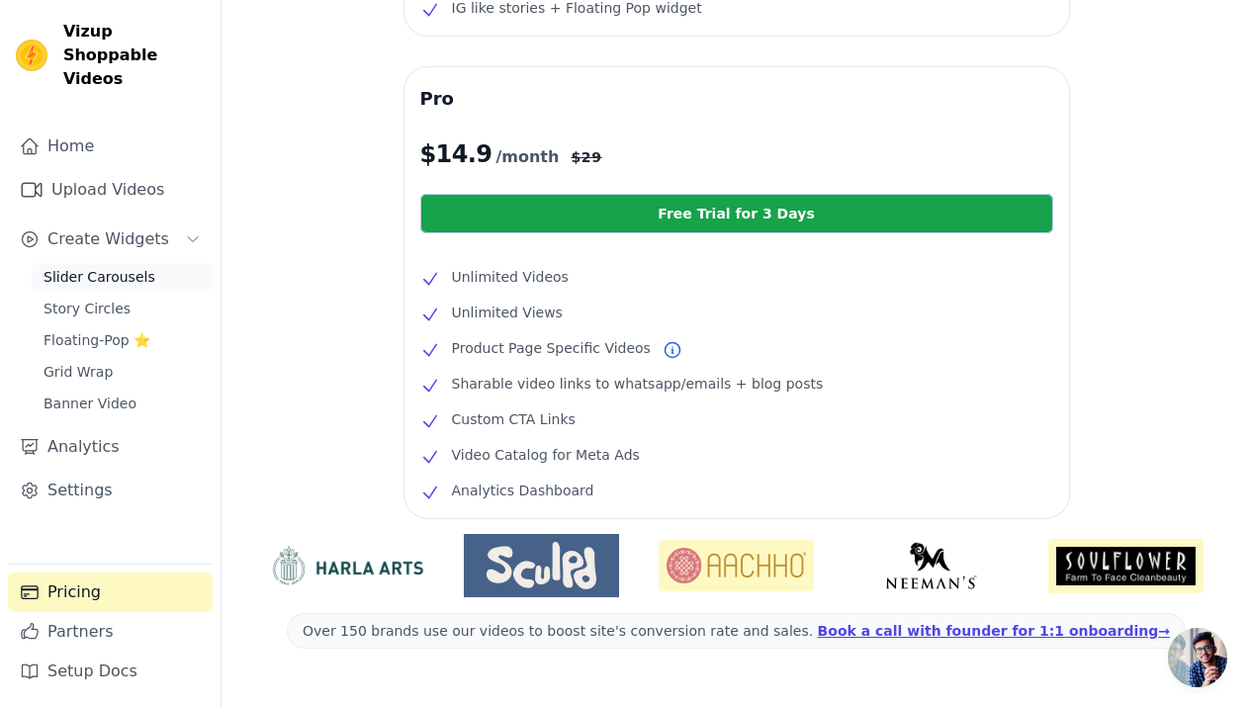
click at [163, 263] on link "Slider Carousels" at bounding box center [122, 277] width 181 height 28
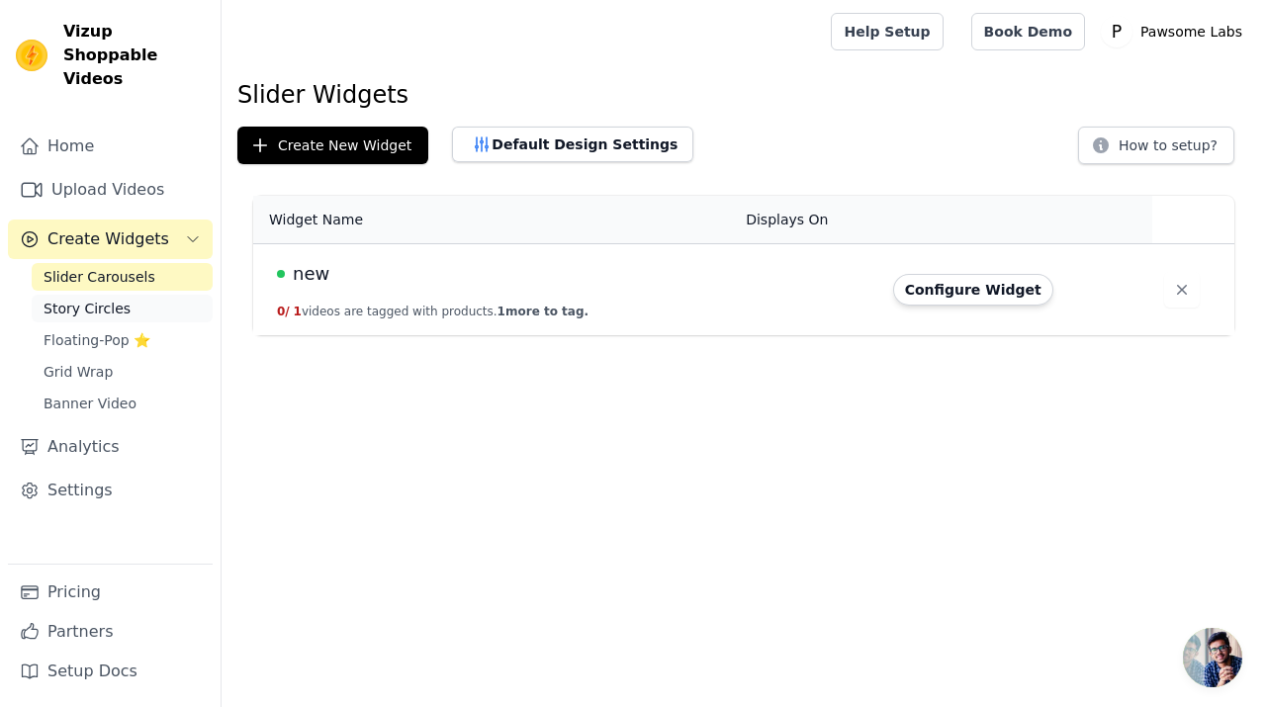
click at [70, 295] on link "Story Circles" at bounding box center [122, 309] width 181 height 28
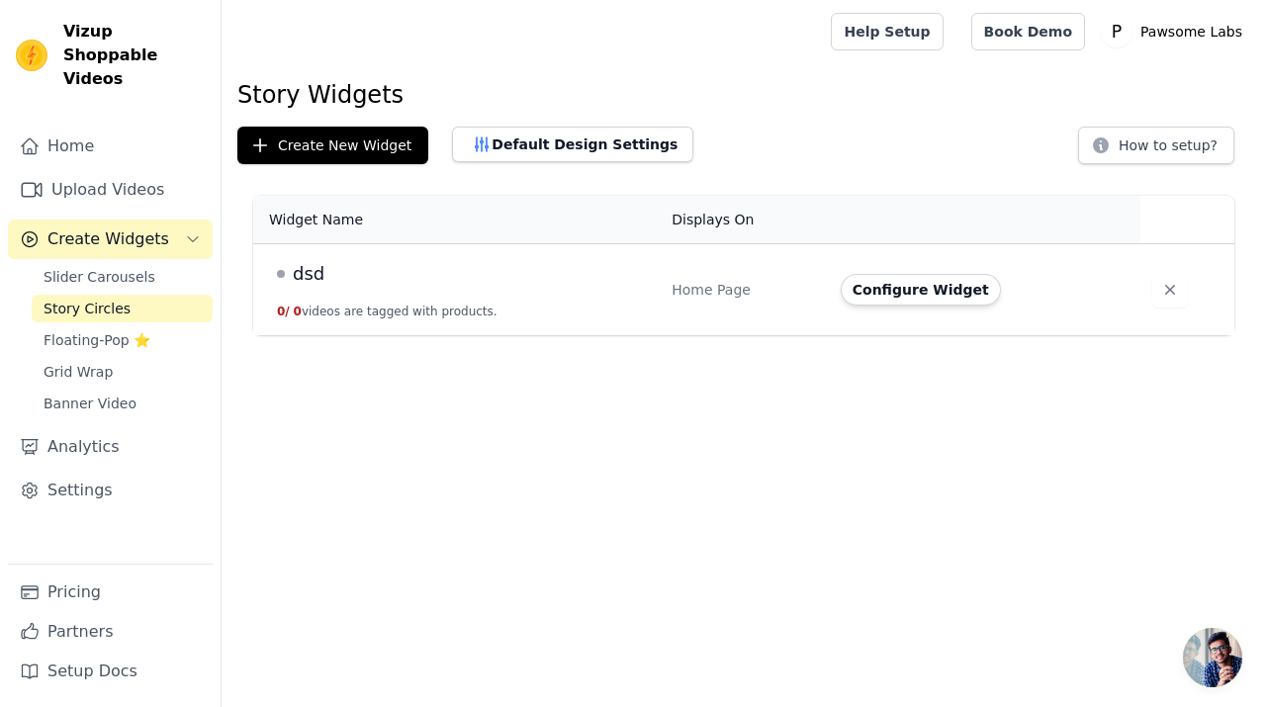
click at [343, 300] on td "dsd 0 / 0 videos are tagged with products." at bounding box center [456, 290] width 406 height 92
drag, startPoint x: 744, startPoint y: 294, endPoint x: 773, endPoint y: 306, distance: 31.0
click at [748, 294] on div "Home Page" at bounding box center [743, 290] width 145 height 20
click at [964, 294] on button "Configure Widget" at bounding box center [920, 290] width 160 height 32
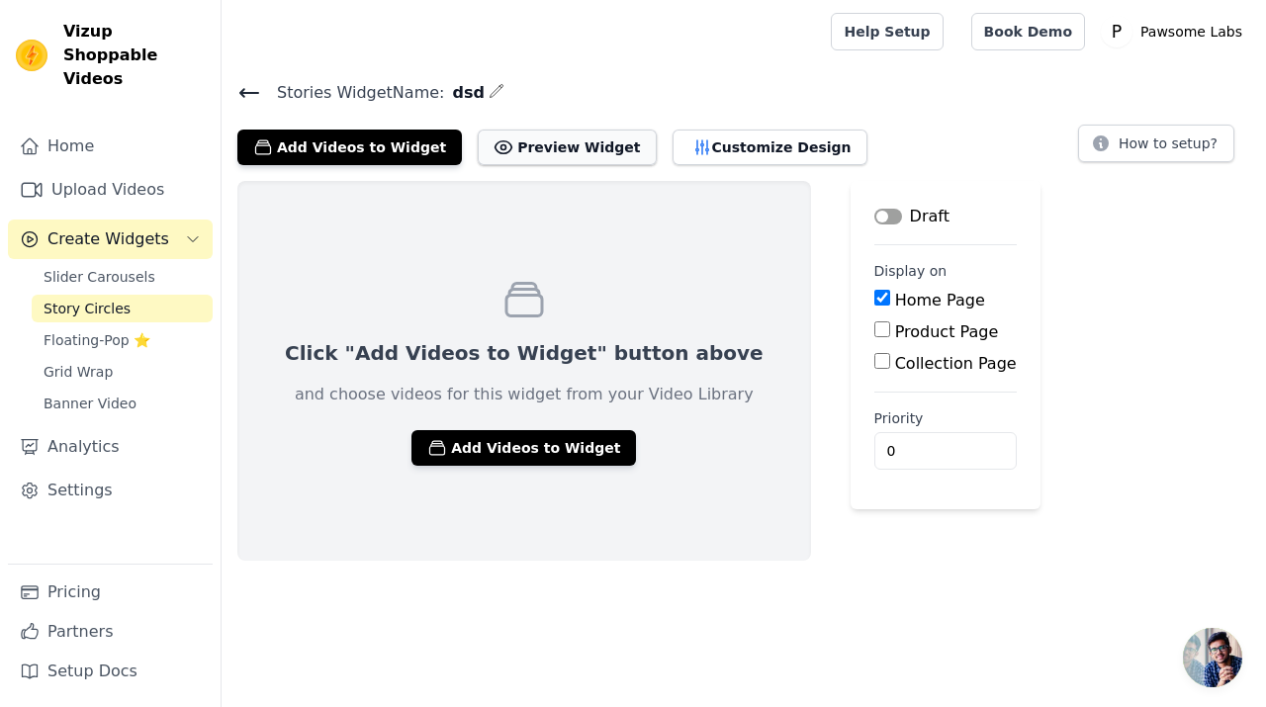
click at [558, 143] on button "Preview Widget" at bounding box center [567, 148] width 178 height 36
click at [754, 156] on button "Customize Design" at bounding box center [769, 148] width 195 height 36
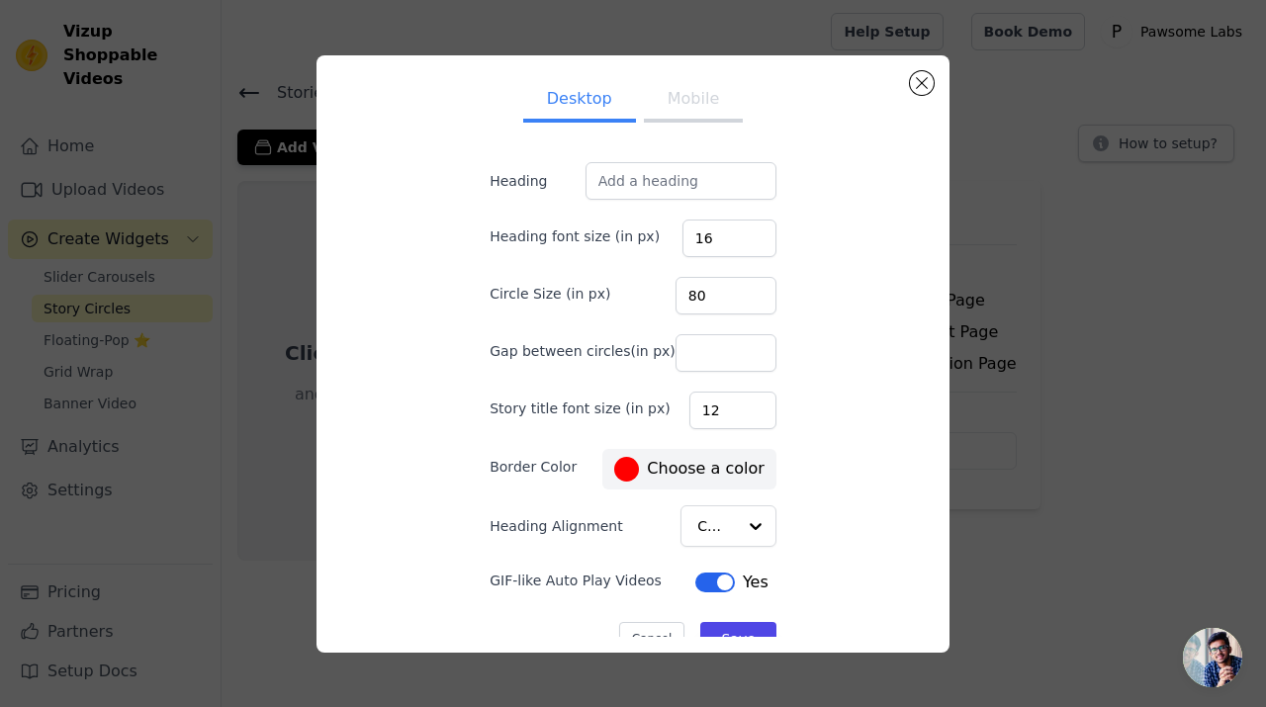
click at [678, 114] on button "Mobile" at bounding box center [693, 101] width 99 height 44
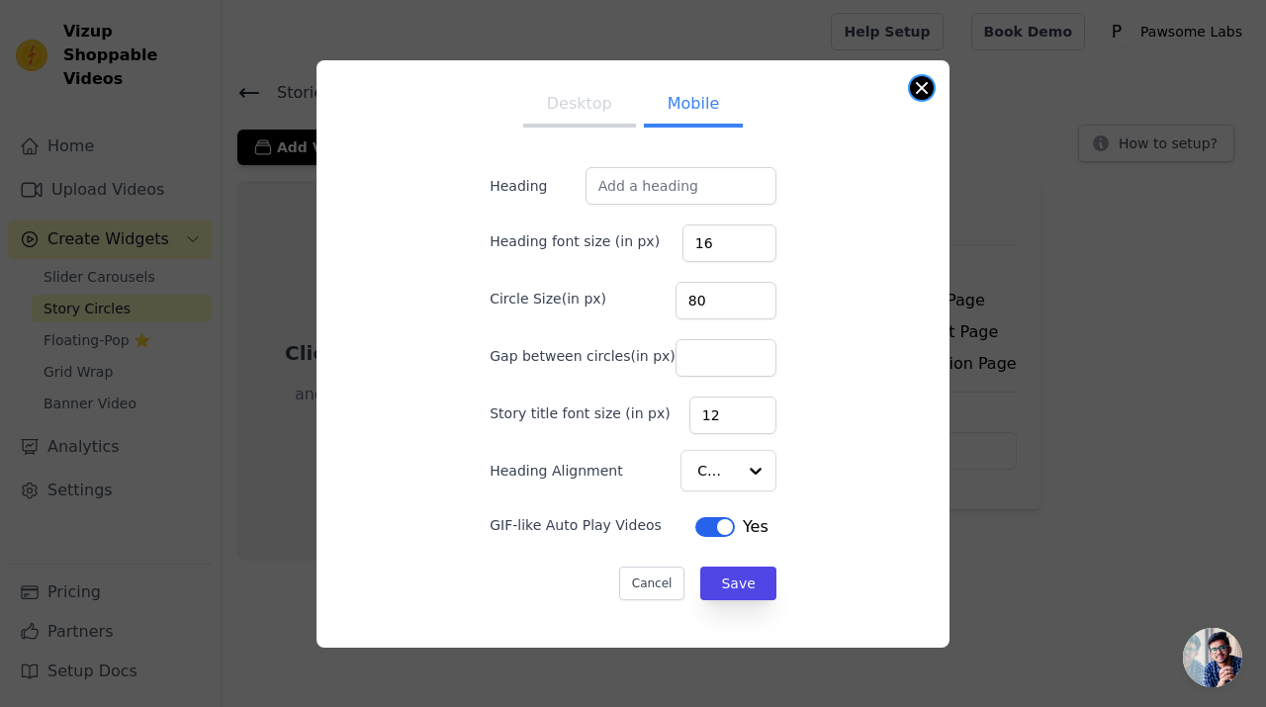
click at [920, 91] on button "Close modal" at bounding box center [922, 88] width 24 height 24
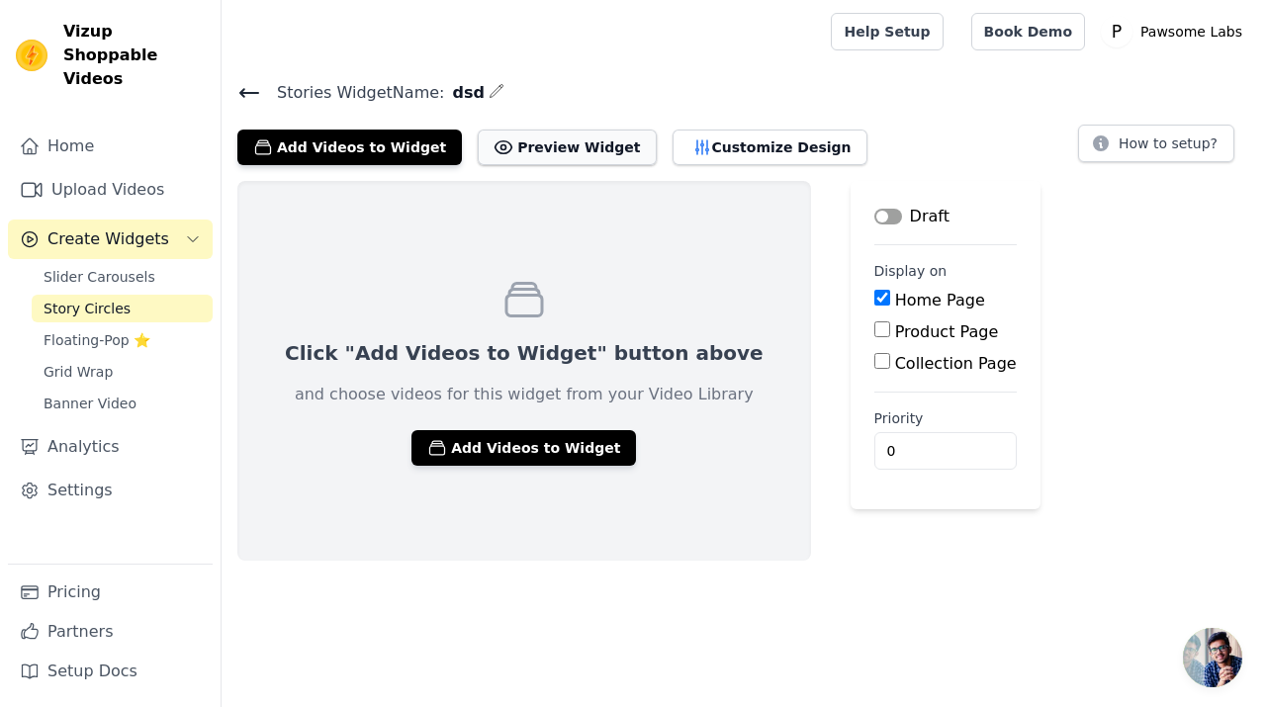
click at [547, 141] on button "Preview Widget" at bounding box center [567, 148] width 178 height 36
click at [119, 267] on span "Slider Carousels" at bounding box center [100, 277] width 112 height 20
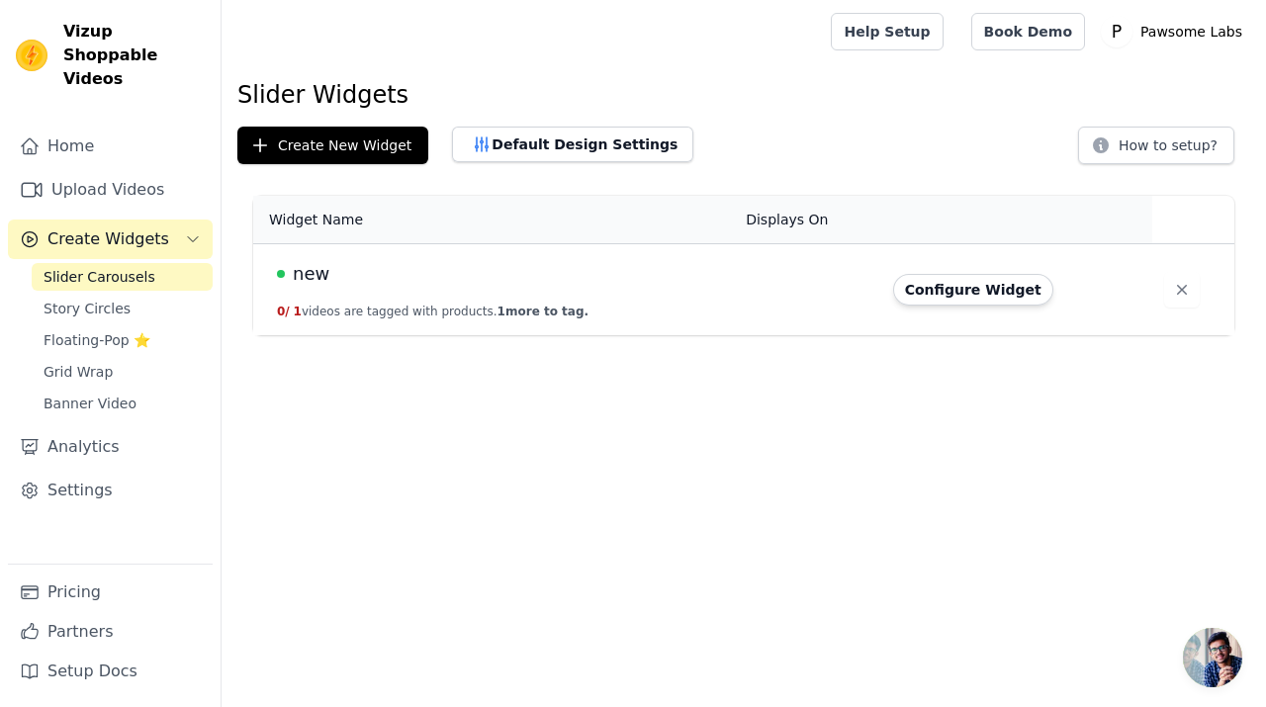
click at [319, 267] on span "new" at bounding box center [311, 274] width 37 height 28
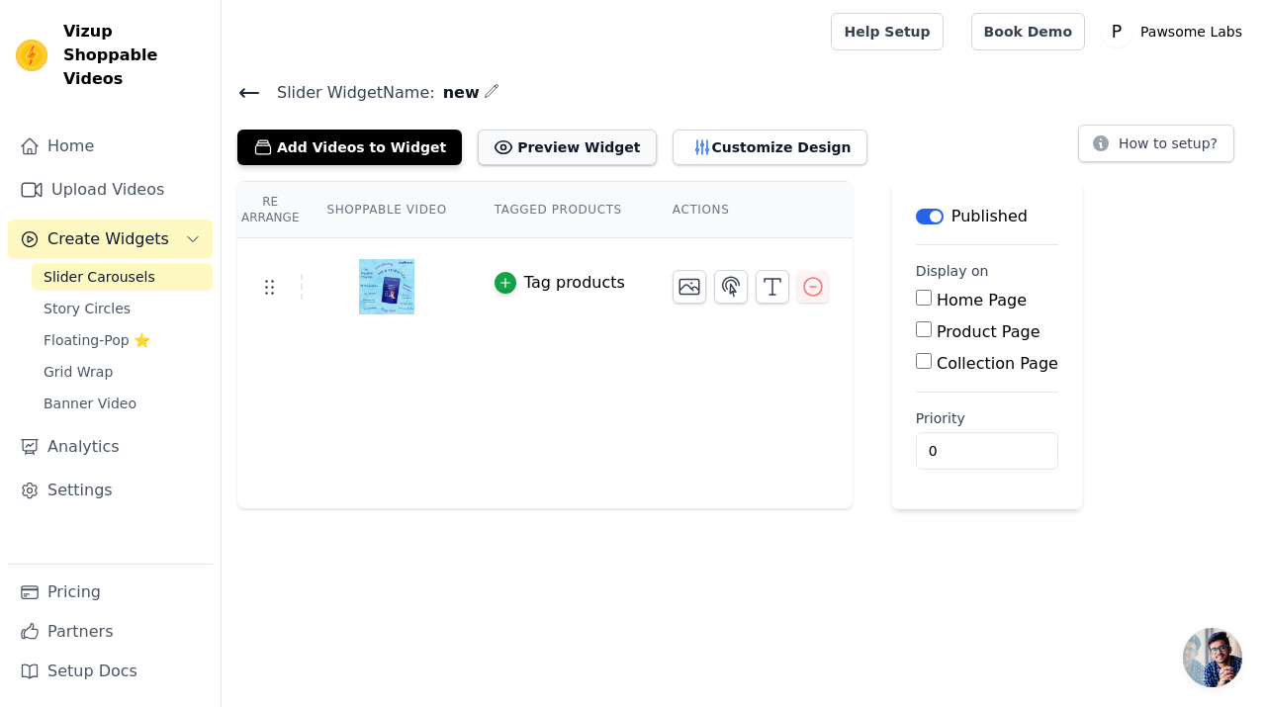
click at [583, 159] on button "Preview Widget" at bounding box center [567, 148] width 178 height 36
click at [72, 362] on span "Grid Wrap" at bounding box center [78, 372] width 69 height 20
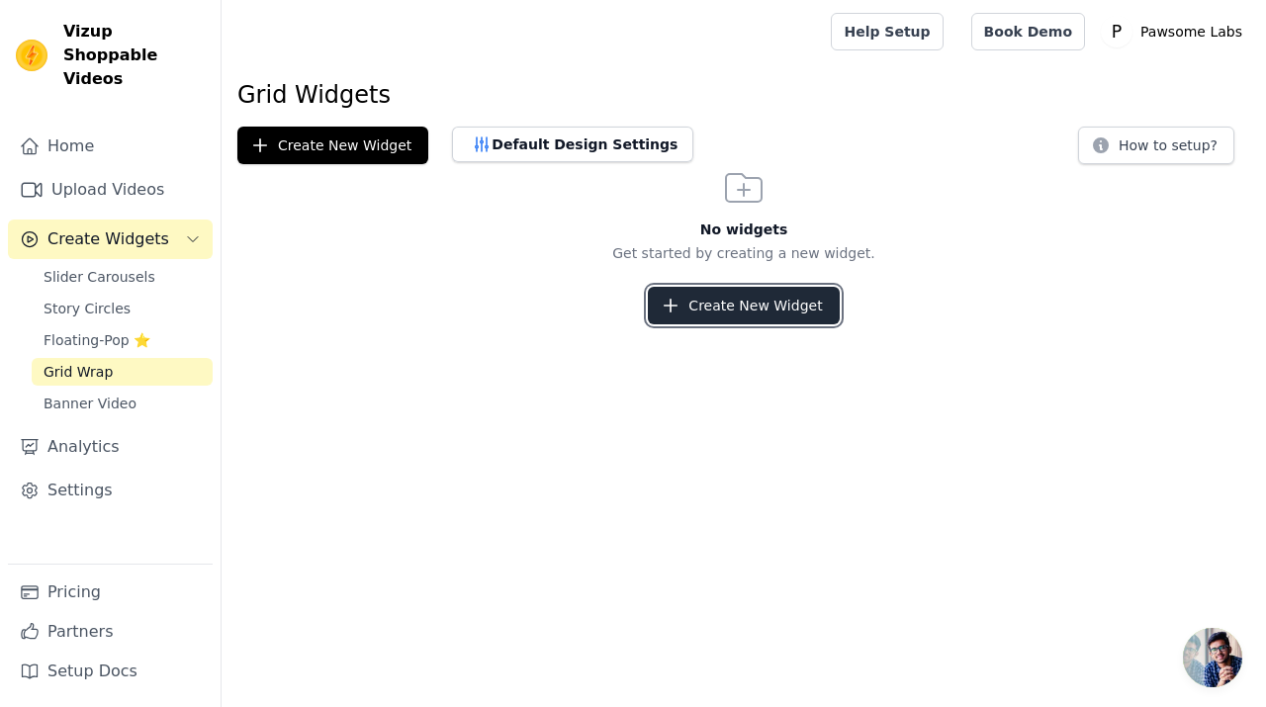
click at [725, 310] on button "Create New Widget" at bounding box center [743, 306] width 191 height 38
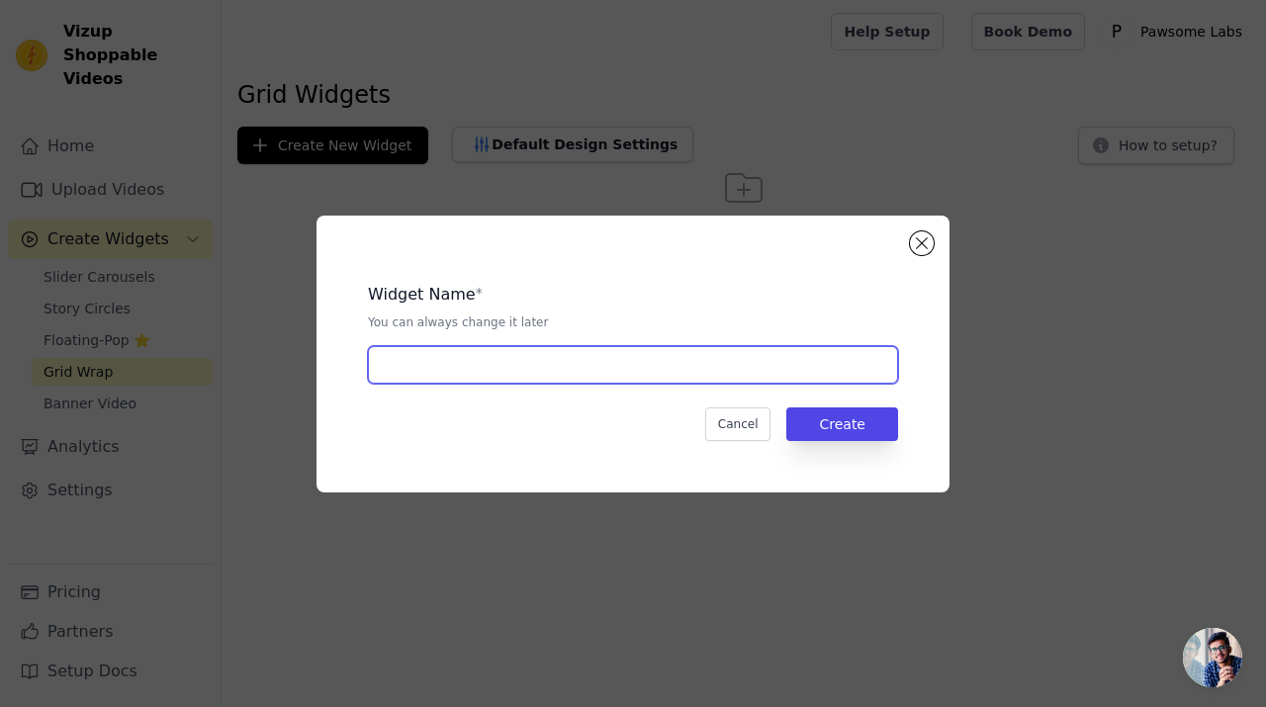
click at [533, 366] on input "text" at bounding box center [633, 365] width 530 height 38
click at [534, 366] on input "text" at bounding box center [633, 365] width 530 height 38
type input "dsdqww"
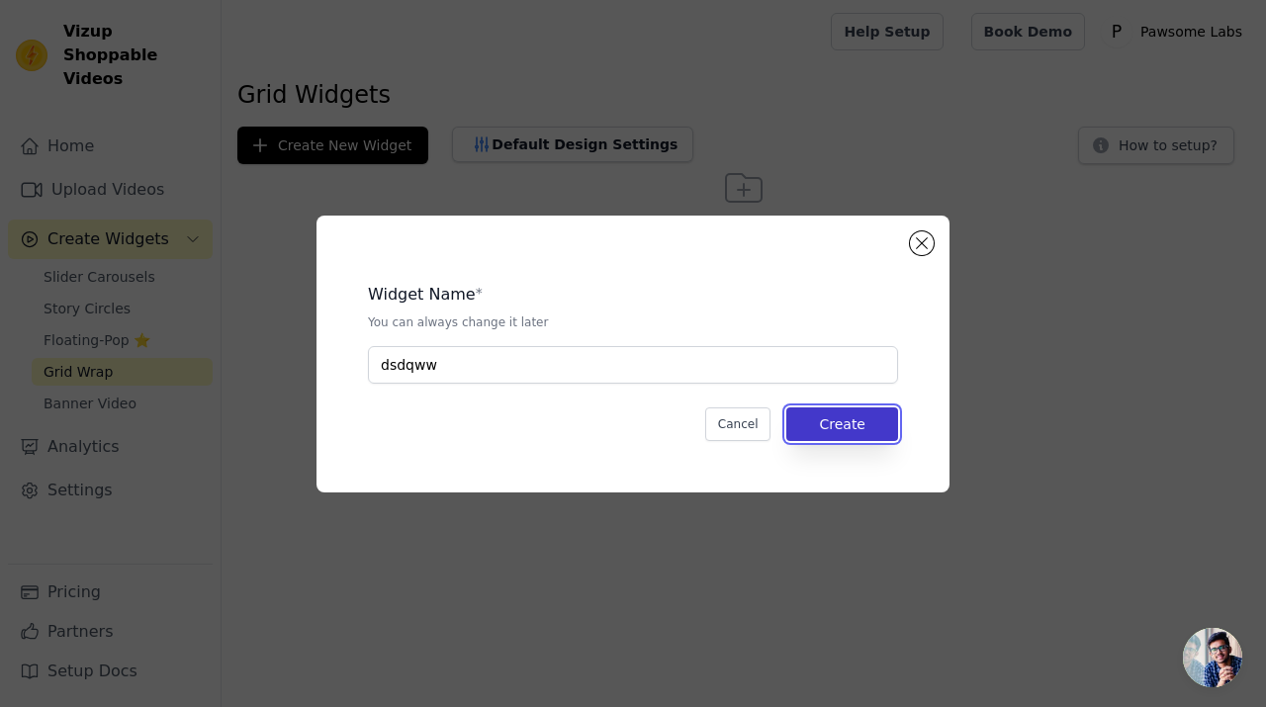
click at [840, 431] on button "Create" at bounding box center [842, 424] width 112 height 34
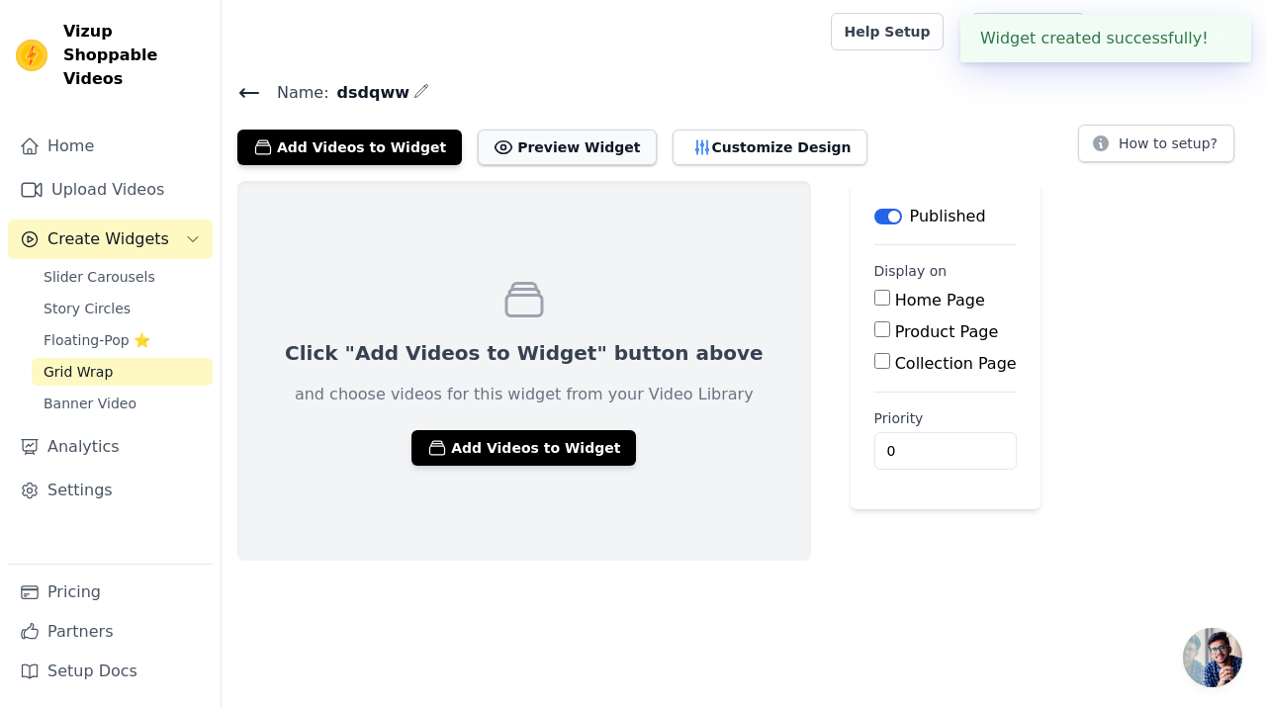
click at [536, 159] on button "Preview Widget" at bounding box center [567, 148] width 178 height 36
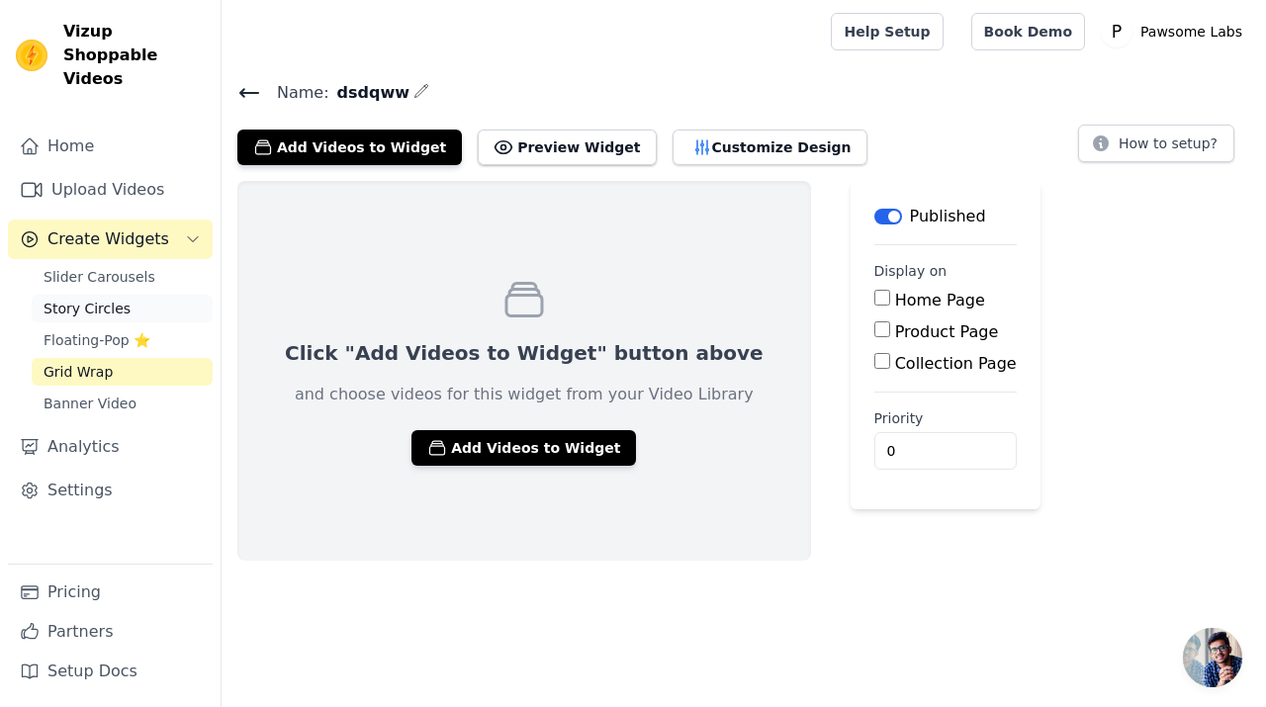
click at [121, 299] on span "Story Circles" at bounding box center [87, 309] width 87 height 20
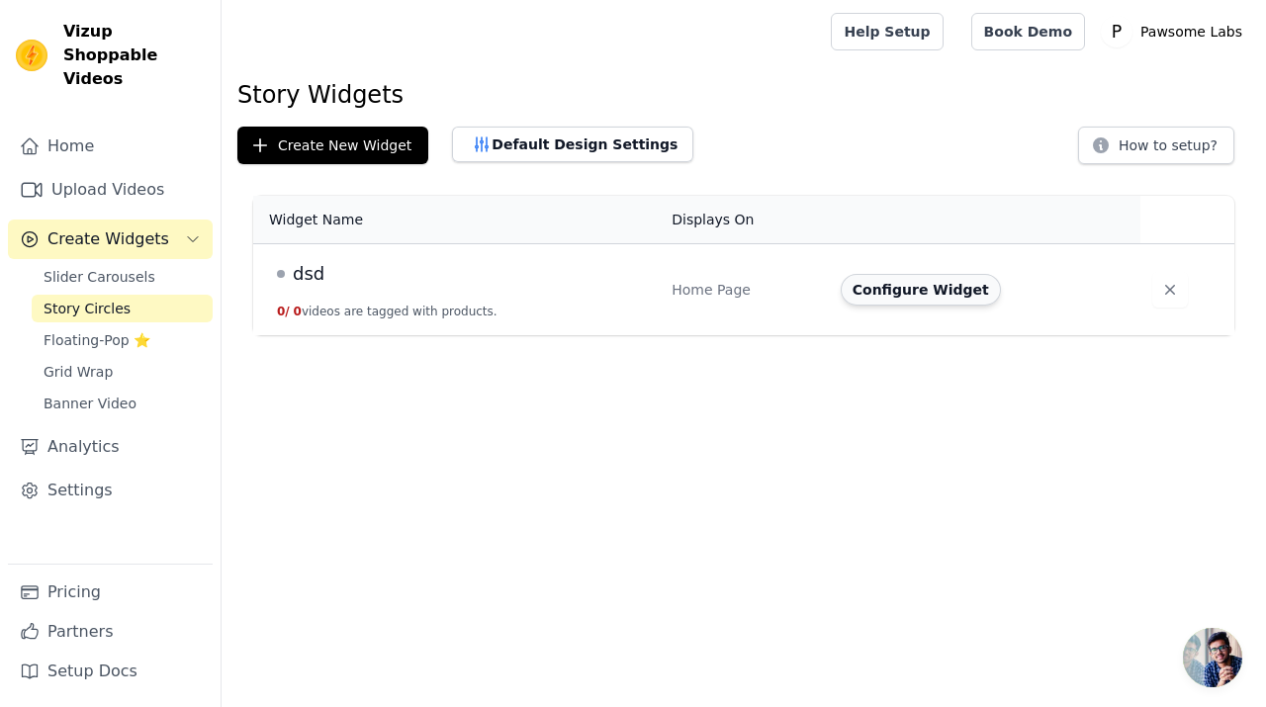
click at [859, 302] on button "Configure Widget" at bounding box center [920, 290] width 160 height 32
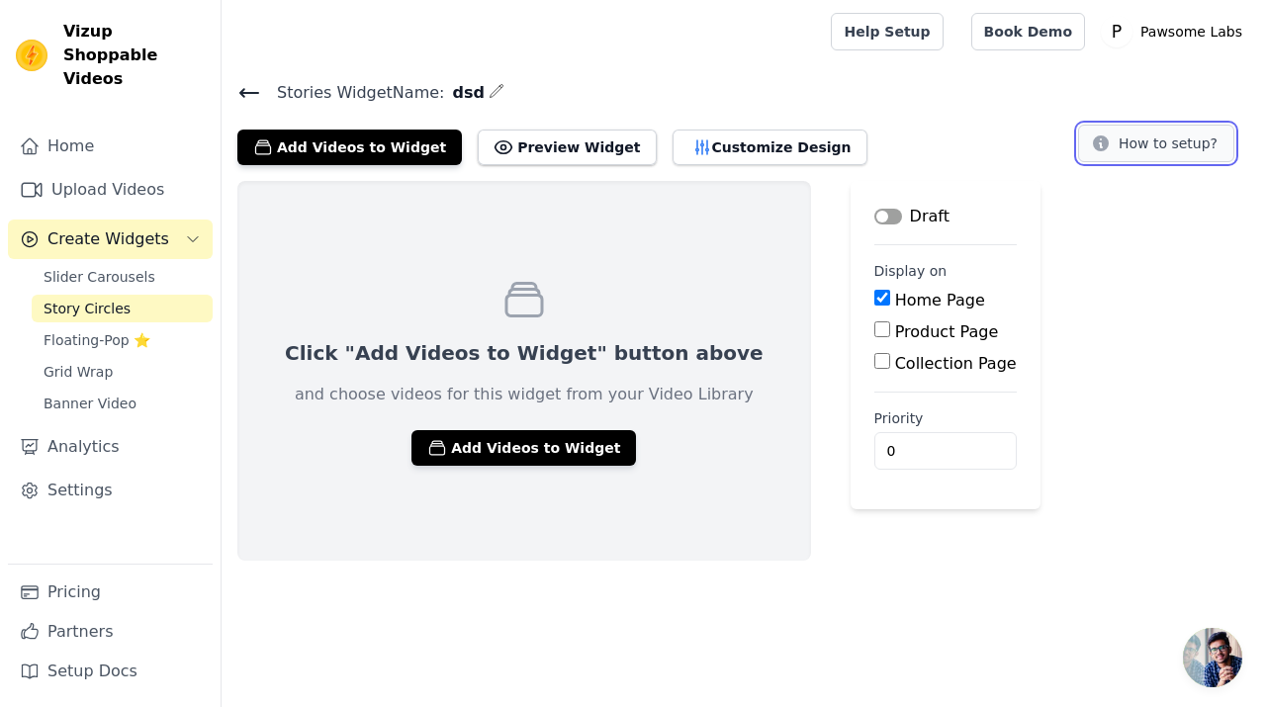
click at [1163, 145] on button "How to setup?" at bounding box center [1156, 144] width 156 height 38
click at [680, 161] on button "Customize Design" at bounding box center [769, 148] width 195 height 36
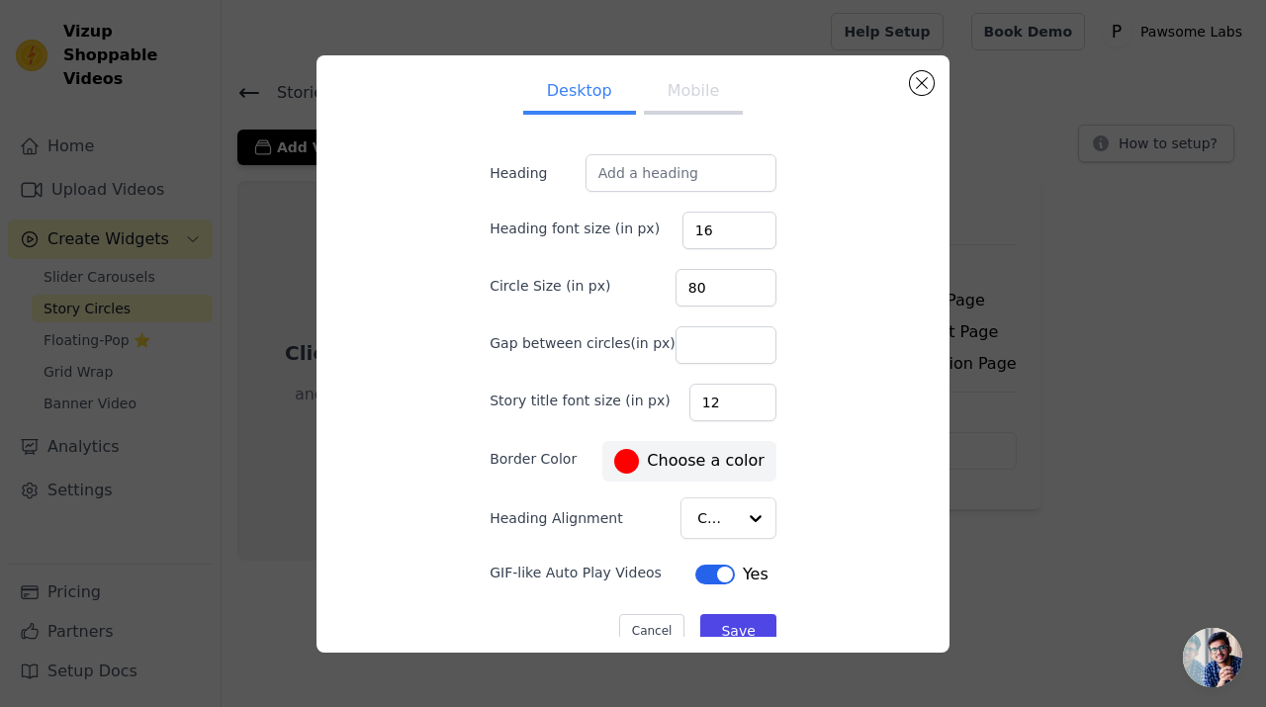
scroll to position [35, 0]
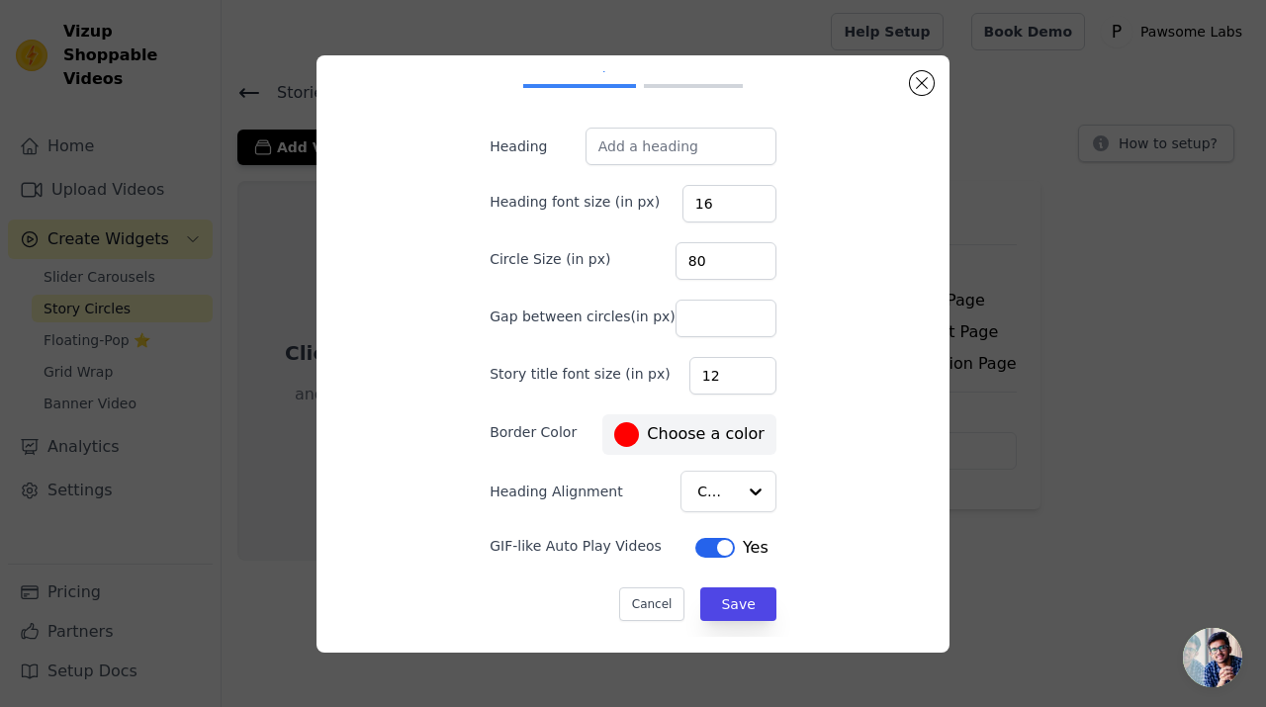
click at [716, 82] on button "Mobile" at bounding box center [693, 66] width 99 height 44
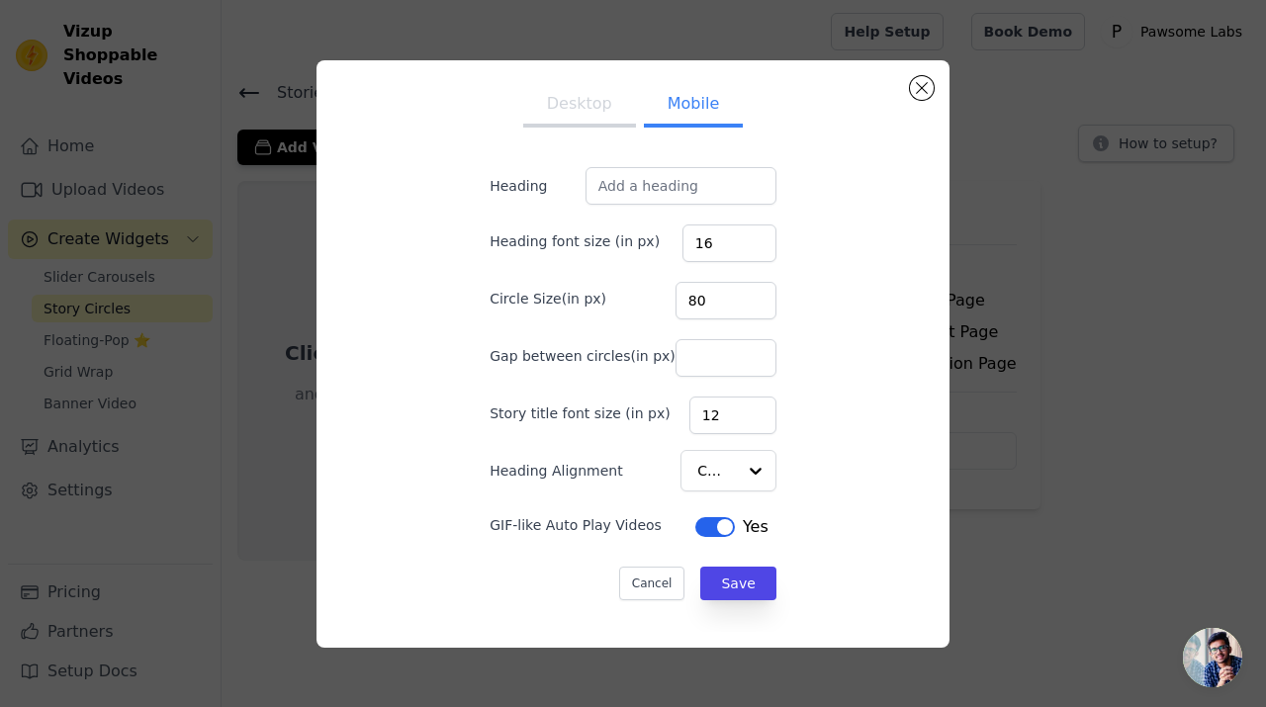
scroll to position [0, 0]
click at [928, 86] on button "Close modal" at bounding box center [922, 88] width 24 height 24
